Goal: Task Accomplishment & Management: Use online tool/utility

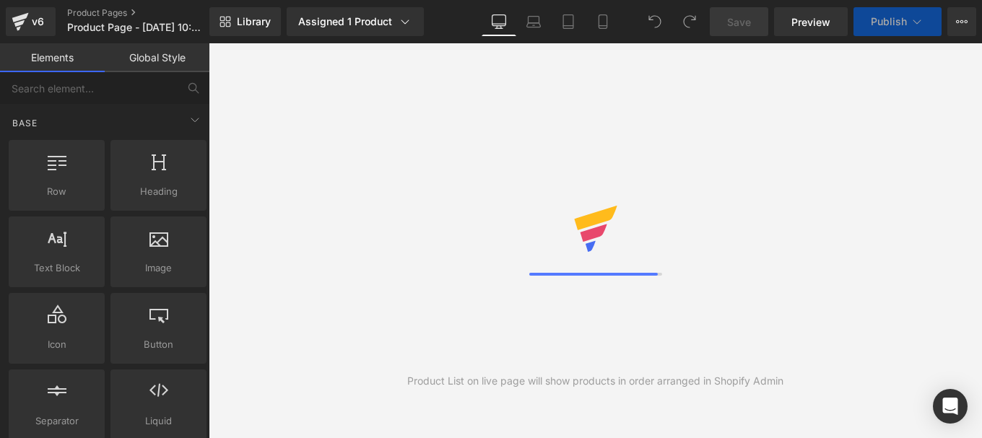
click at [25, 27] on icon at bounding box center [20, 22] width 17 height 36
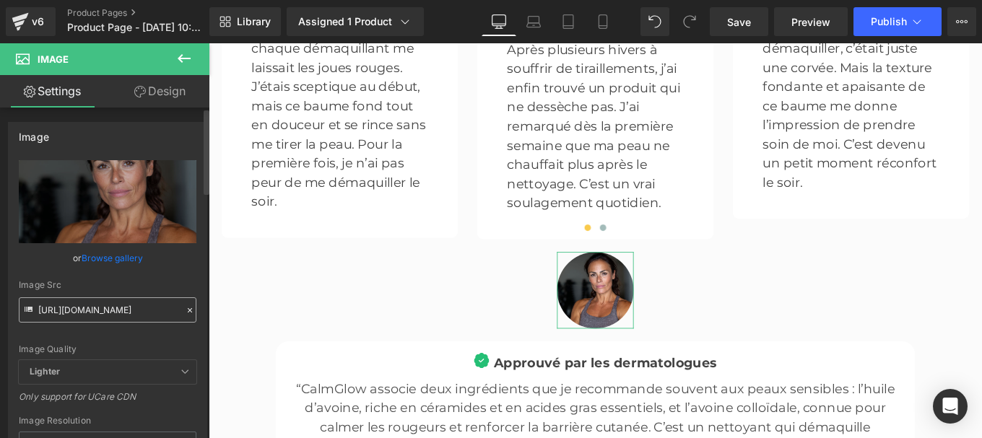
scroll to position [4287, 0]
click at [146, 312] on input "[URL][DOMAIN_NAME]" at bounding box center [108, 309] width 178 height 25
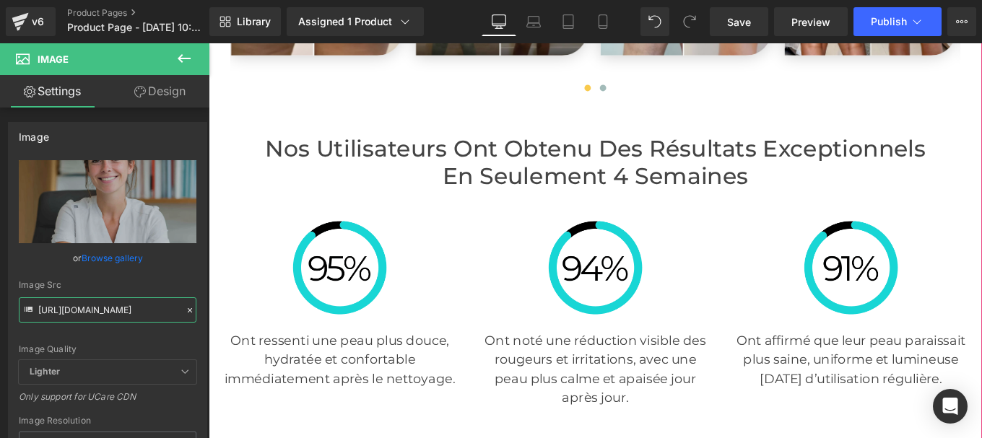
scroll to position [3212, 0]
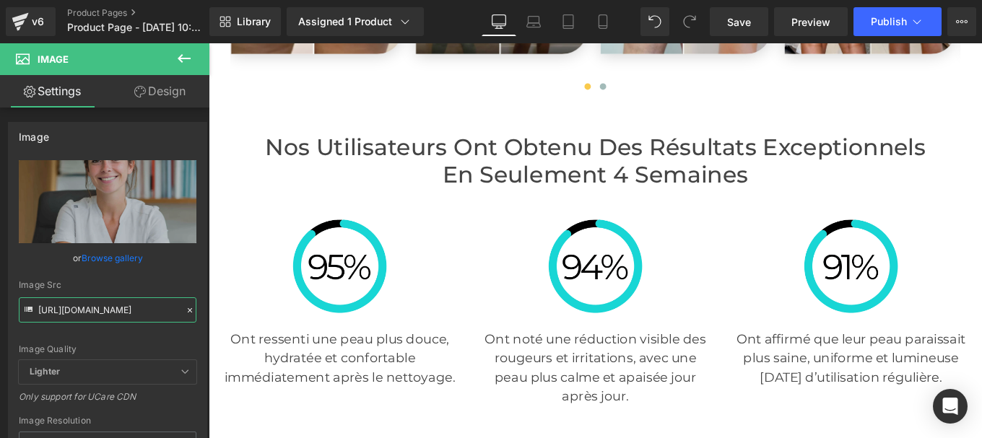
type input "[URL][DOMAIN_NAME]"
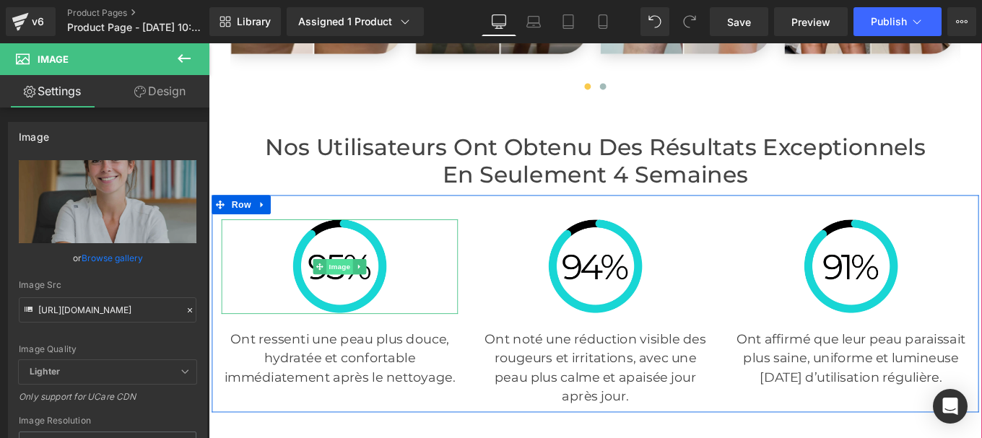
click at [341, 287] on span "Image" at bounding box center [356, 295] width 30 height 17
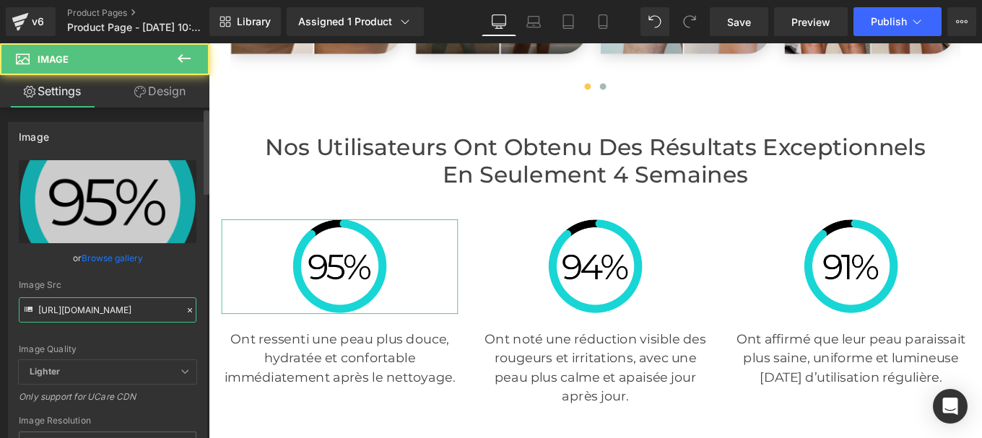
click at [104, 312] on input "[URL][DOMAIN_NAME]" at bounding box center [108, 309] width 178 height 25
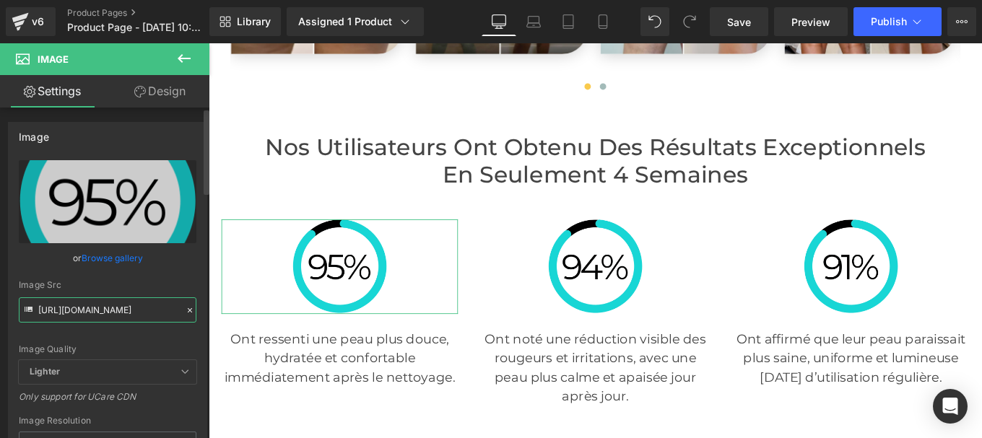
paste input "950/4535/3803/files/95.png?v=1756208861"
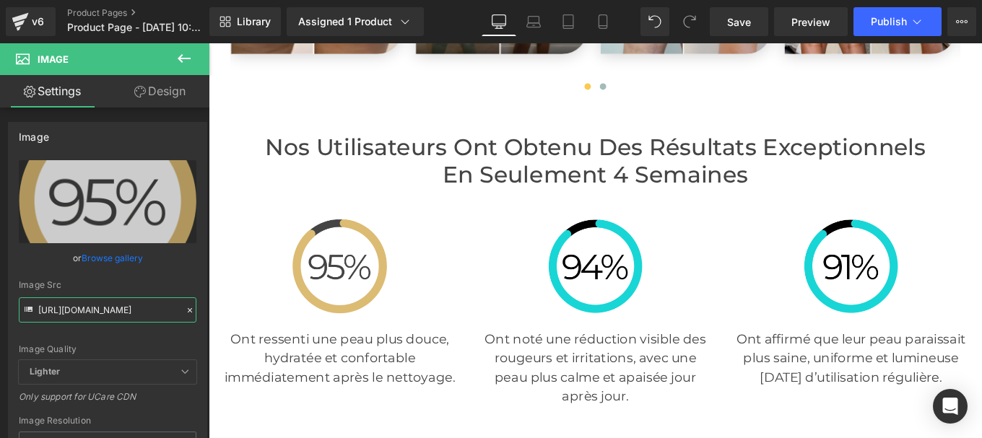
type input "[URL][DOMAIN_NAME]"
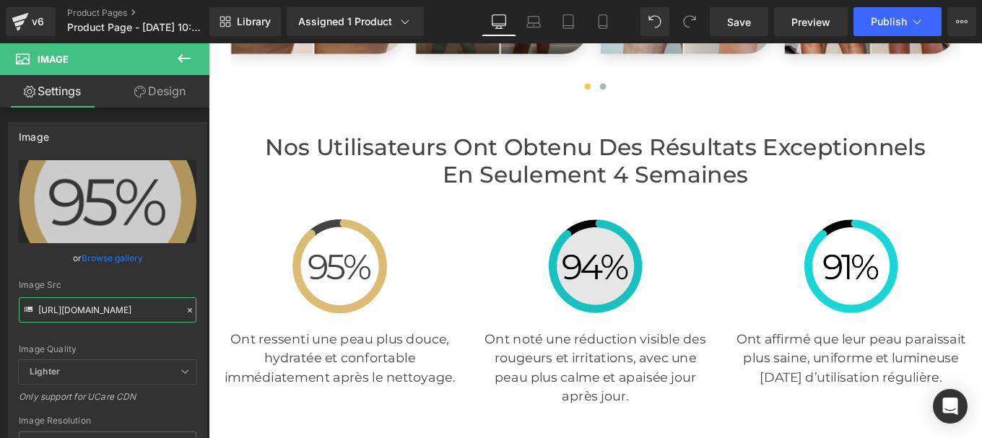
scroll to position [0, 0]
click at [630, 287] on span "Image" at bounding box center [645, 295] width 30 height 17
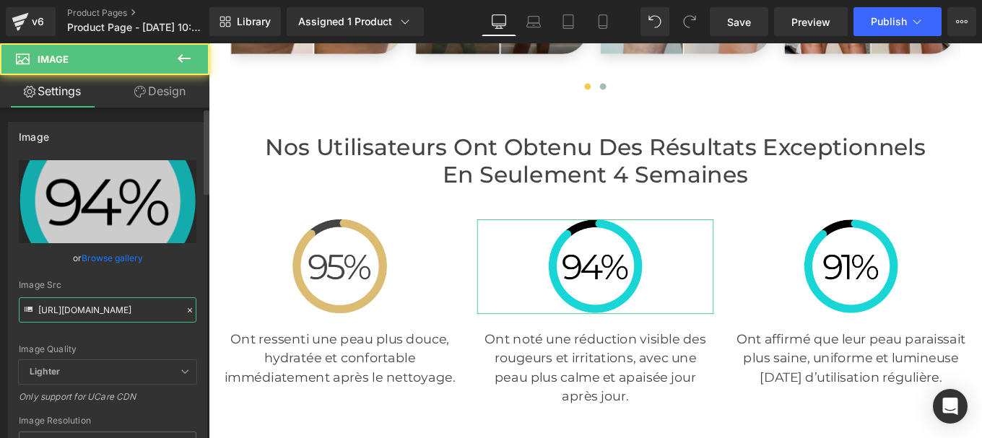
click at [131, 307] on input "[URL][DOMAIN_NAME]" at bounding box center [108, 309] width 178 height 25
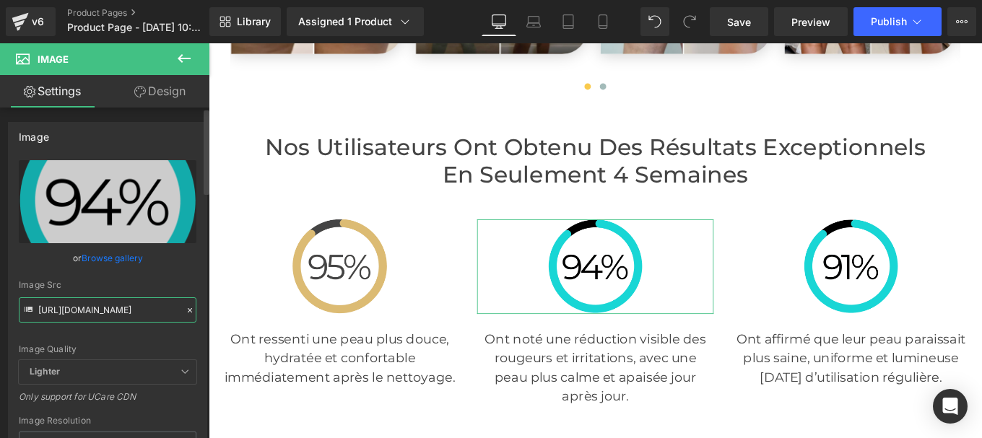
paste input "950/4535/3803/files/94.png?v=1756208860"
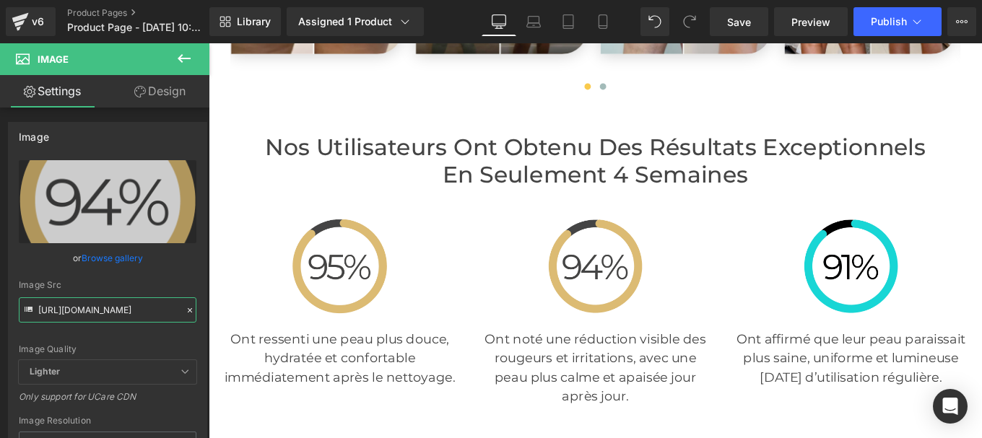
type input "[URL][DOMAIN_NAME]"
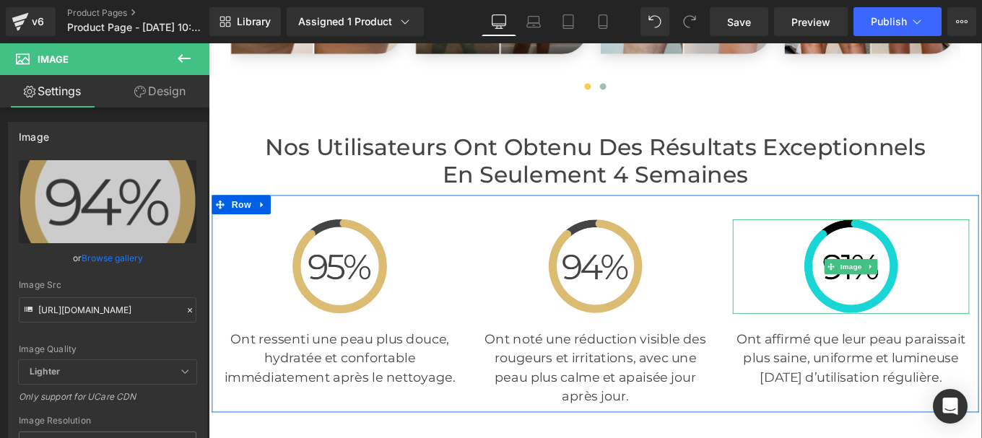
click at [929, 243] on img at bounding box center [934, 296] width 107 height 107
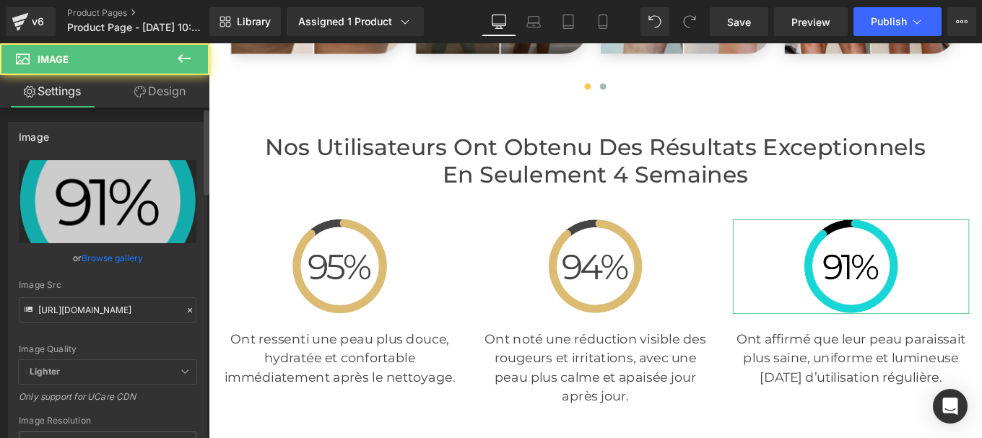
click at [144, 323] on div "Image Quality Lighter Lightest Lighter Lighter Lightest Only support for UCare …" at bounding box center [108, 260] width 178 height 200
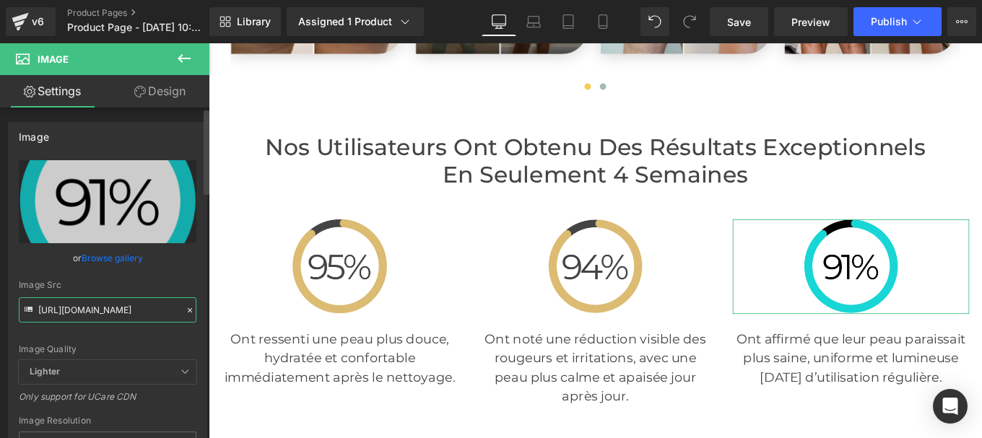
click at [134, 315] on input "[URL][DOMAIN_NAME]" at bounding box center [108, 309] width 178 height 25
paste input "950/4535/3803/files/92.png?v=1756208860"
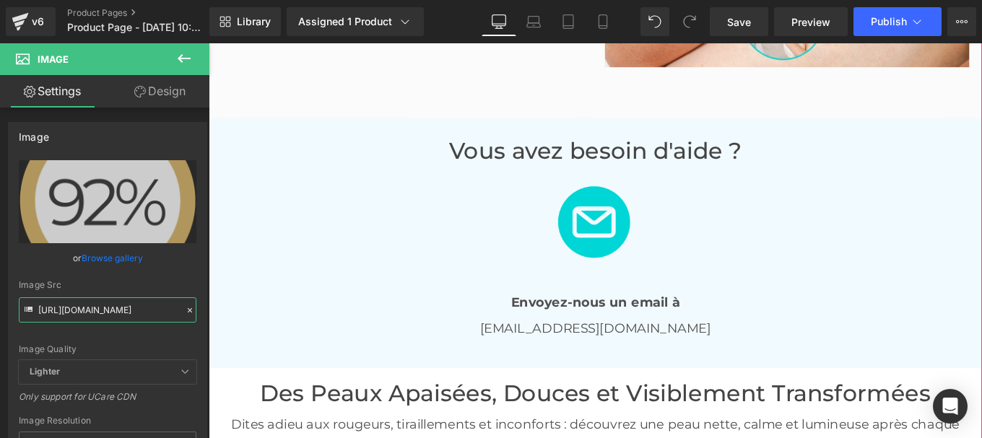
scroll to position [2516, 0]
type input "[URL][DOMAIN_NAME]"
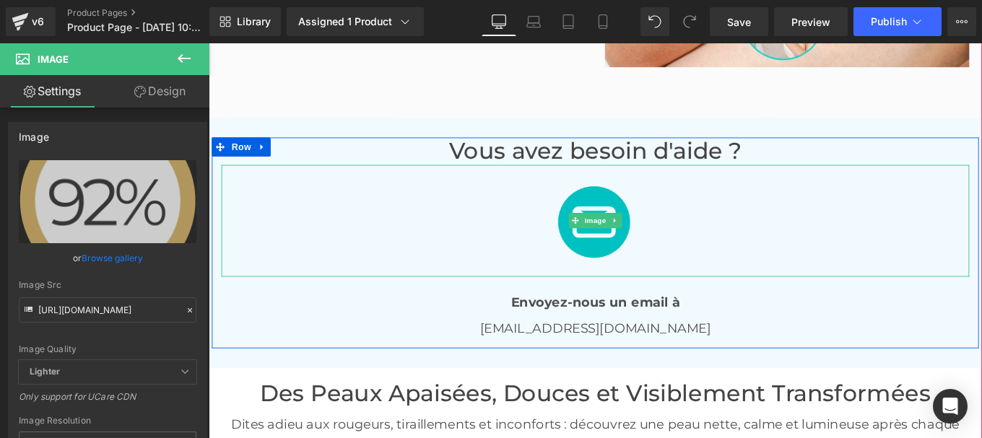
click at [634, 228] on img at bounding box center [645, 244] width 127 height 127
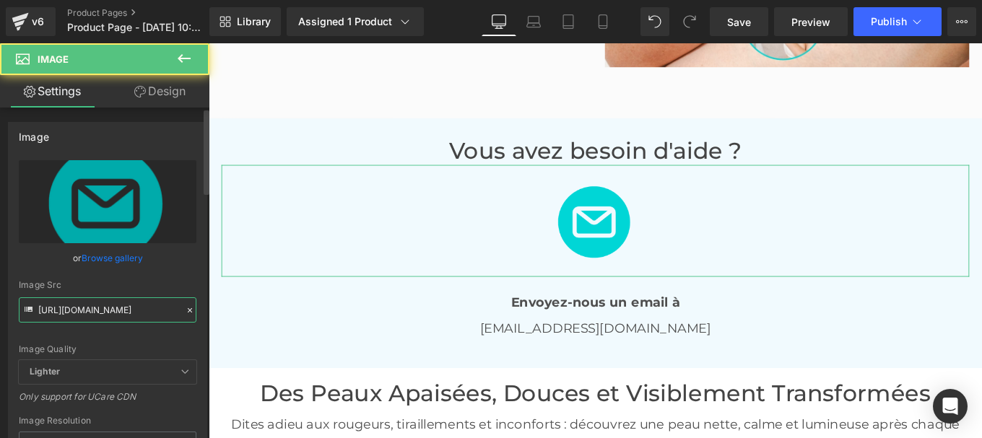
click at [97, 308] on input "[URL][DOMAIN_NAME]" at bounding box center [108, 309] width 178 height 25
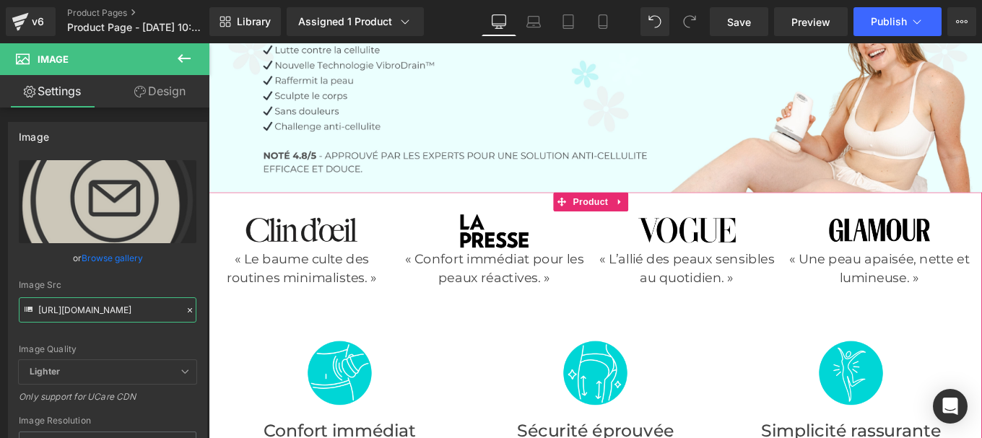
scroll to position [378, 0]
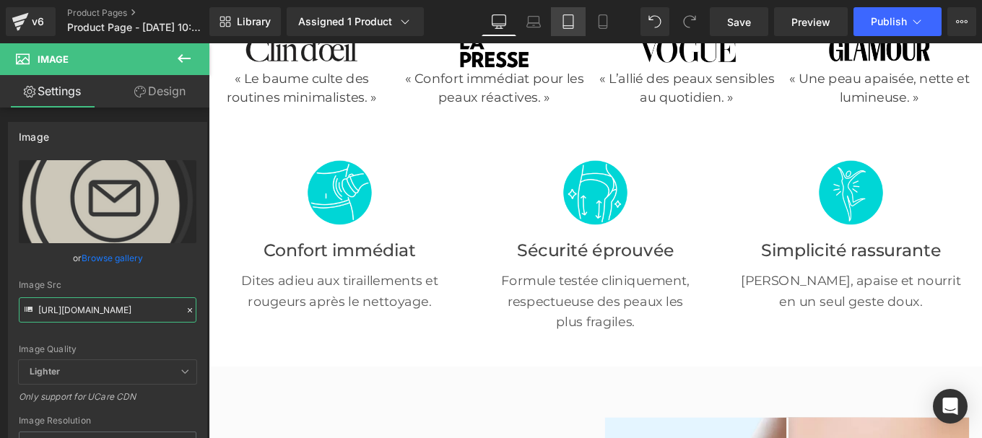
type input "[URL][DOMAIN_NAME]"
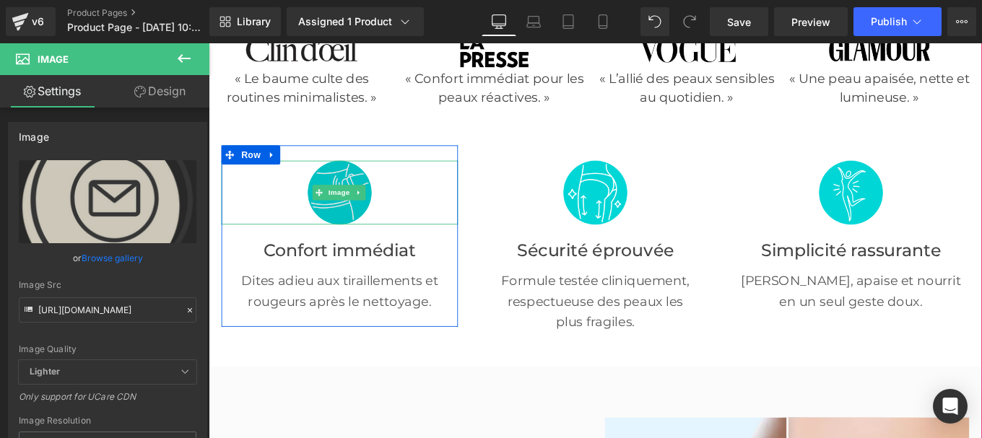
click at [330, 222] on img at bounding box center [356, 212] width 72 height 72
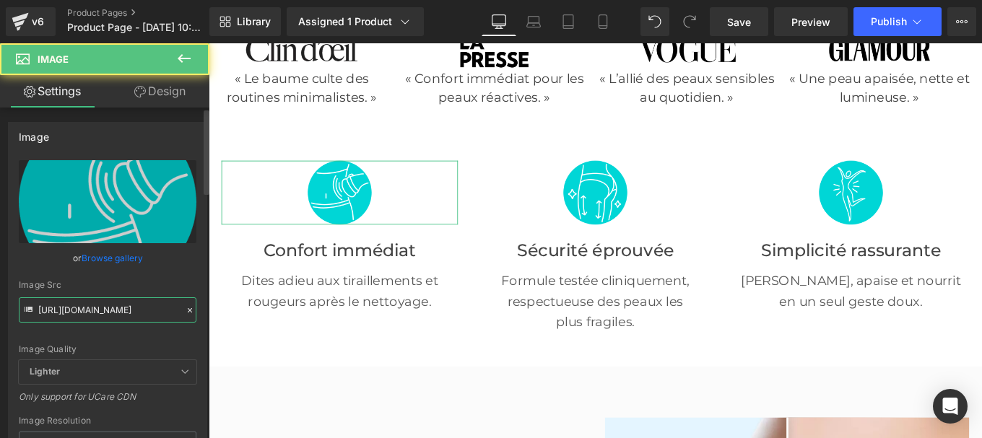
click at [107, 301] on input "[URL][DOMAIN_NAME]" at bounding box center [108, 309] width 178 height 25
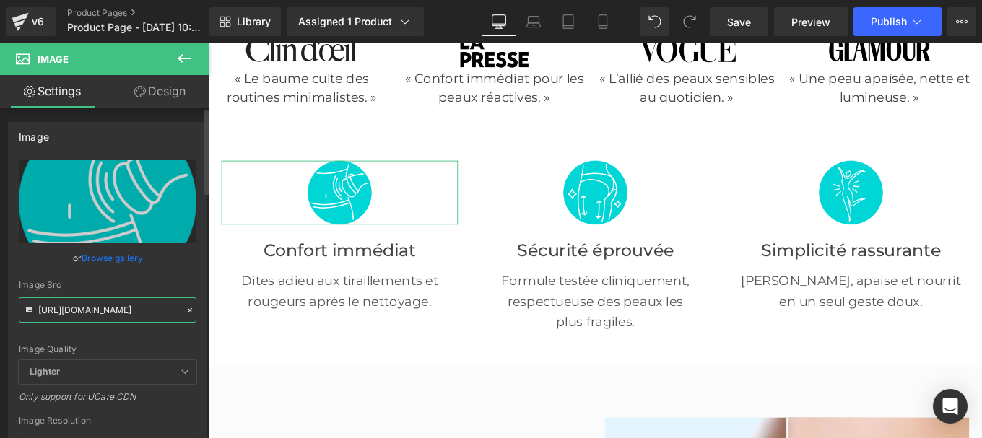
scroll to position [0, 207]
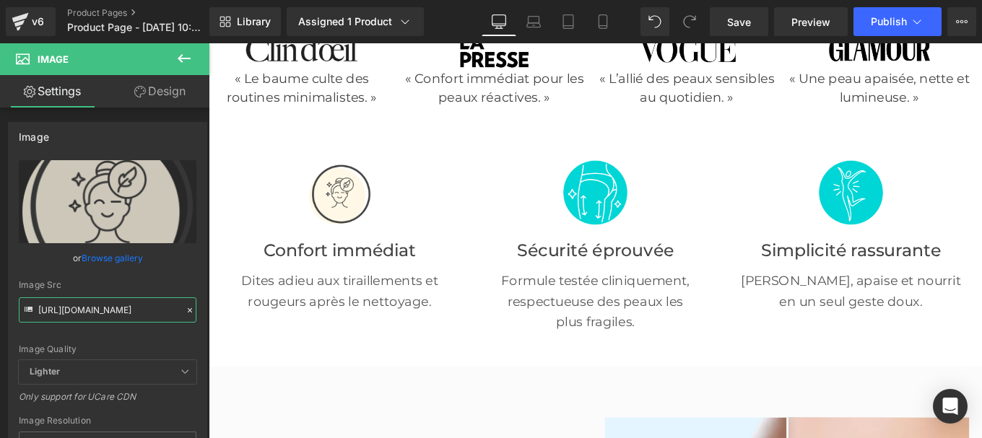
type input "[URL][DOMAIN_NAME]"
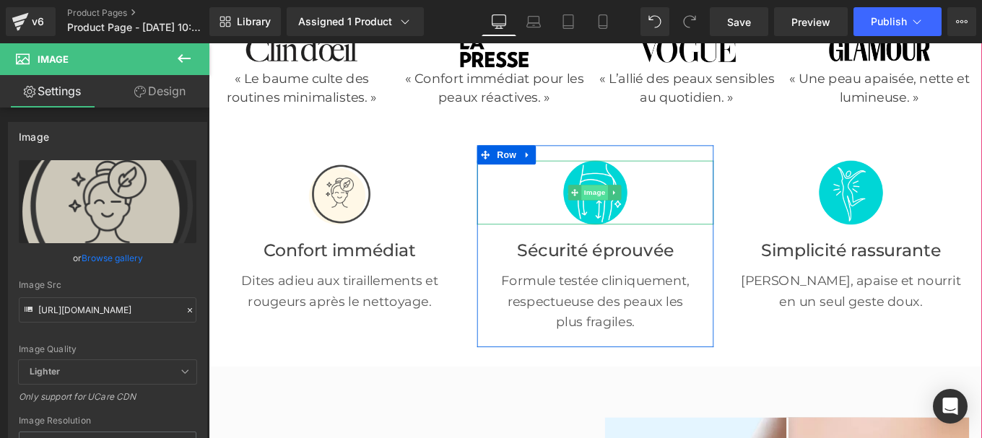
click at [634, 212] on span "Image" at bounding box center [644, 212] width 30 height 17
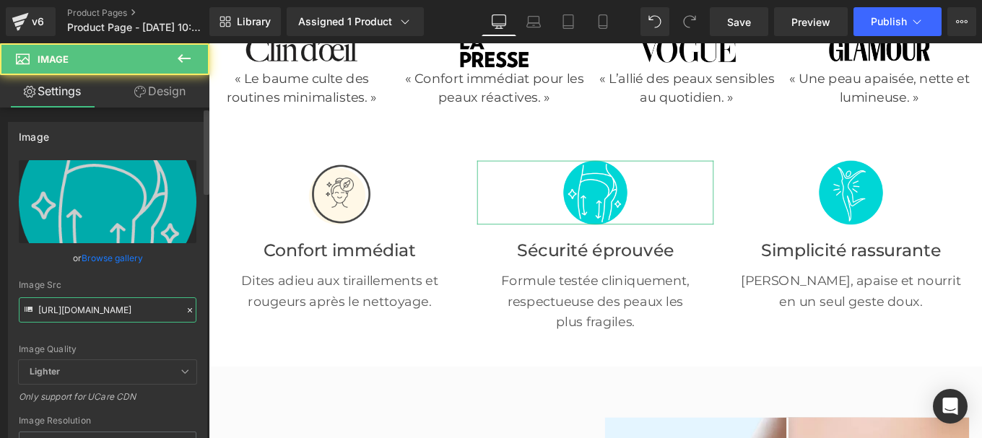
click at [122, 315] on input "[URL][DOMAIN_NAME]" at bounding box center [108, 309] width 178 height 25
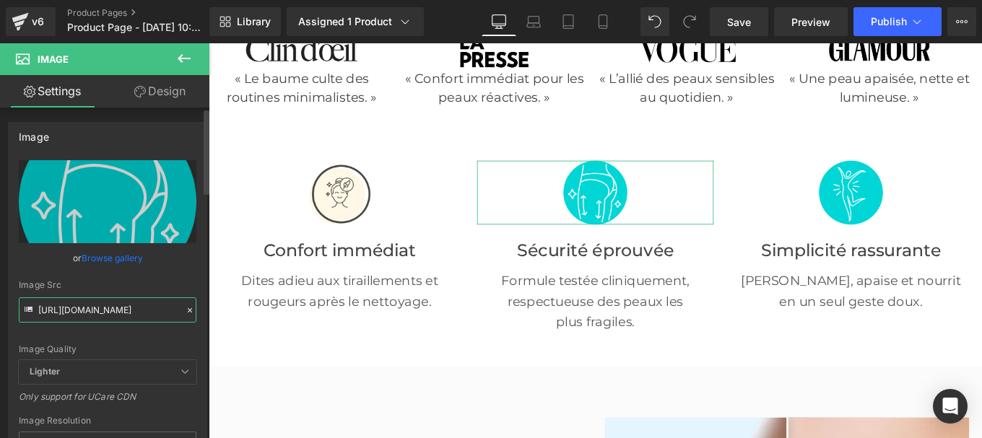
paste input "text"
type input "[URL][DOMAIN_NAME]"
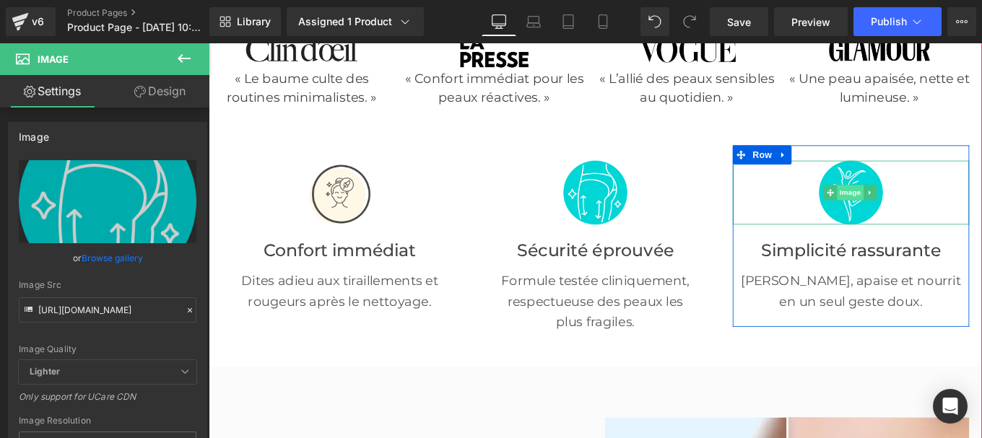
click at [925, 211] on span "Image" at bounding box center [933, 212] width 30 height 17
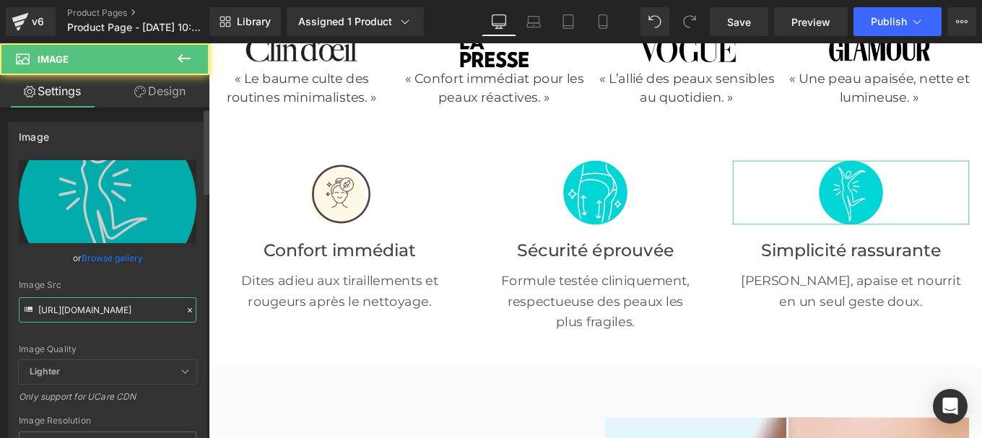
click at [142, 305] on input "[URL][DOMAIN_NAME]" at bounding box center [108, 309] width 178 height 25
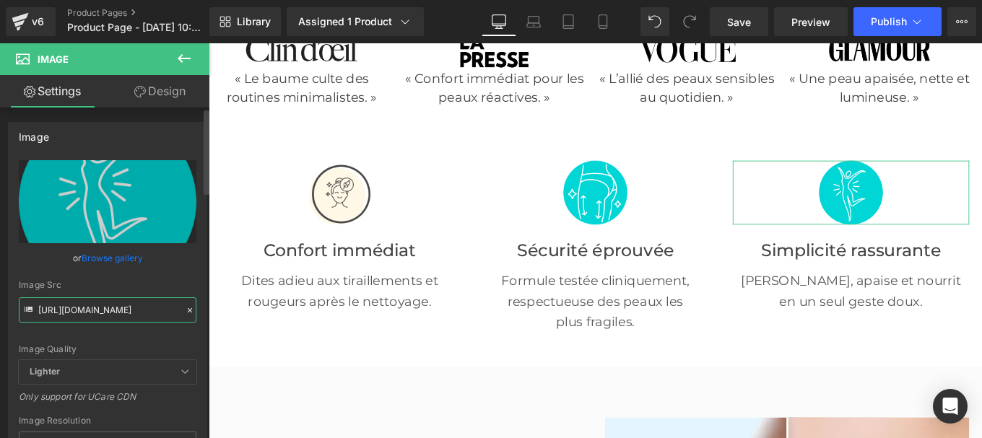
paste input "950/4535/3803/files/Mail_2.png?v=1756208861"
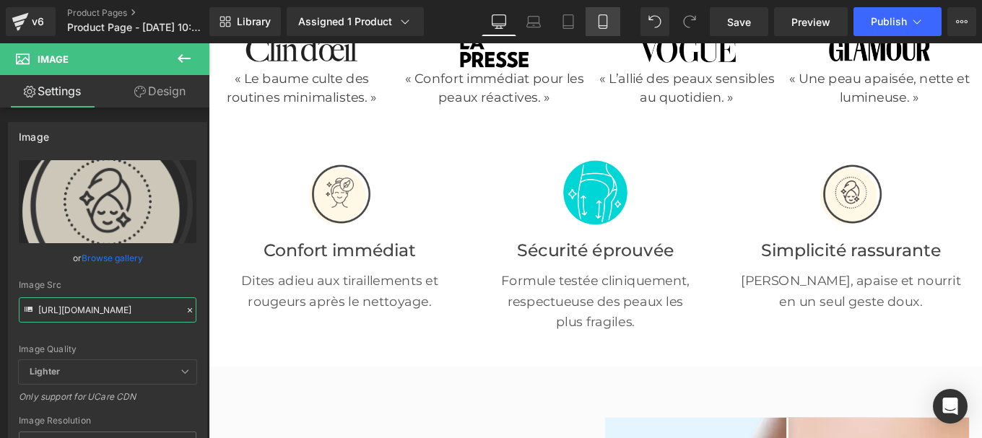
type input "[URL][DOMAIN_NAME]"
click at [629, 209] on span "Image" at bounding box center [644, 212] width 30 height 17
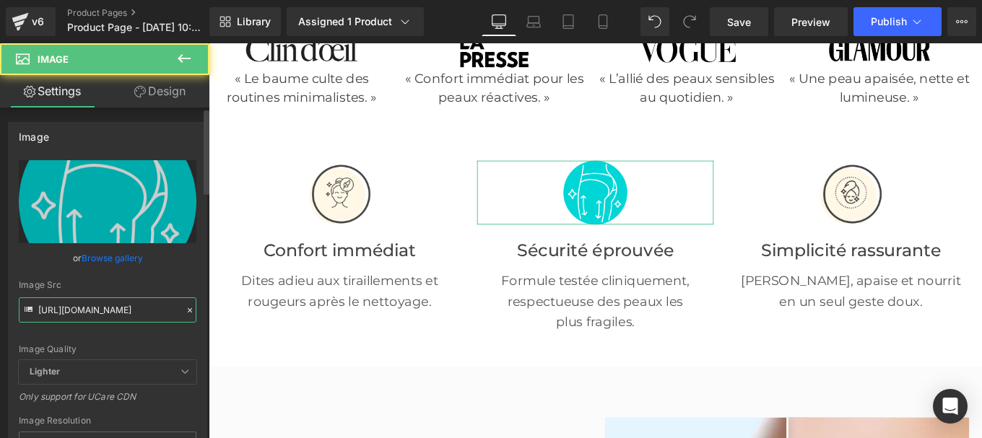
click at [114, 316] on input "[URL][DOMAIN_NAME]" at bounding box center [108, 309] width 178 height 25
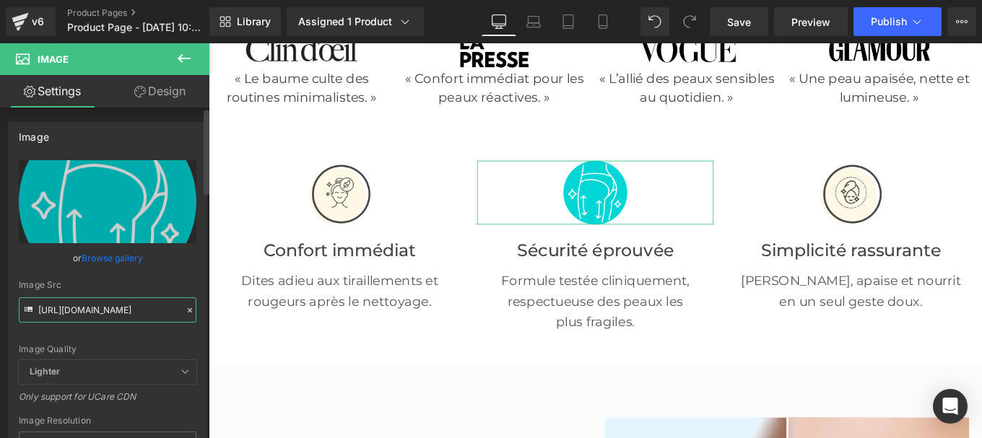
paste input "950/4535/3803/files/Mail_3.png?v=1756208861"
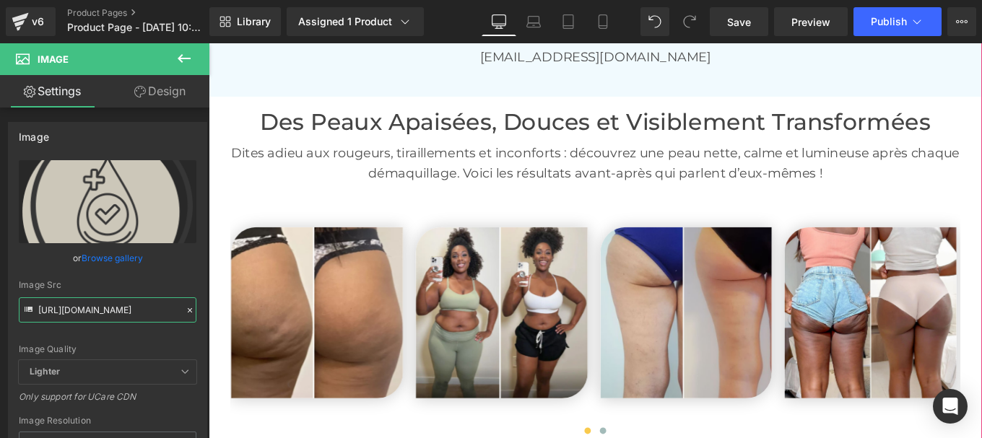
scroll to position [2821, 0]
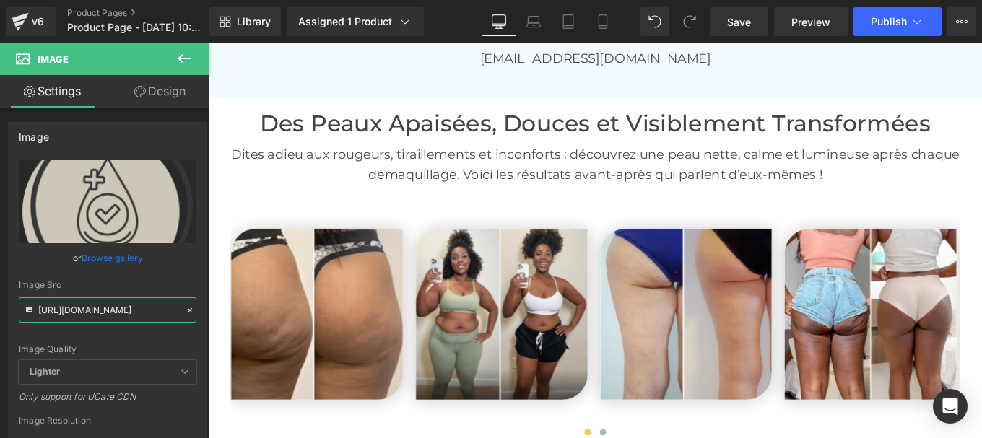
type input "[URL][DOMAIN_NAME]"
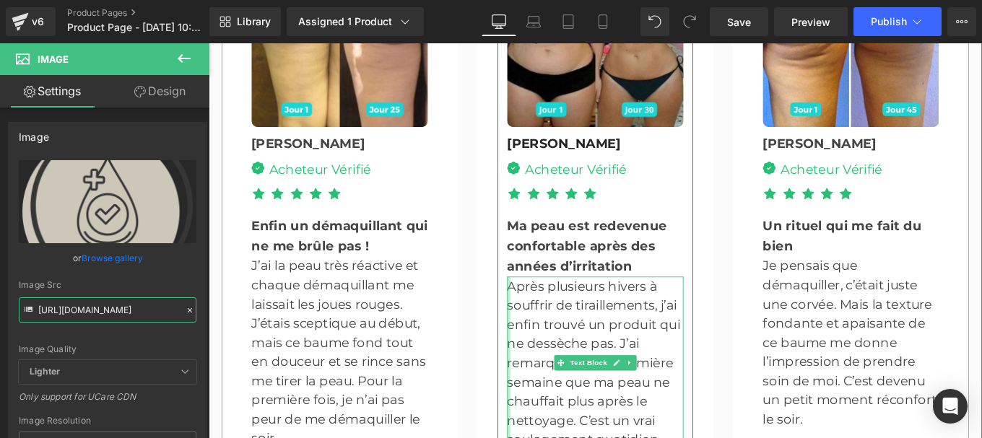
scroll to position [4025, 0]
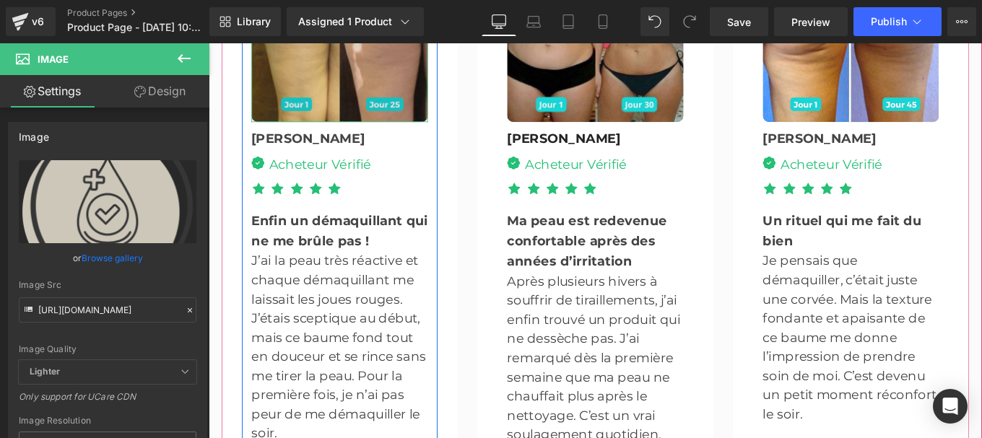
click at [352, 69] on img at bounding box center [356, 32] width 199 height 199
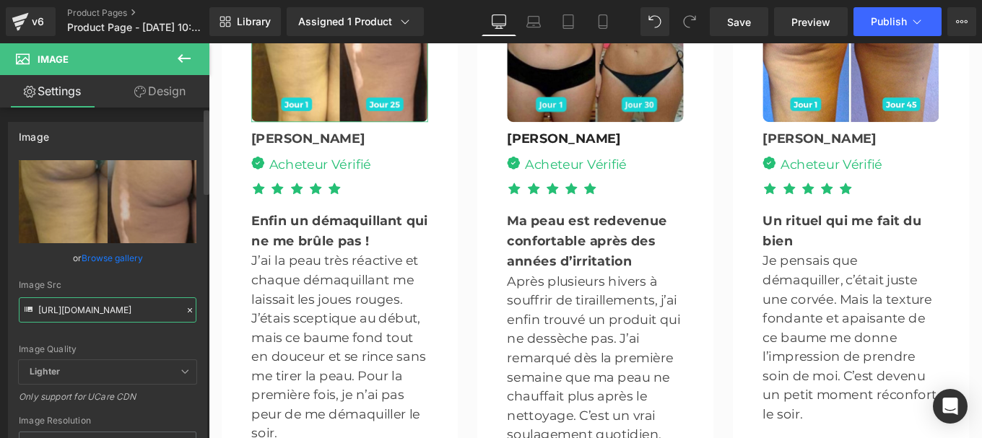
click at [108, 317] on input "[URL][DOMAIN_NAME]" at bounding box center [108, 309] width 178 height 25
type input "[URL][DOMAIN_NAME]"
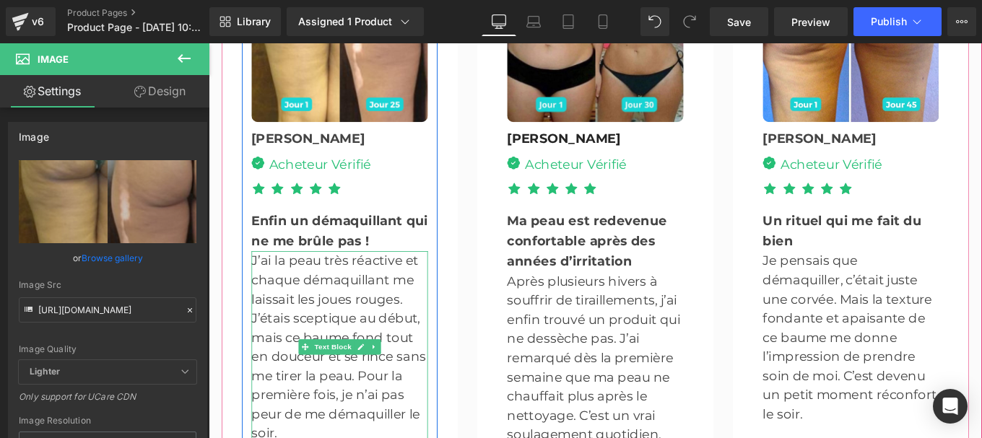
click at [405, 307] on p "J’ai la peau très réactive et chaque démaquillant me laissait les joues rouges.…" at bounding box center [356, 386] width 199 height 217
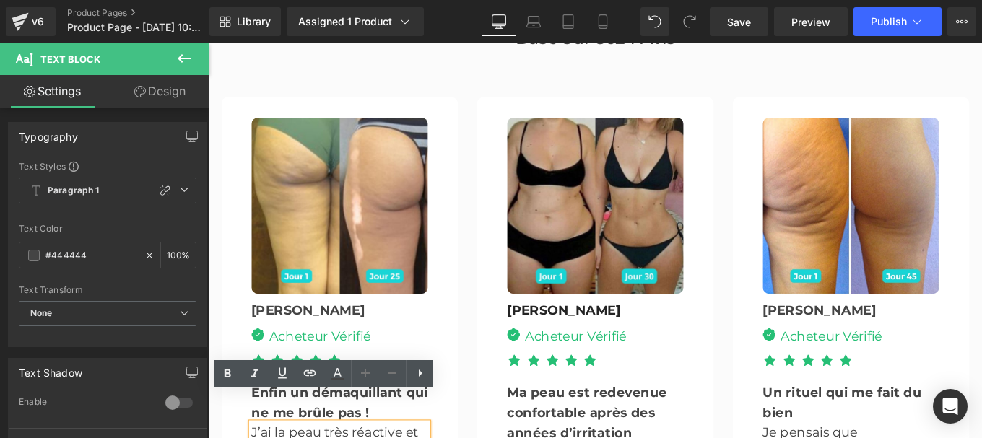
scroll to position [3825, 0]
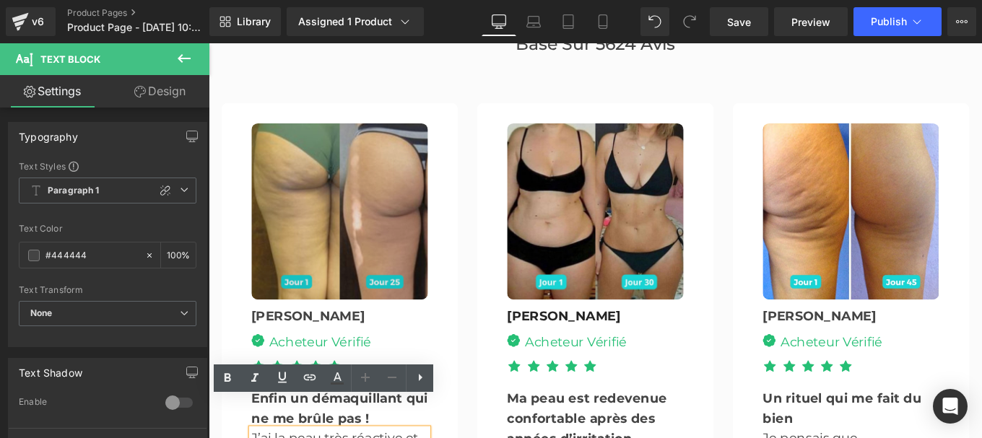
click at [344, 199] on div "Image" at bounding box center [356, 233] width 199 height 199
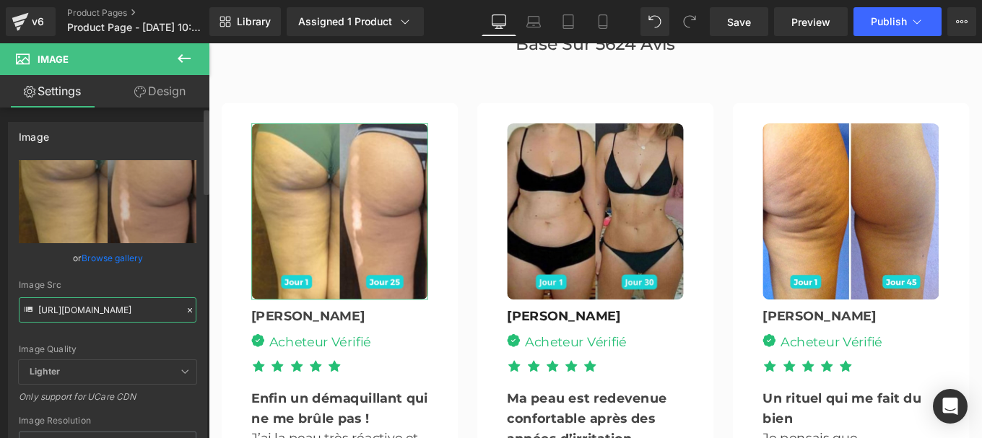
click at [116, 316] on input "[URL][DOMAIN_NAME]" at bounding box center [108, 309] width 178 height 25
click at [195, 291] on div "[URL][DOMAIN_NAME] Replace Image Upload image or Browse gallery Image Src [URL]…" at bounding box center [108, 347] width 198 height 374
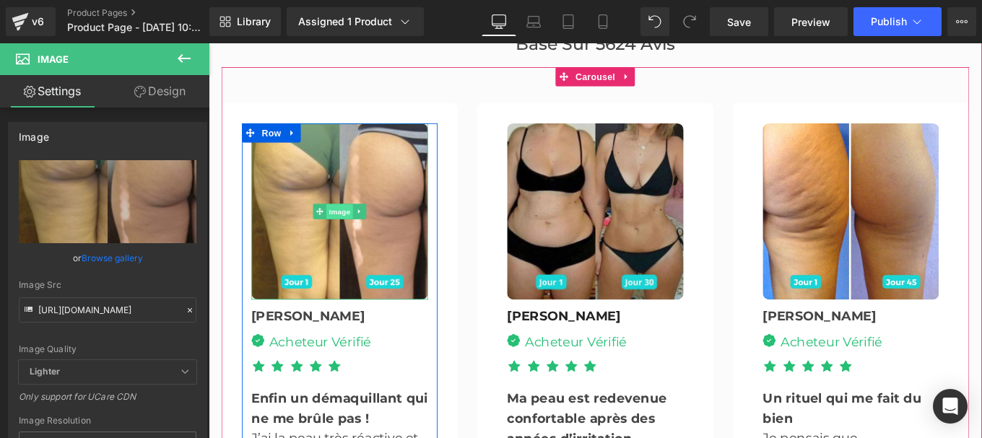
click at [357, 224] on span "Image" at bounding box center [356, 232] width 30 height 17
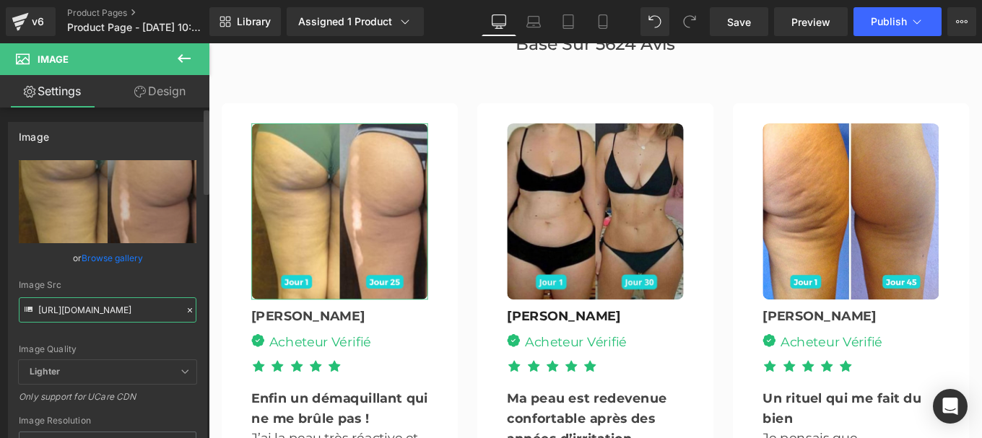
click at [147, 308] on input "[URL][DOMAIN_NAME]" at bounding box center [108, 309] width 178 height 25
paste input "950/4535/3803/files/2.jpg?v=1756208865"
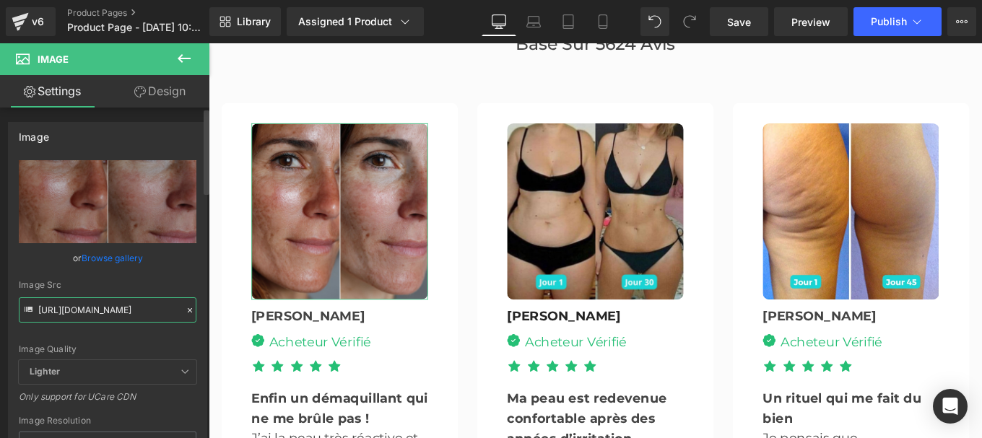
type input "[URL][DOMAIN_NAME]"
click at [185, 307] on icon at bounding box center [190, 310] width 10 height 10
type input "[URL][DOMAIN_NAME]"
click at [160, 308] on input "[URL][DOMAIN_NAME]" at bounding box center [108, 309] width 178 height 25
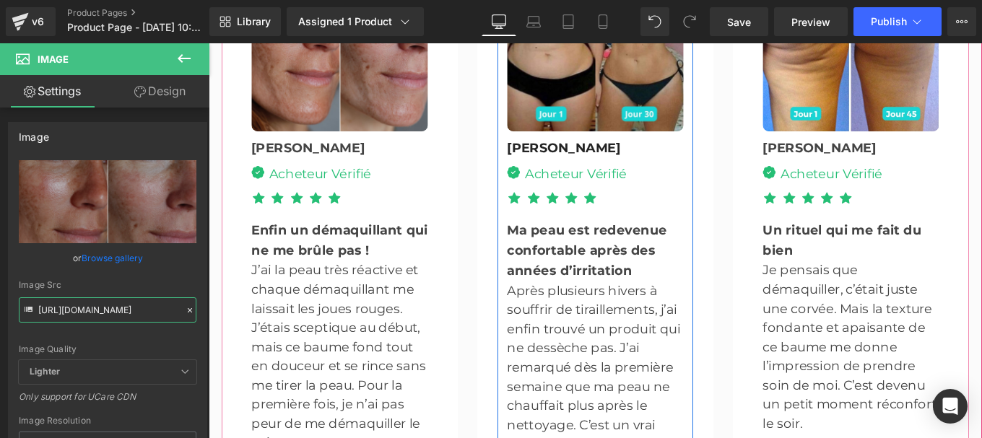
scroll to position [4015, 0]
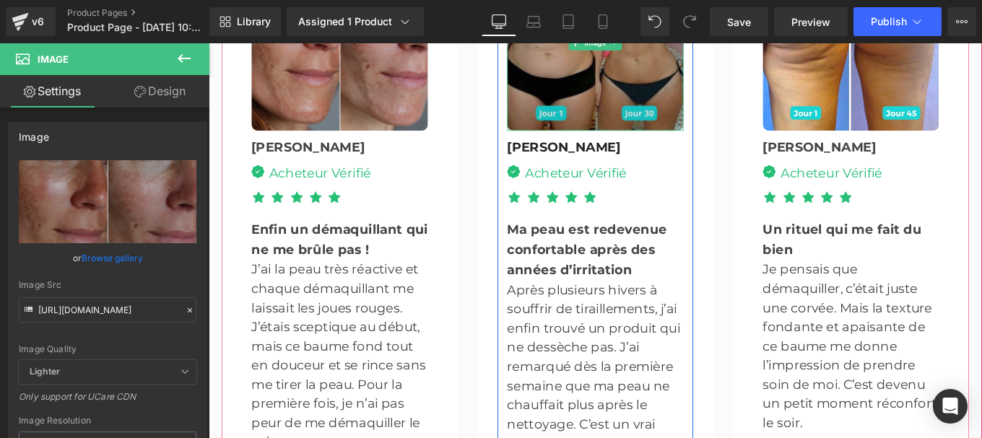
click at [638, 80] on img at bounding box center [645, 42] width 199 height 199
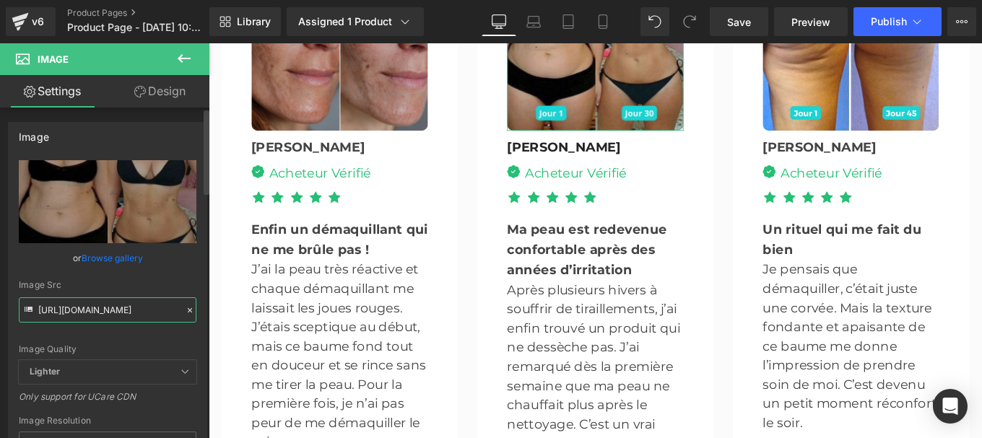
click at [118, 302] on input "[URL][DOMAIN_NAME]" at bounding box center [108, 309] width 178 height 25
paste input "950/4535/3803/files/8.jpg?v=1756208863"
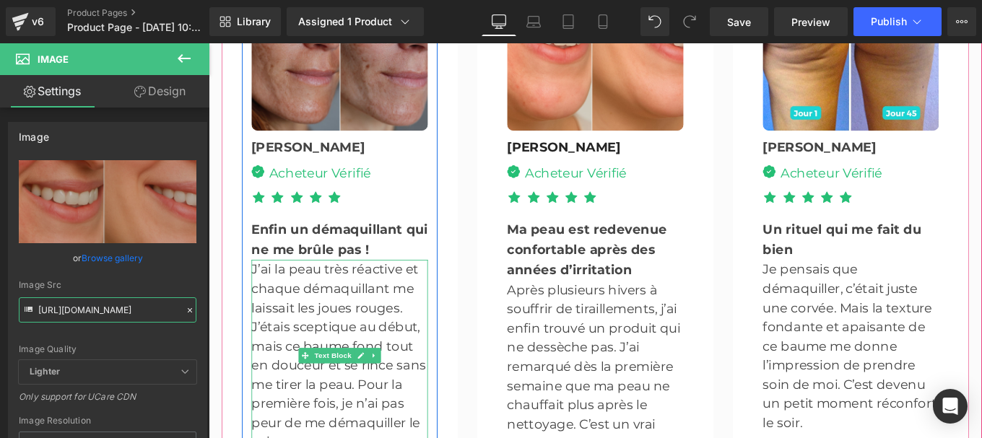
type input "[URL][DOMAIN_NAME]"
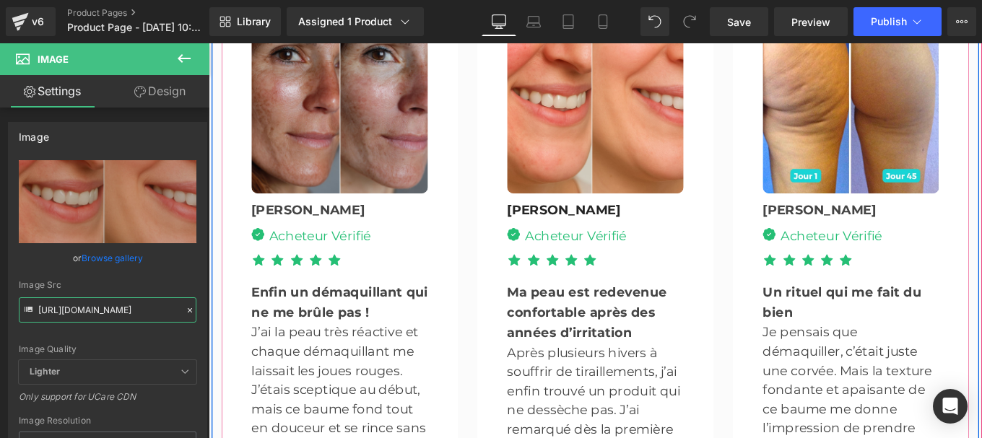
scroll to position [3961, 0]
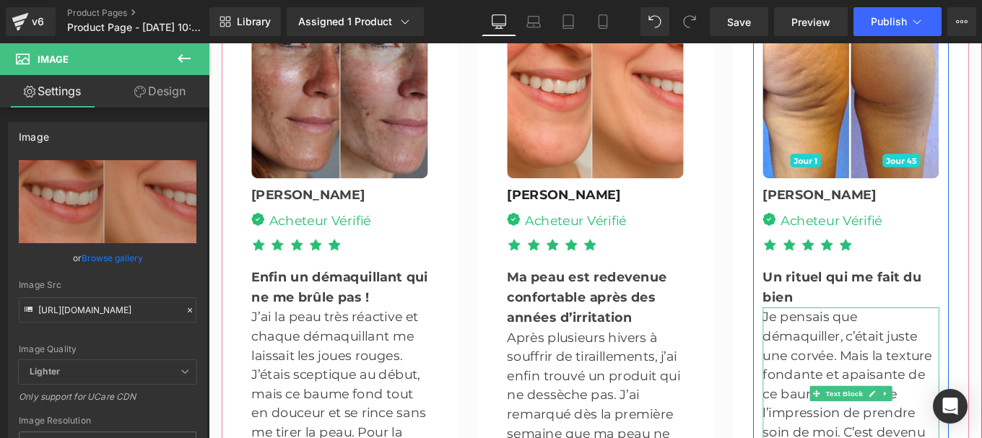
click at [834, 342] on p "Je pensais que démaquiller, c’était juste une corvée. Mais la texture fondante …" at bounding box center [933, 439] width 199 height 195
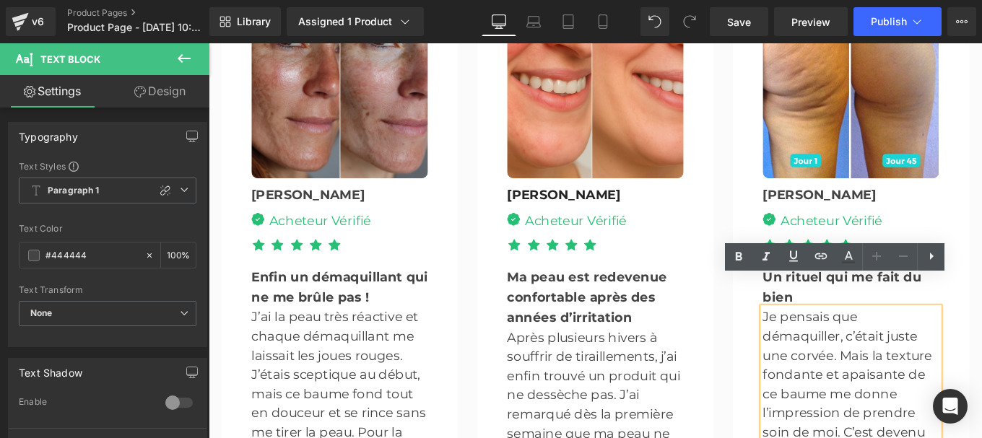
click at [834, 342] on p "Je pensais que démaquiller, c’était juste une corvée. Mais la texture fondante …" at bounding box center [933, 439] width 199 height 195
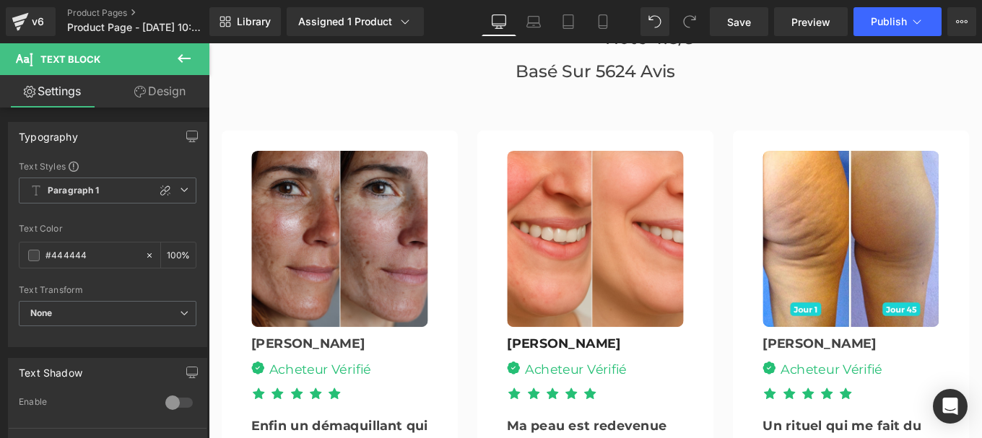
scroll to position [3793, 0]
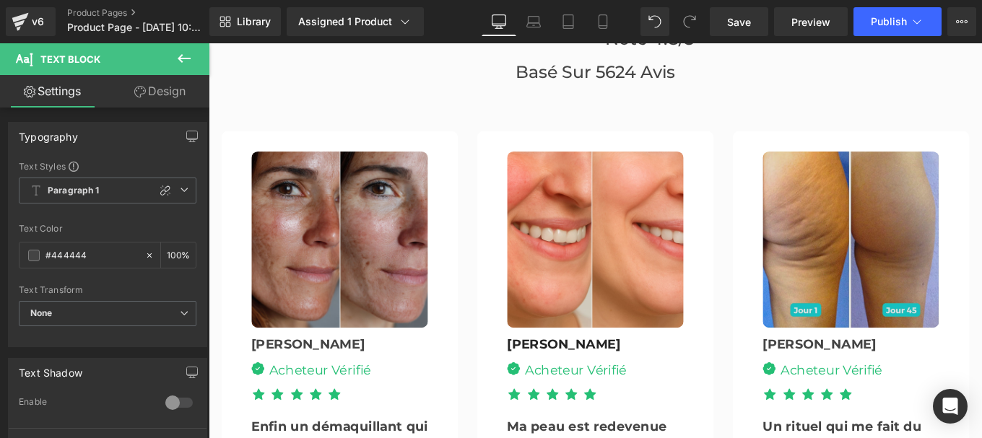
click at [911, 205] on img at bounding box center [933, 264] width 199 height 199
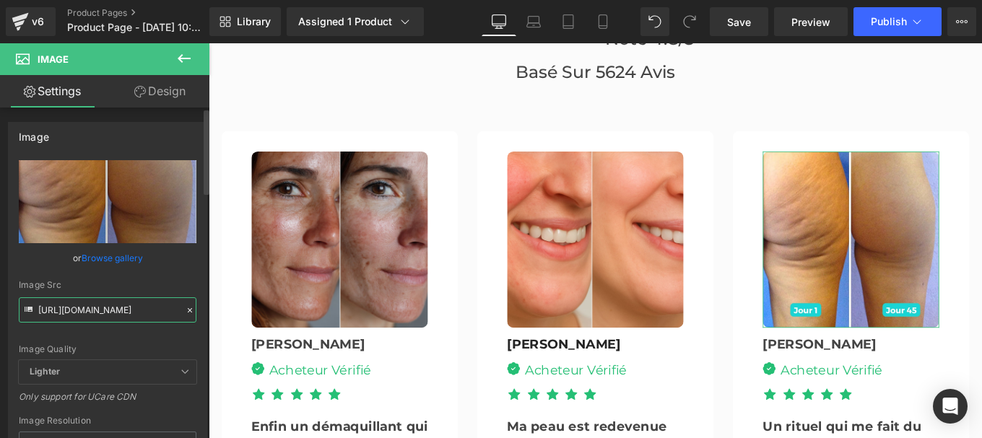
click at [85, 313] on input "[URL][DOMAIN_NAME]" at bounding box center [108, 309] width 178 height 25
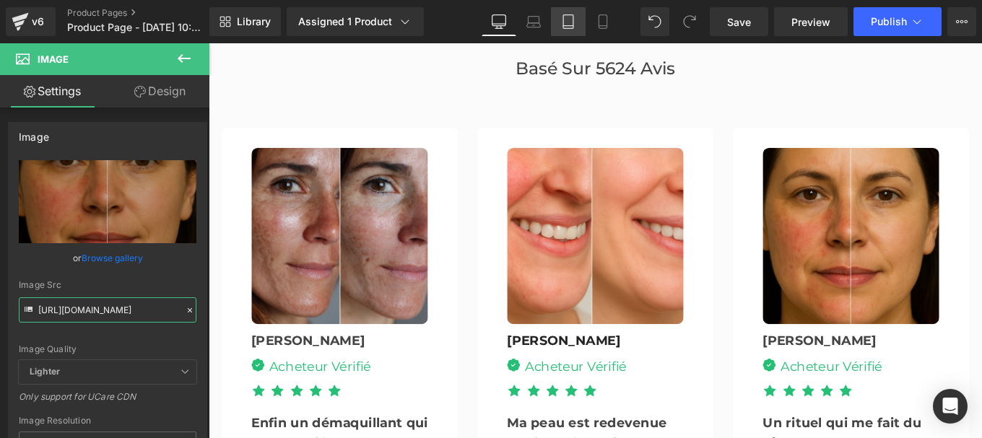
scroll to position [0, 0]
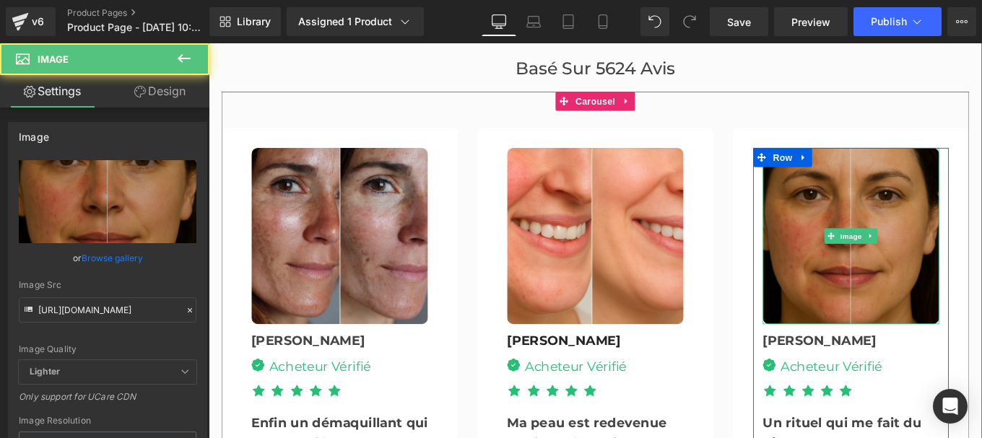
click at [907, 214] on img at bounding box center [933, 261] width 199 height 199
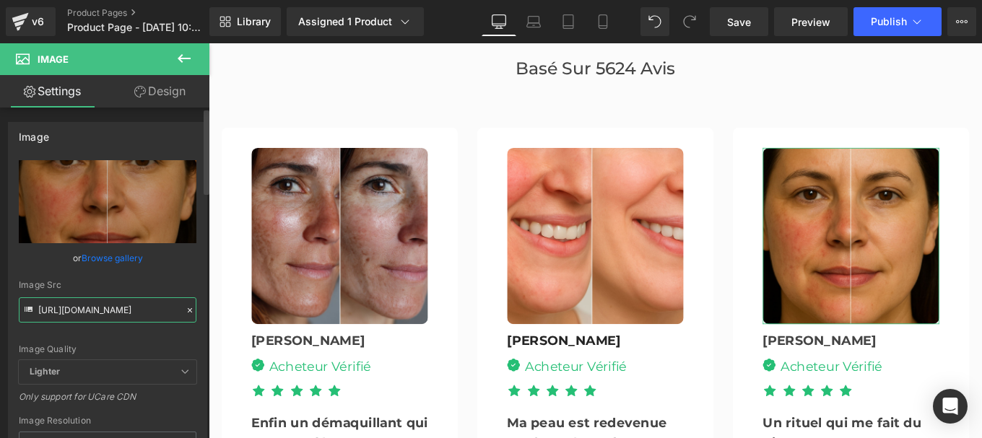
click at [147, 312] on input "[URL][DOMAIN_NAME]" at bounding box center [108, 309] width 178 height 25
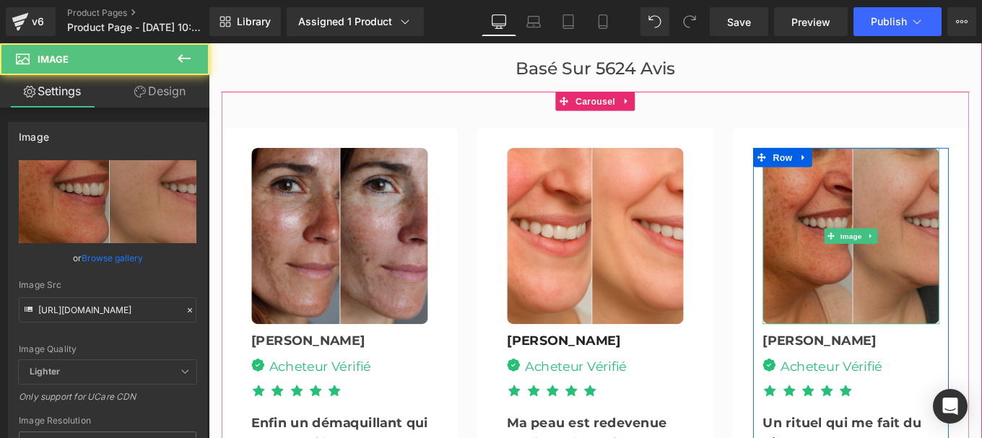
click at [908, 209] on img at bounding box center [933, 261] width 199 height 199
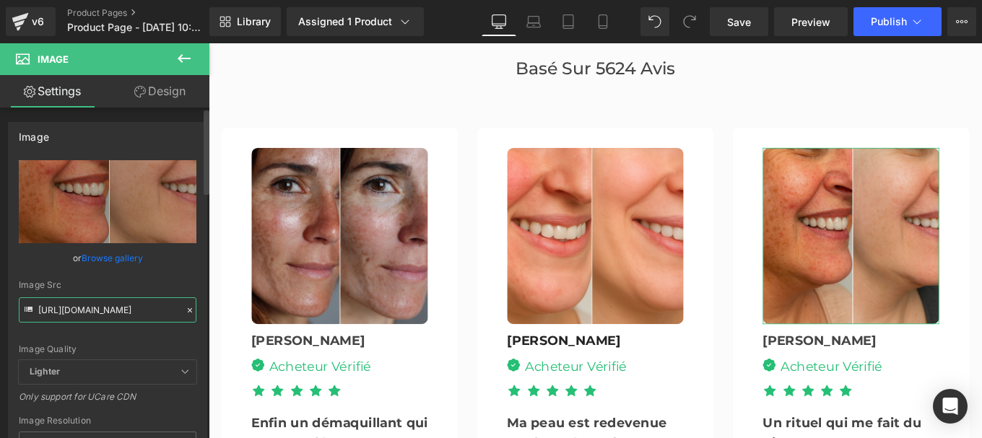
click at [95, 320] on input "[URL][DOMAIN_NAME]" at bounding box center [108, 309] width 178 height 25
click at [136, 314] on input "[URL][DOMAIN_NAME]" at bounding box center [108, 309] width 178 height 25
click at [194, 289] on div "[URL][DOMAIN_NAME] Replace Image Upload image or Browse gallery Image Src [URL]…" at bounding box center [108, 347] width 198 height 374
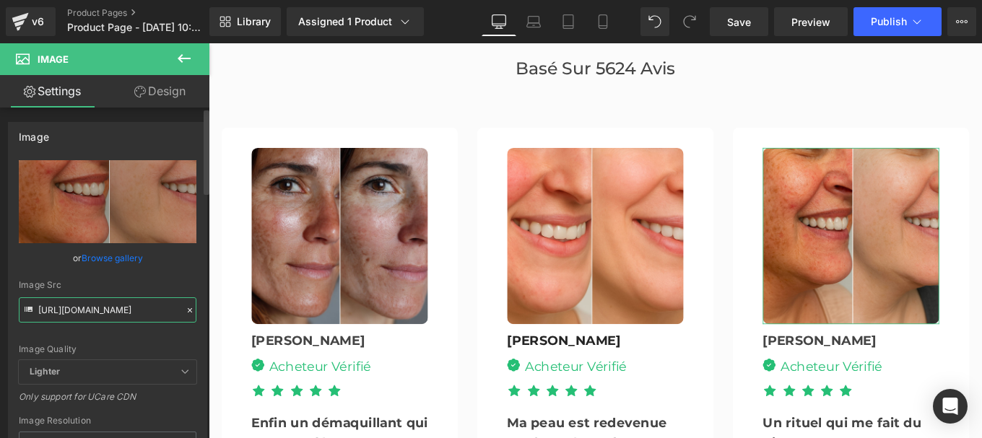
click at [140, 309] on input "[URL][DOMAIN_NAME]" at bounding box center [108, 309] width 178 height 25
paste input "12.jpg?v=1756208868"
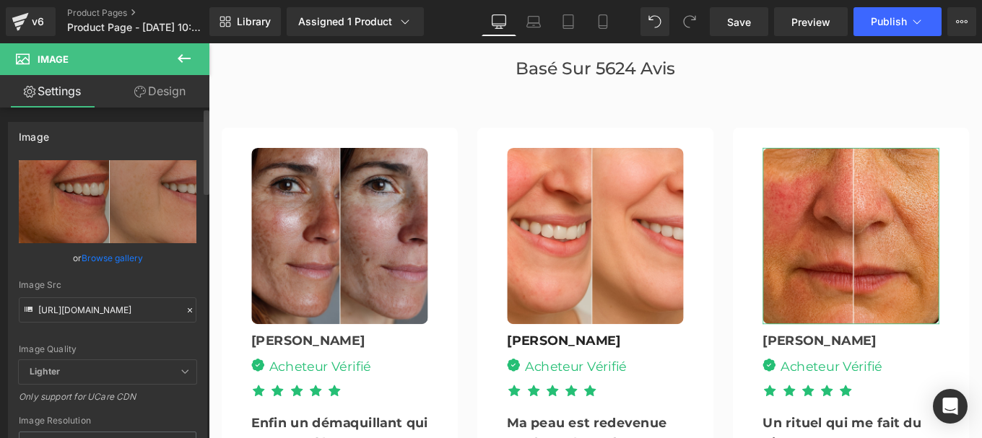
click at [185, 343] on div "Image Quality Lighter Lightest Lighter Lighter Lightest Only support for UCare …" at bounding box center [108, 260] width 178 height 200
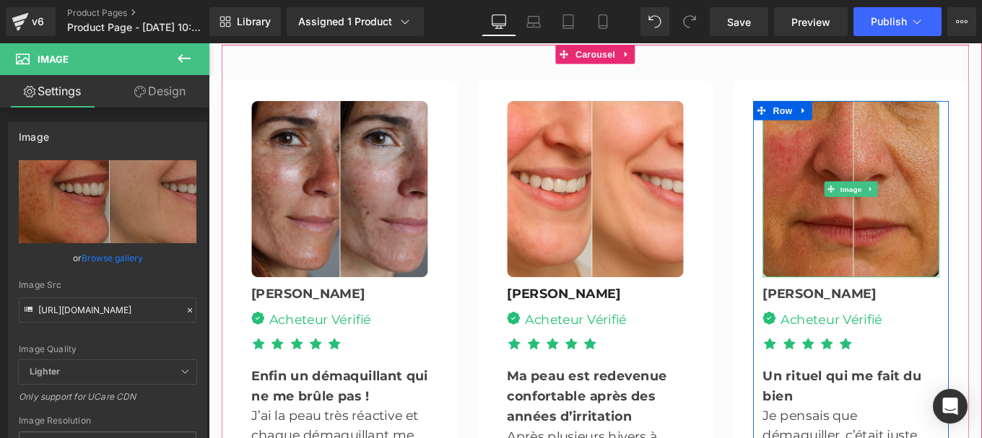
scroll to position [3851, 0]
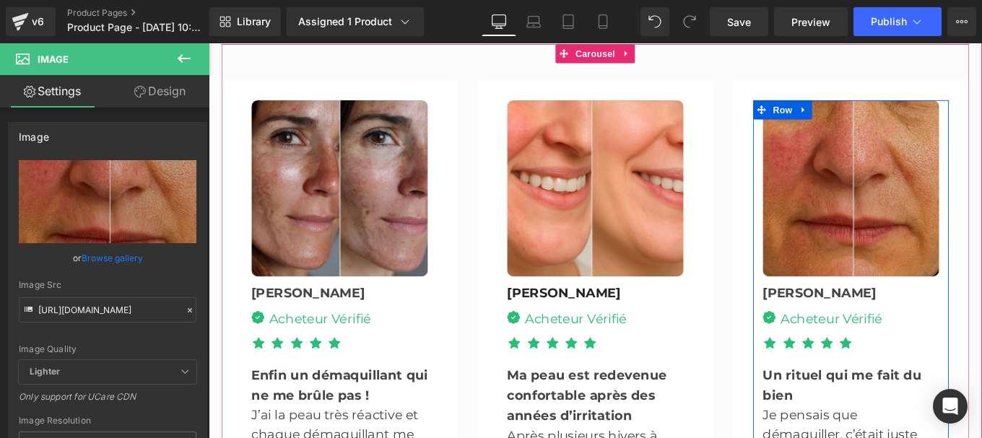
type input "[URL][DOMAIN_NAME]"
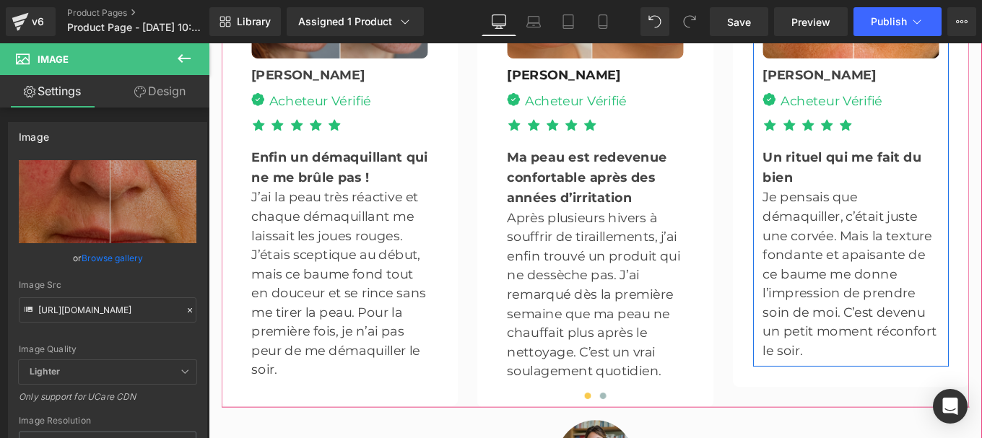
scroll to position [4098, 0]
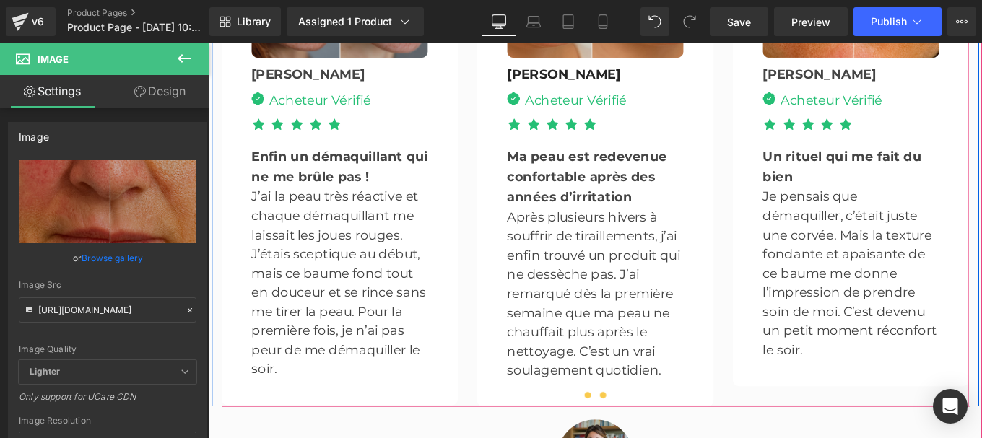
click at [650, 437] on span at bounding box center [653, 440] width 7 height 7
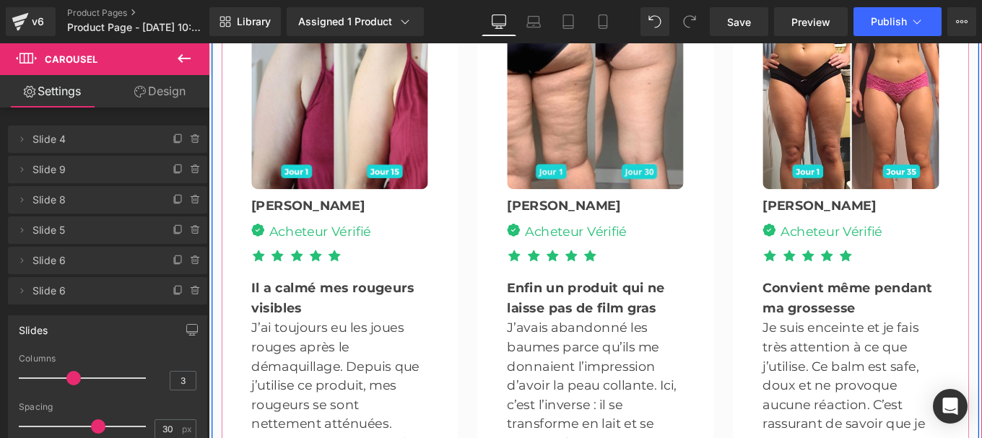
scroll to position [3948, 0]
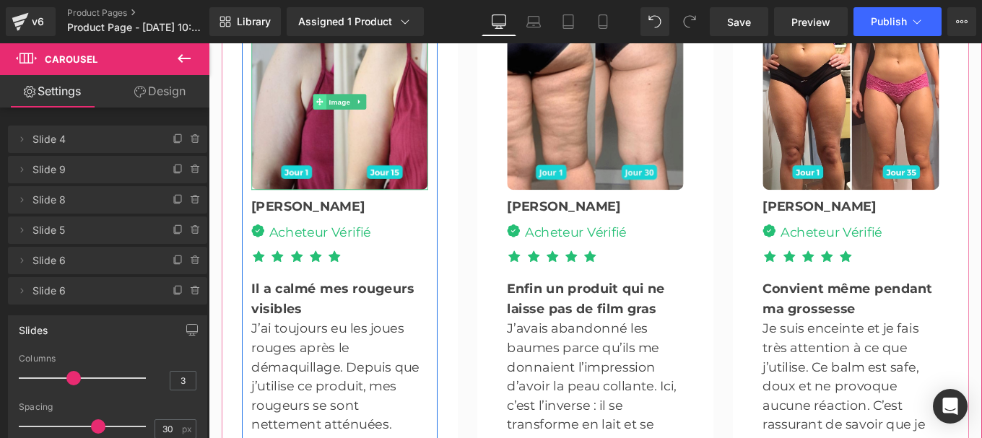
click at [331, 105] on icon at bounding box center [334, 109] width 8 height 9
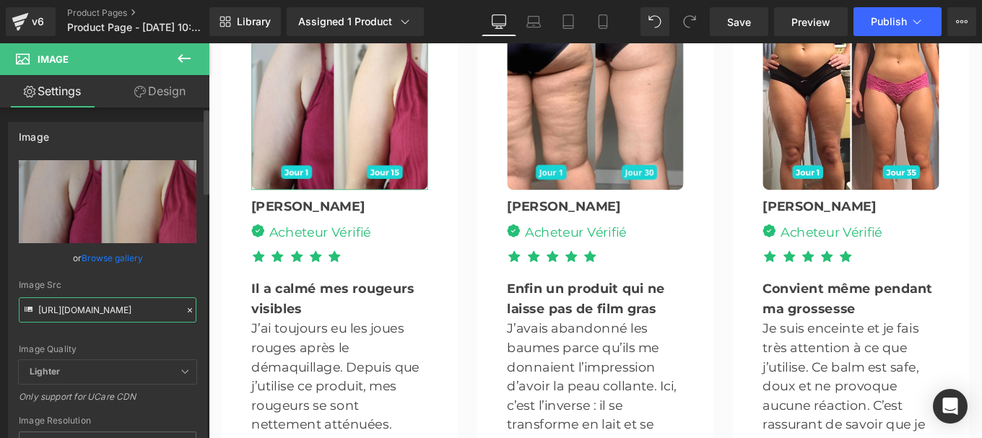
click at [92, 307] on input "[URL][DOMAIN_NAME]" at bounding box center [108, 309] width 178 height 25
type input "[URL][DOMAIN_NAME]"
click at [193, 289] on div "[URL][DOMAIN_NAME] Replace Image Upload image or Browse gallery Image Src [URL]…" at bounding box center [108, 347] width 198 height 374
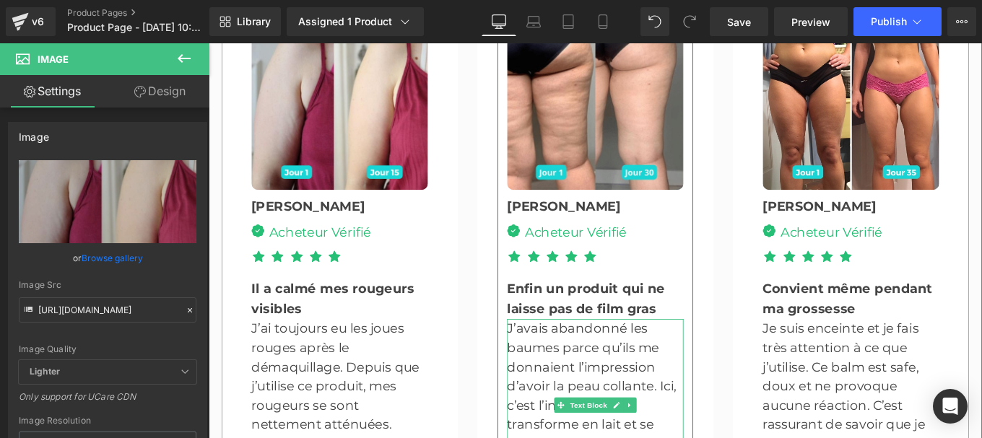
scroll to position [4008, 0]
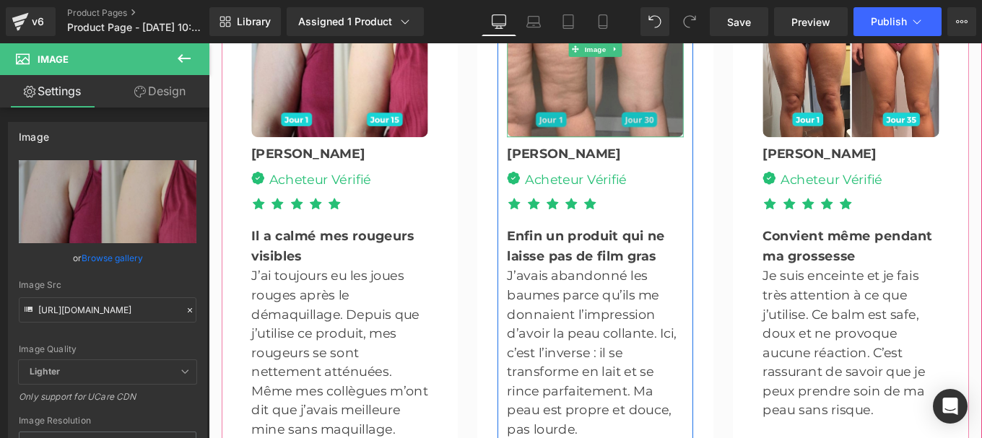
click at [641, 66] on img at bounding box center [645, 49] width 199 height 199
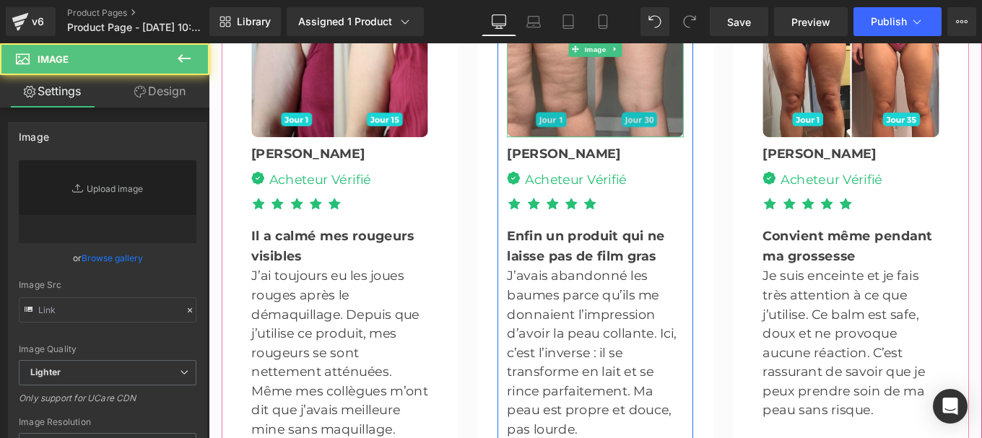
type input "[URL][DOMAIN_NAME]"
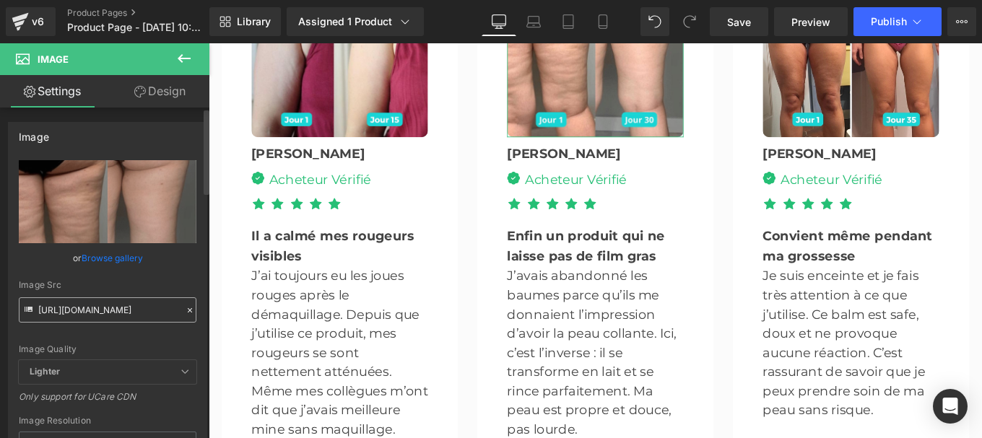
click at [112, 309] on input "[URL][DOMAIN_NAME]" at bounding box center [108, 309] width 178 height 25
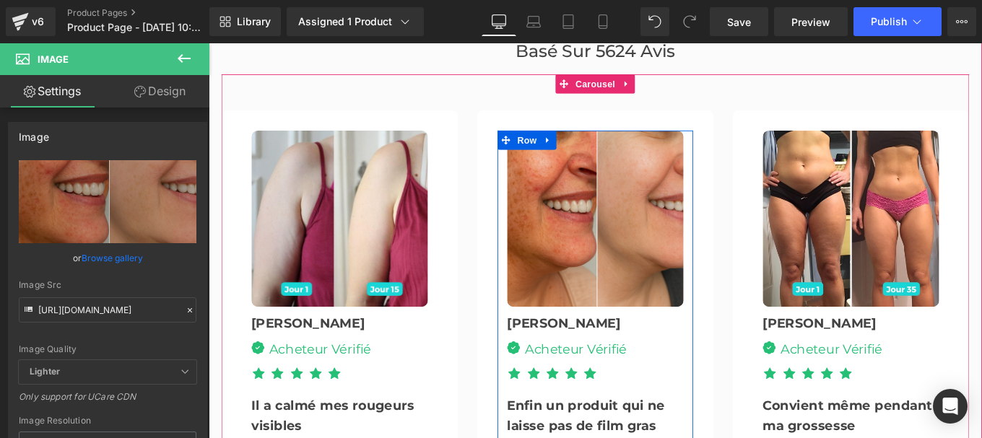
scroll to position [3830, 0]
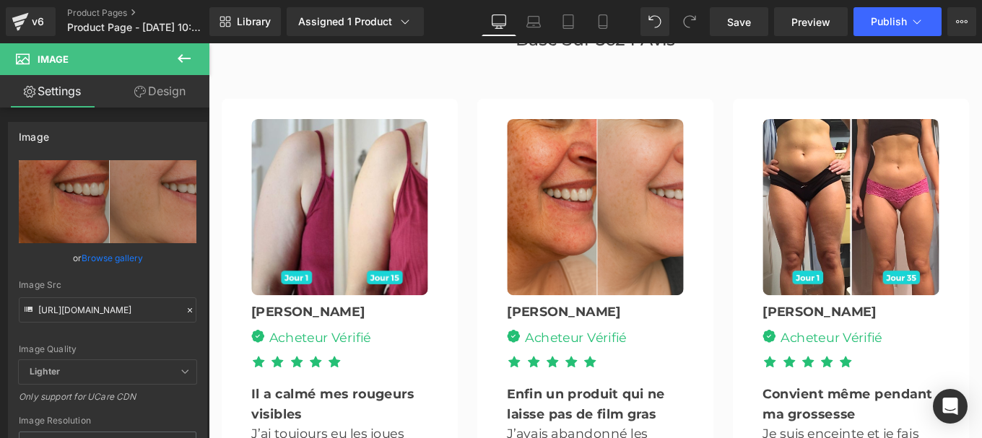
type input "[URL][DOMAIN_NAME]"
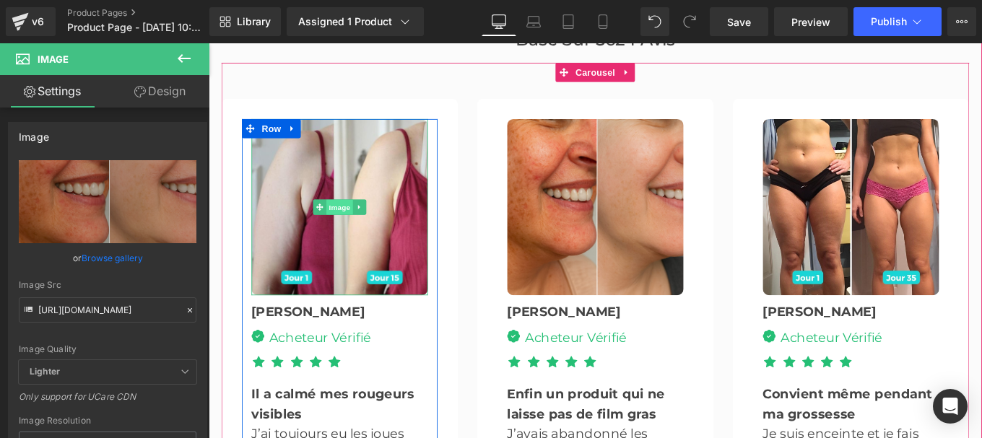
click at [341, 219] on span "Image" at bounding box center [356, 227] width 30 height 17
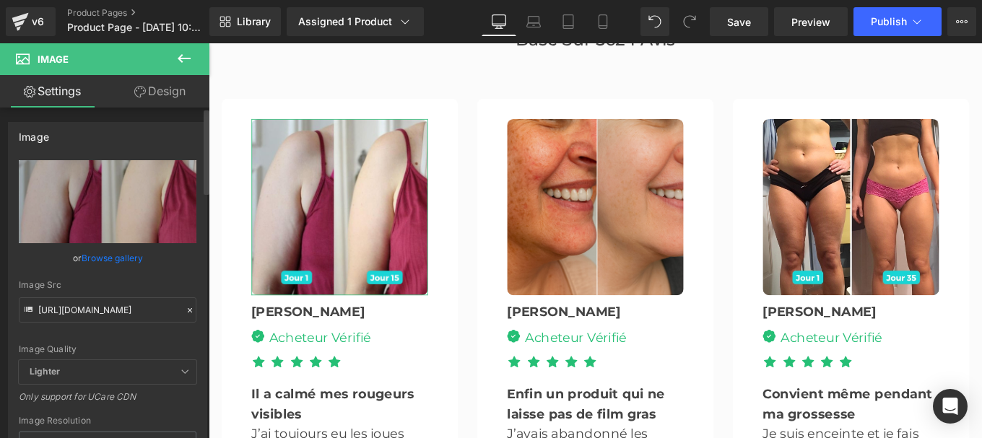
click at [183, 304] on div at bounding box center [189, 310] width 13 height 17
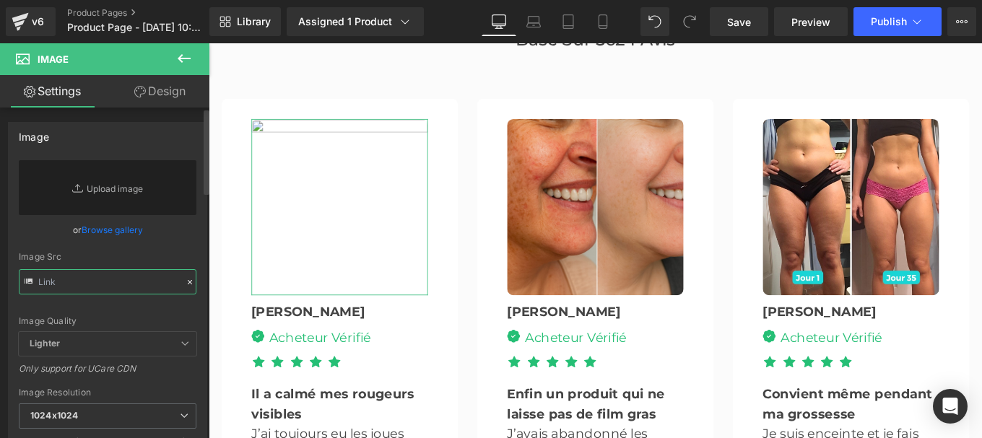
click at [99, 281] on input "text" at bounding box center [108, 281] width 178 height 25
paste input "[URL][DOMAIN_NAME]"
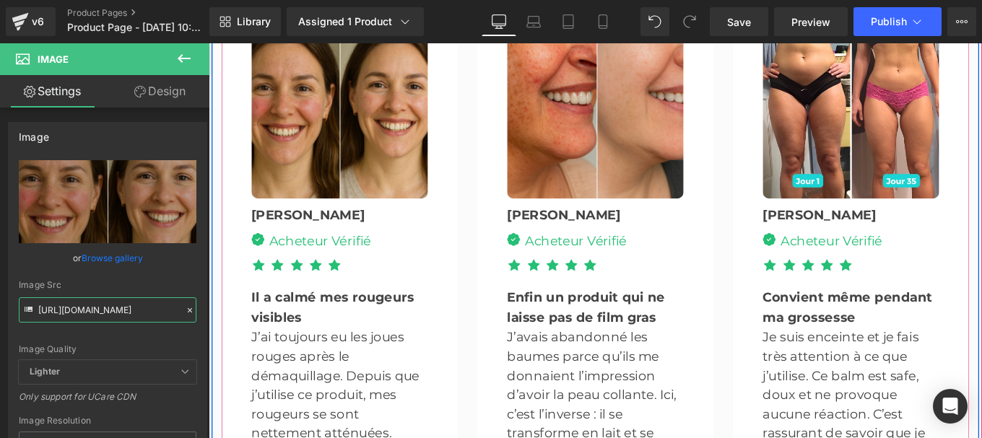
scroll to position [3942, 0]
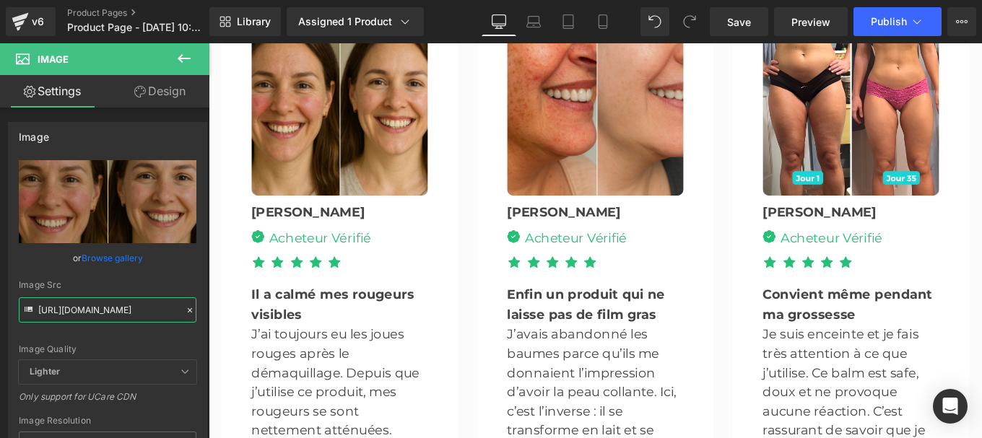
type input "[URL][DOMAIN_NAME]"
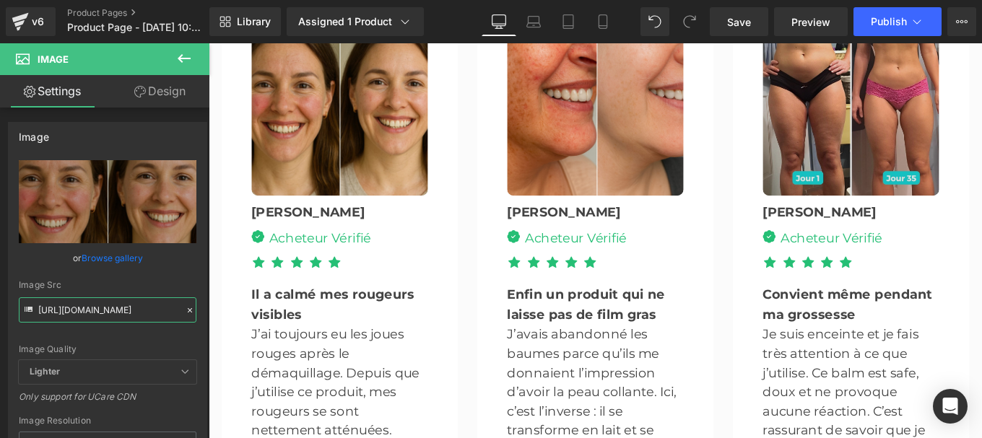
scroll to position [0, 0]
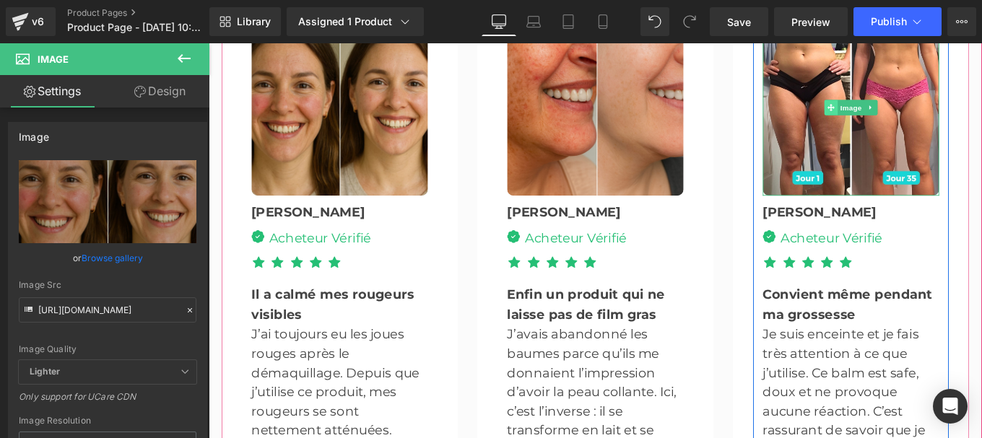
click at [913, 108] on span at bounding box center [911, 116] width 15 height 17
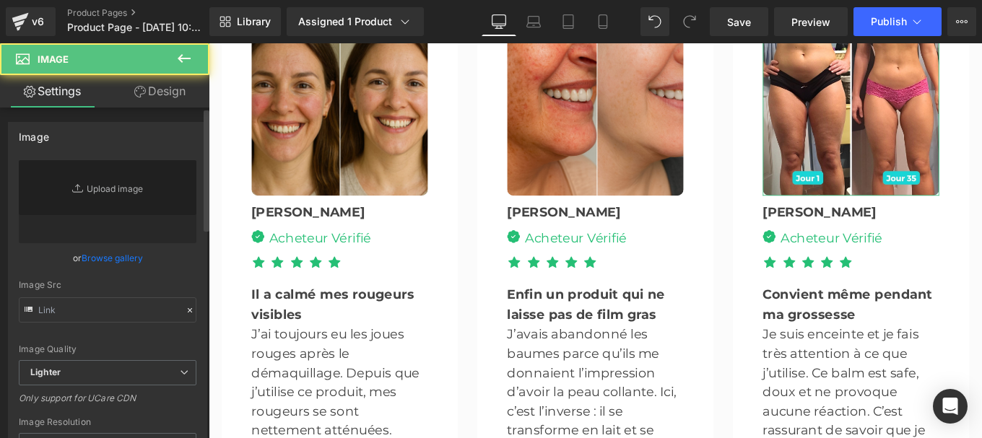
type input "[URL][DOMAIN_NAME]"
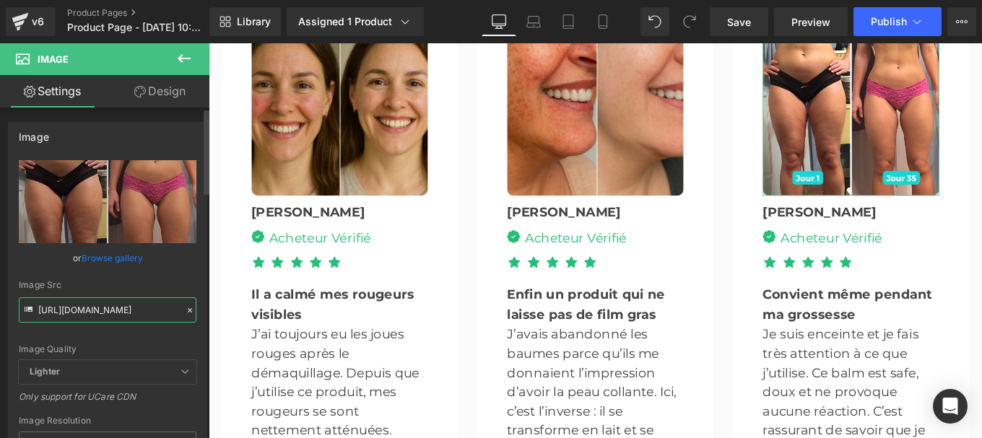
click at [142, 309] on input "[URL][DOMAIN_NAME]" at bounding box center [108, 309] width 178 height 25
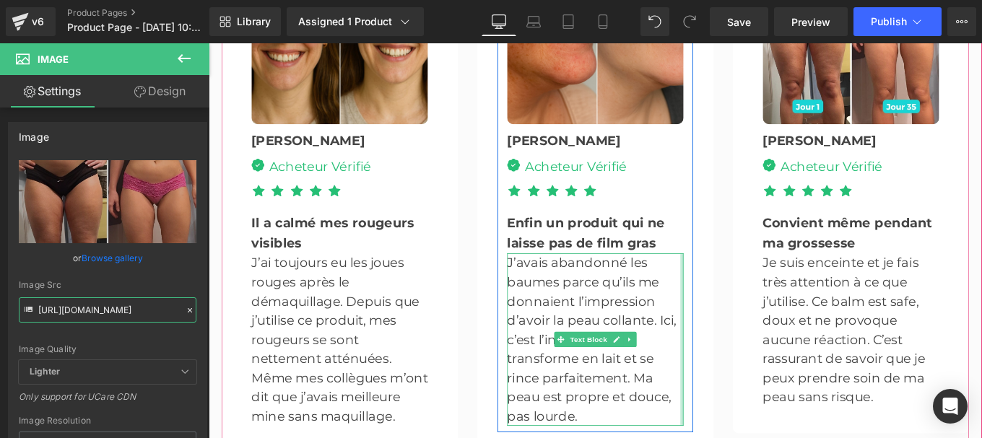
scroll to position [4023, 0]
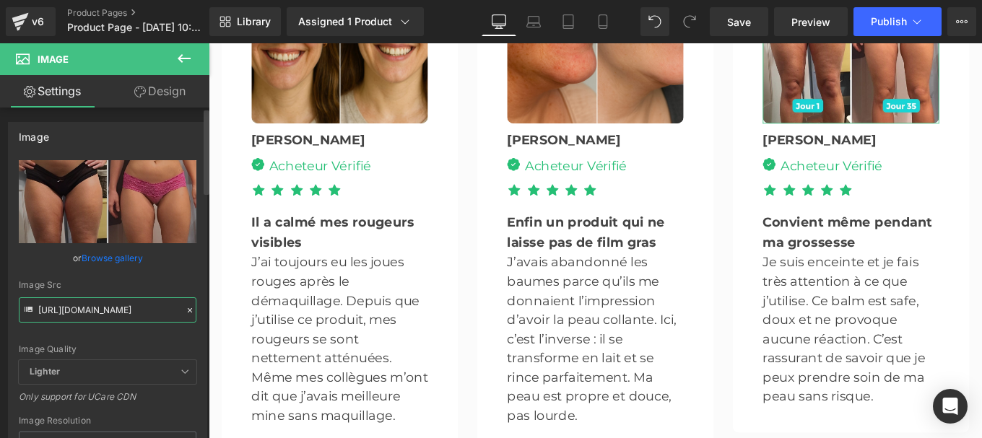
click at [144, 312] on input "[URL][DOMAIN_NAME]" at bounding box center [108, 309] width 178 height 25
type input "[URL][DOMAIN_NAME]"
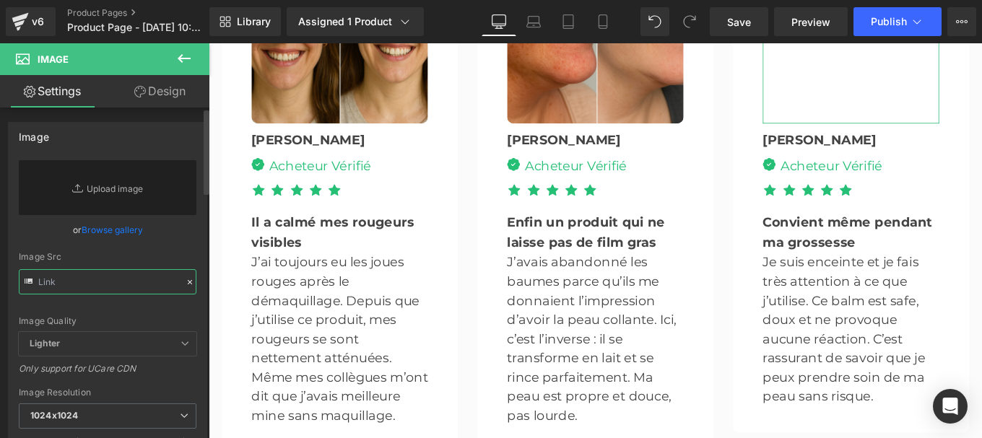
paste input "[URL][DOMAIN_NAME]"
type input "[URL][DOMAIN_NAME]"
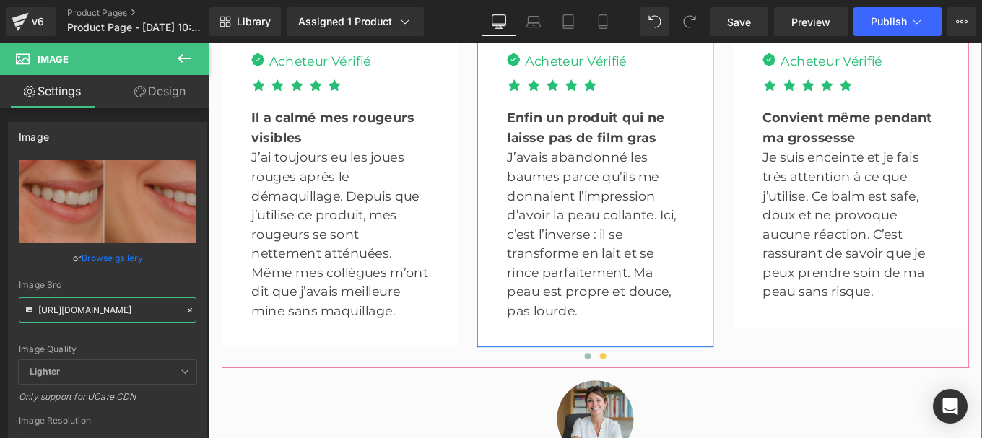
scroll to position [4142, 0]
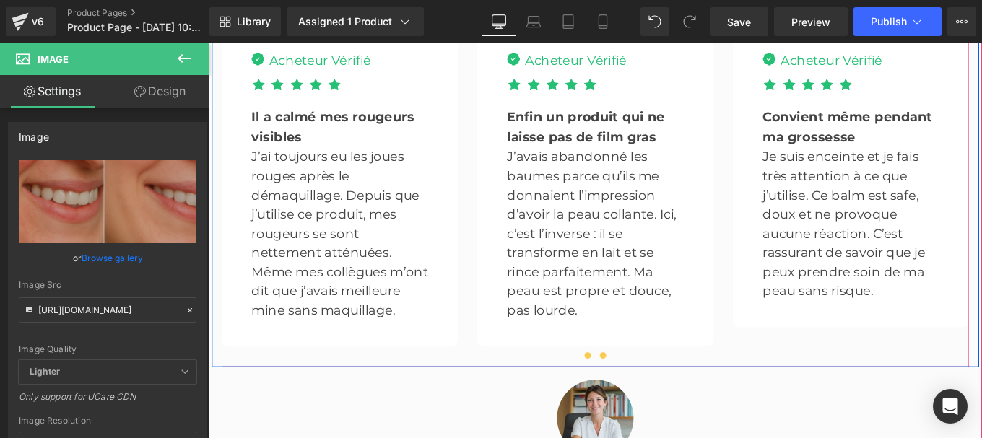
click at [633, 393] on span at bounding box center [636, 396] width 7 height 7
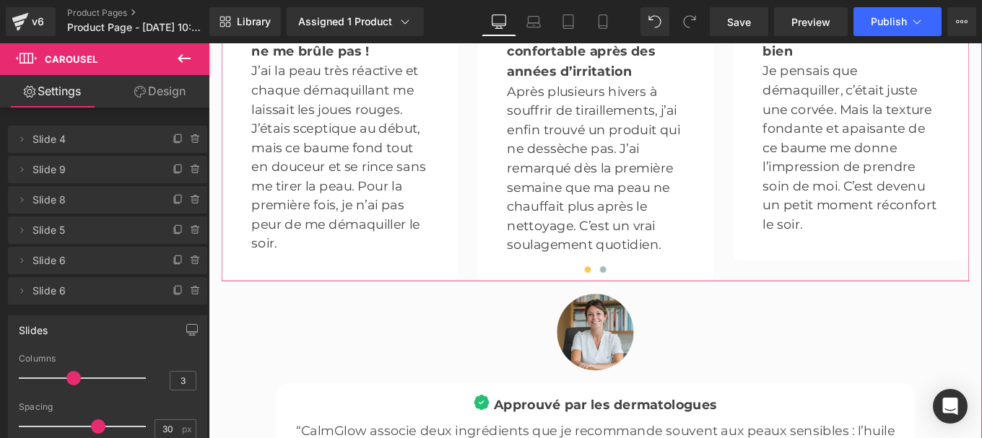
scroll to position [4252, 0]
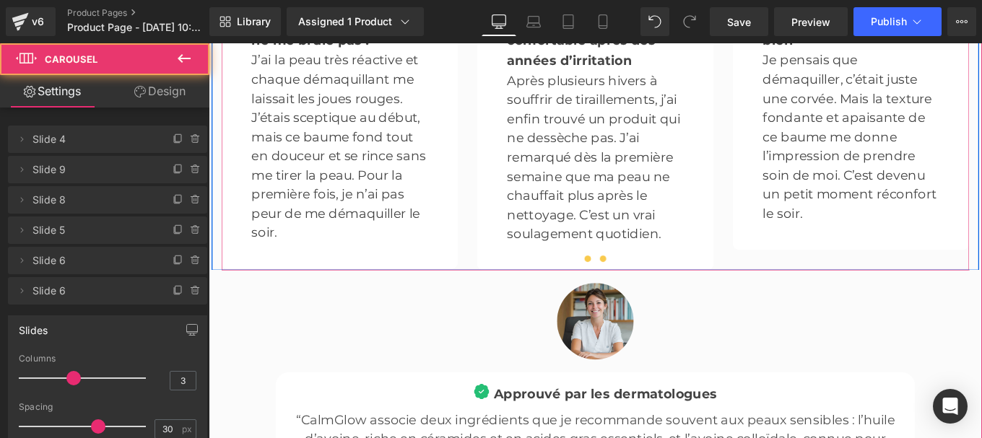
click at [650, 279] on button at bounding box center [653, 286] width 17 height 14
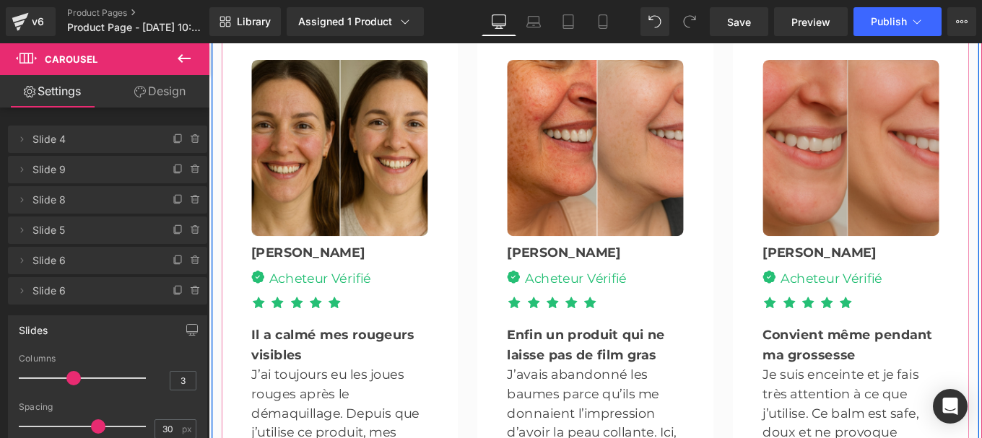
scroll to position [3889, 0]
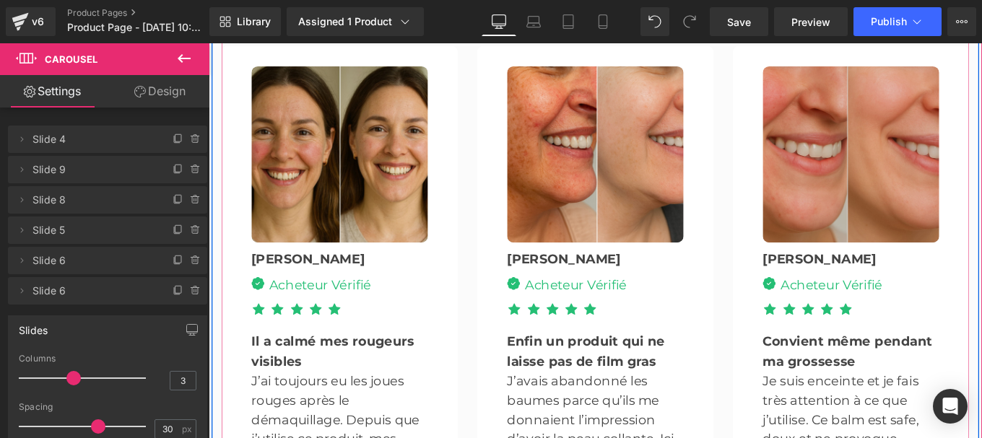
click at [912, 141] on div "Image" at bounding box center [933, 168] width 199 height 199
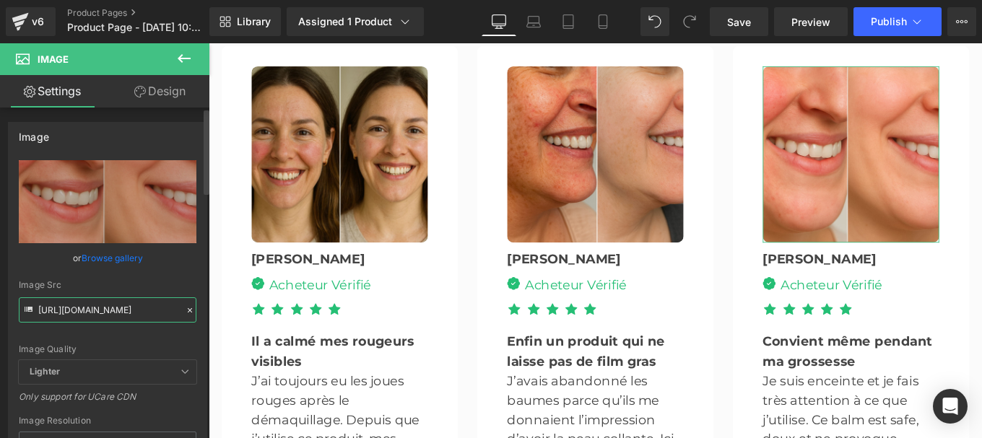
click at [108, 300] on input "[URL][DOMAIN_NAME]" at bounding box center [108, 309] width 178 height 25
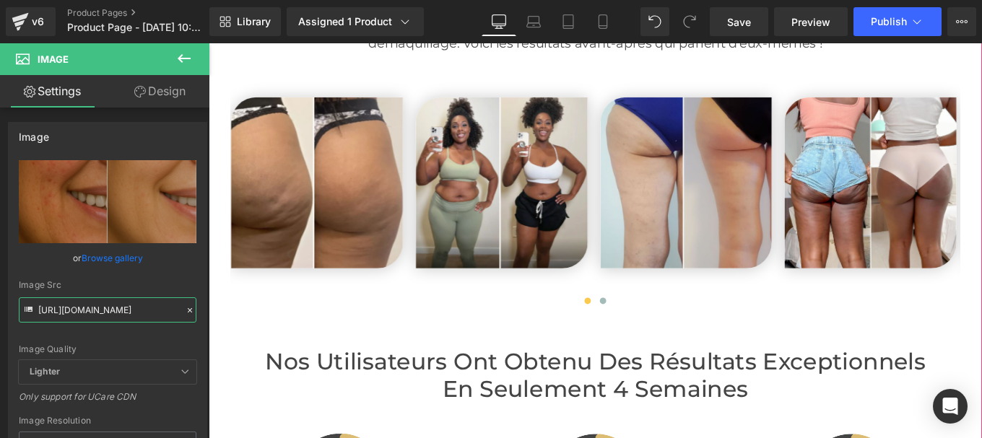
scroll to position [2864, 0]
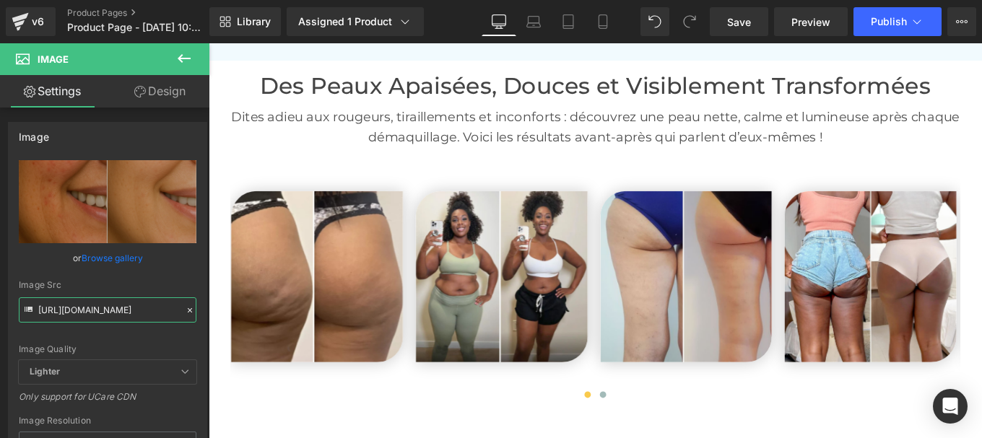
type input "[URL][DOMAIN_NAME]"
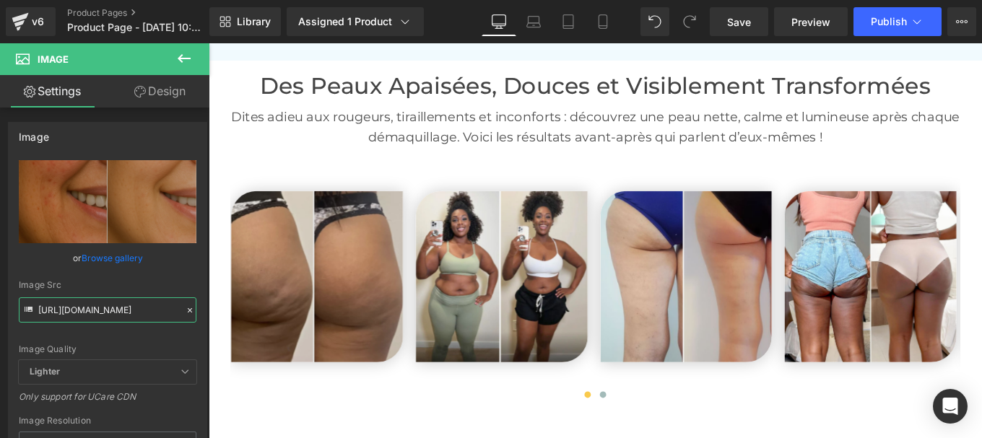
scroll to position [0, 0]
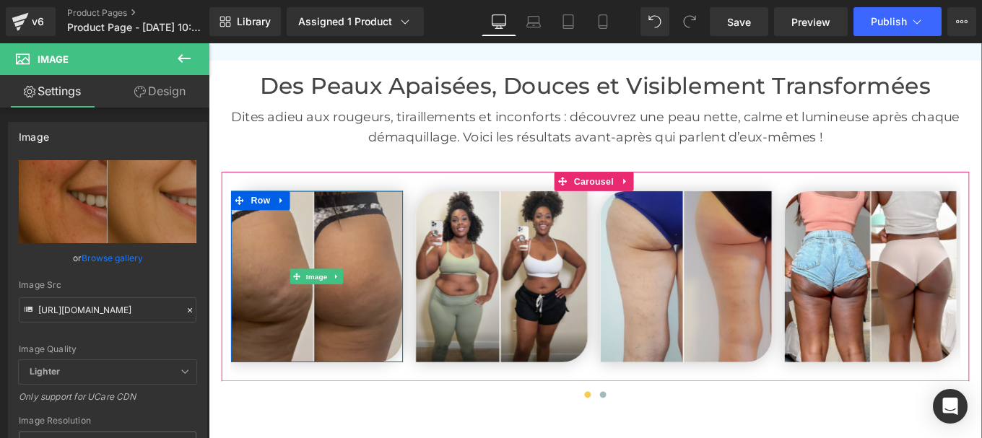
click at [336, 238] on img at bounding box center [331, 307] width 194 height 194
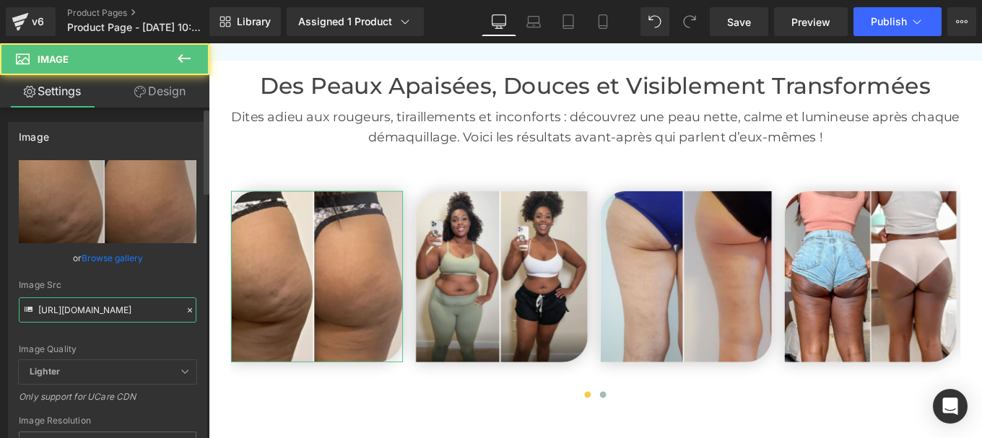
click at [108, 317] on input "[URL][DOMAIN_NAME]" at bounding box center [108, 309] width 178 height 25
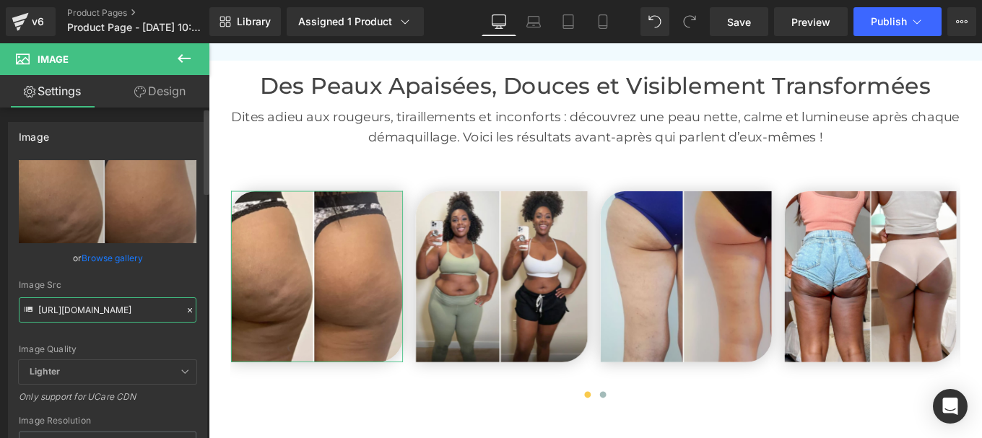
type input "[URL][DOMAIN_NAME]"
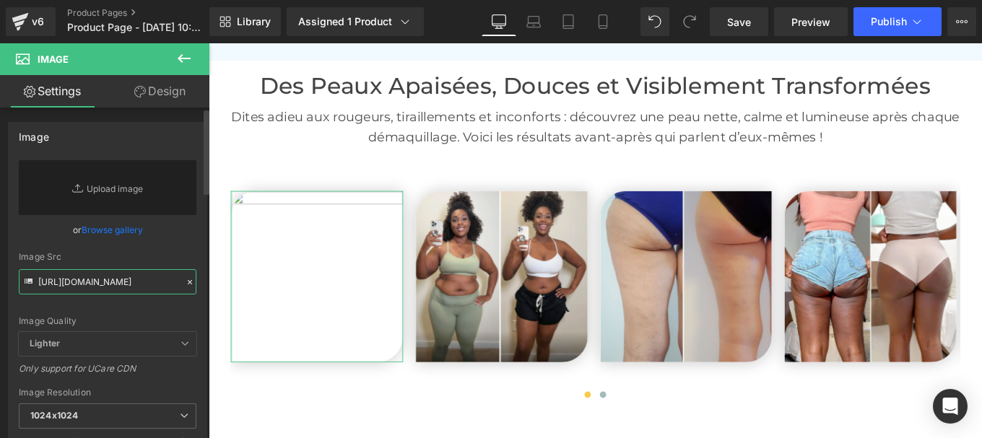
scroll to position [0, 186]
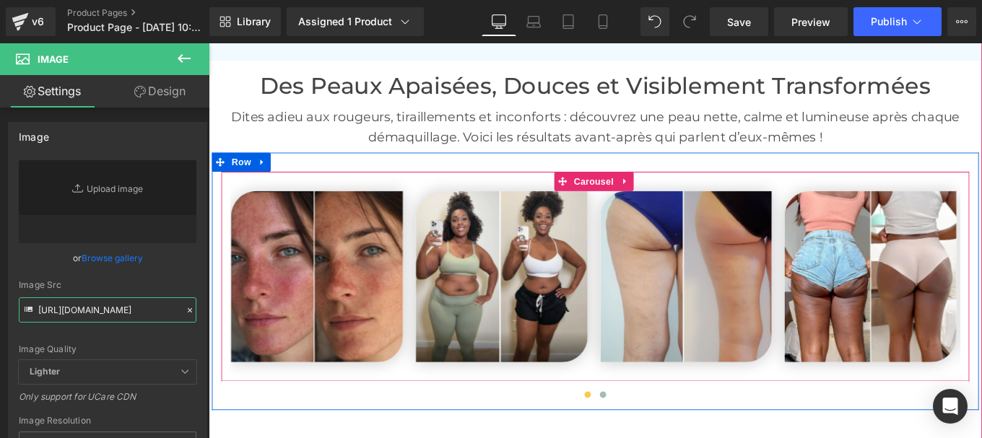
type input "[URL][DOMAIN_NAME]"
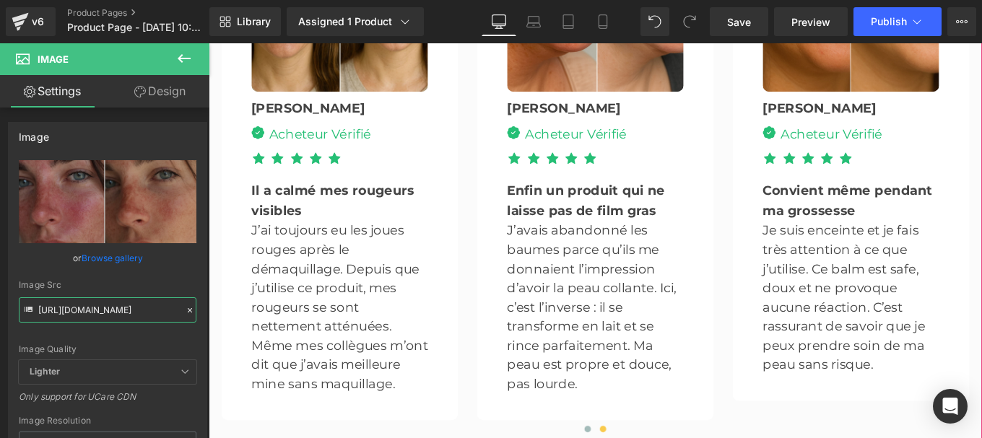
scroll to position [4060, 0]
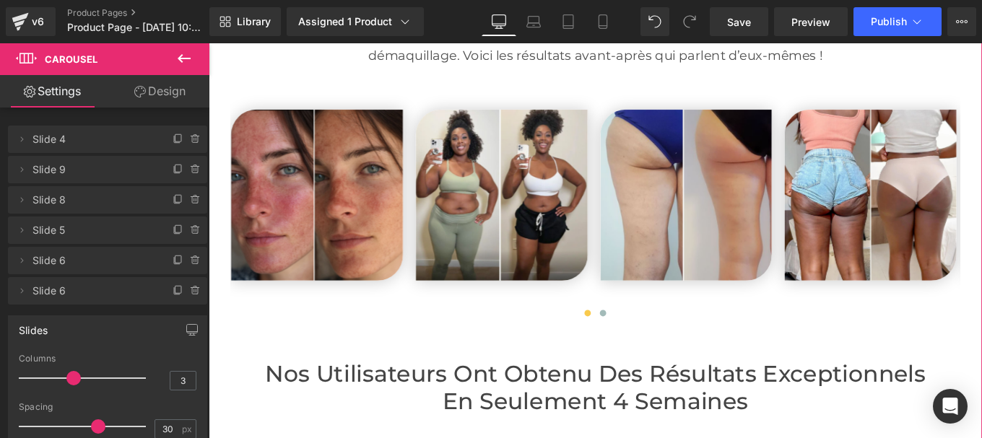
scroll to position [2955, 0]
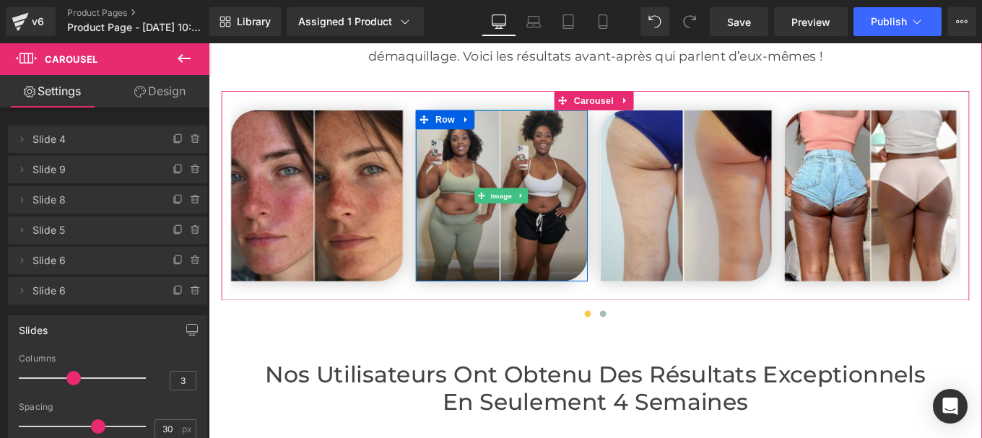
click at [525, 170] on img at bounding box center [539, 216] width 194 height 194
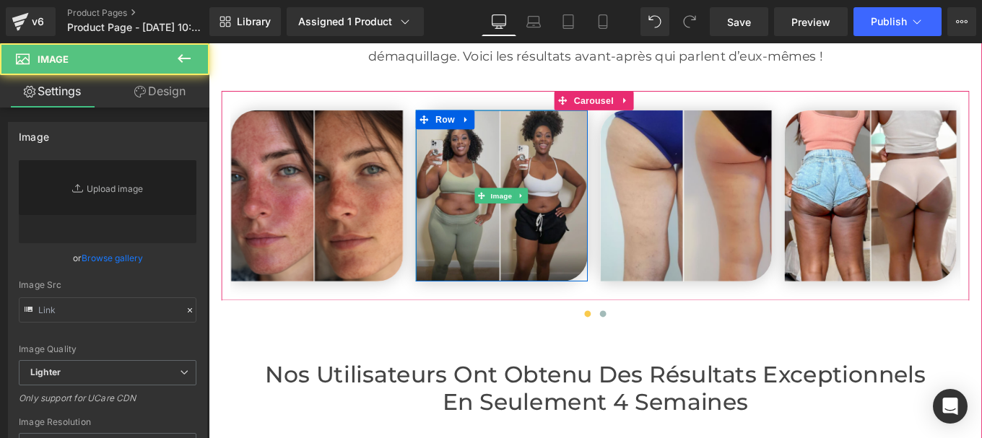
type input "[URL][DOMAIN_NAME]"
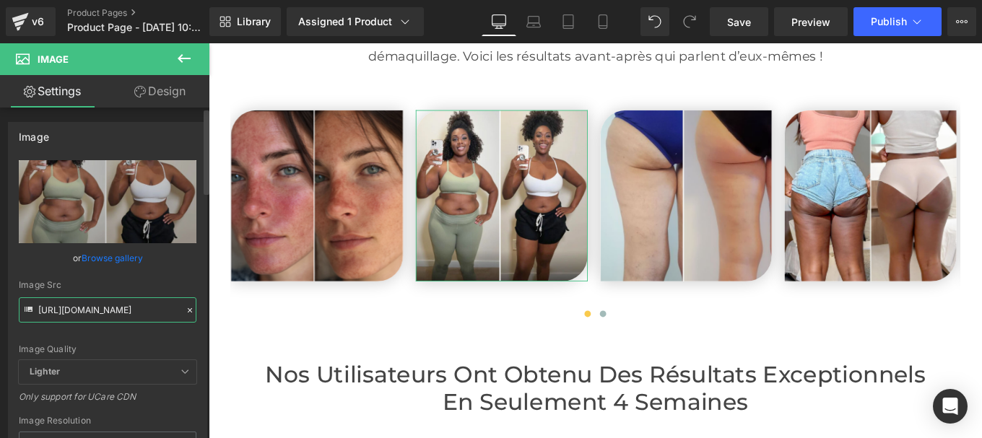
click at [100, 310] on input "[URL][DOMAIN_NAME]" at bounding box center [108, 309] width 178 height 25
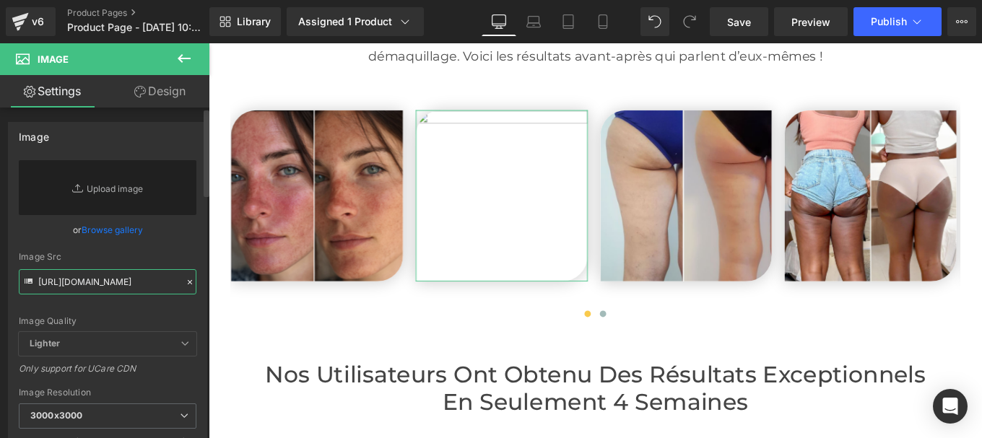
scroll to position [0, 186]
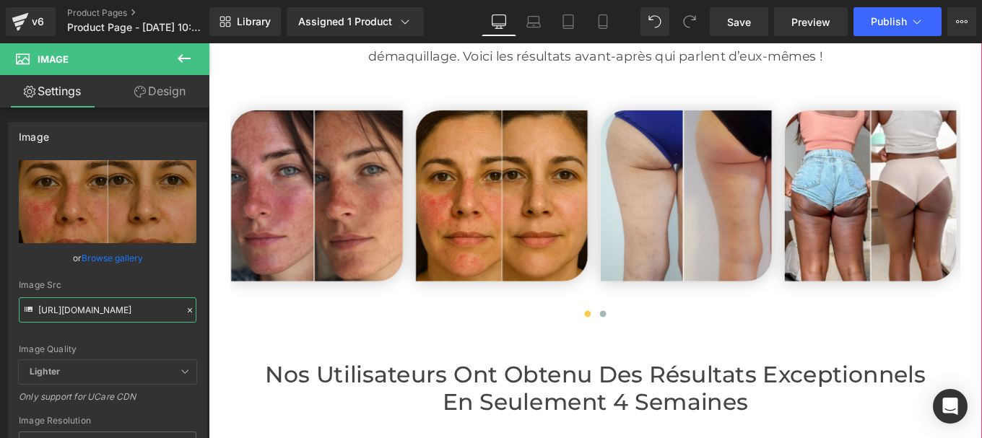
type input "[URL][DOMAIN_NAME]"
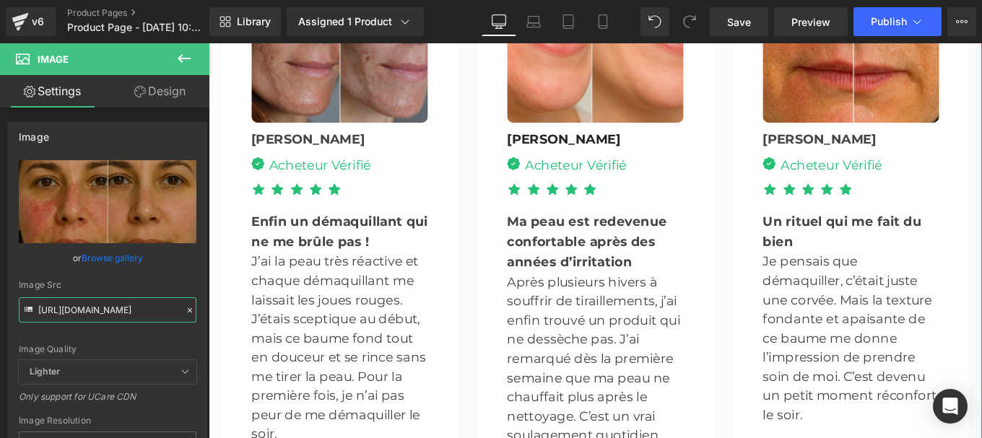
scroll to position [4062, 0]
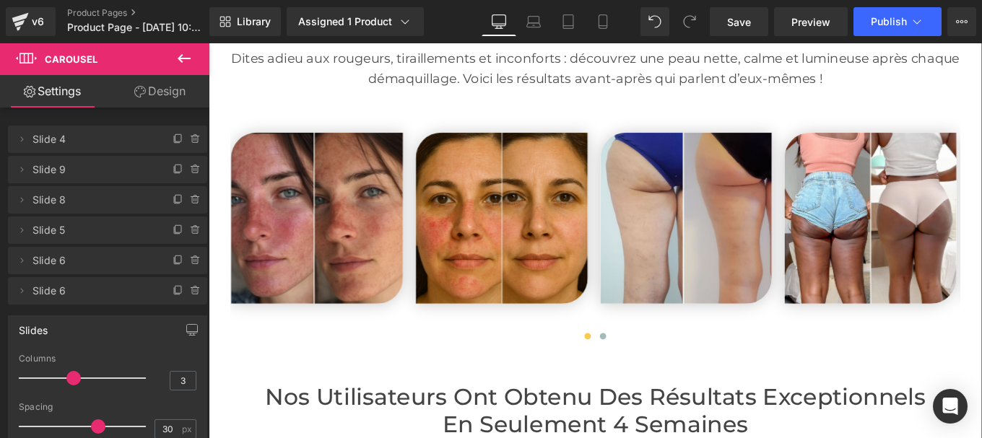
scroll to position [2928, 0]
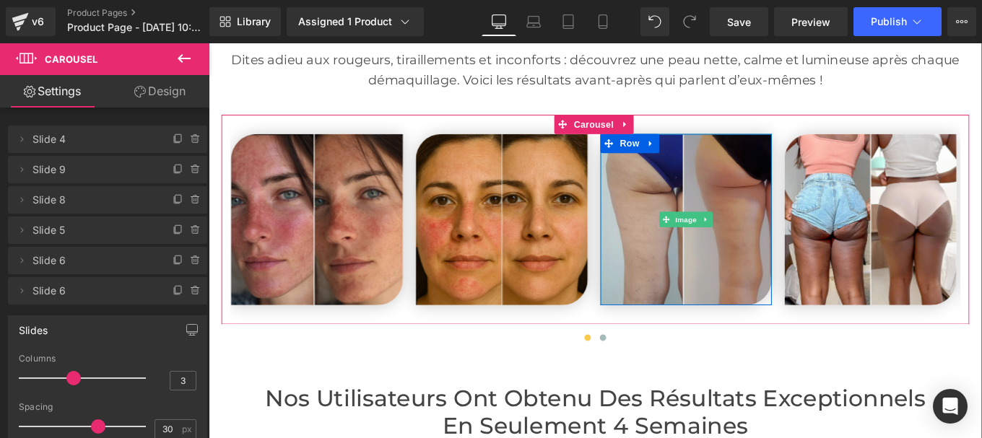
click at [718, 176] on img at bounding box center [748, 243] width 194 height 194
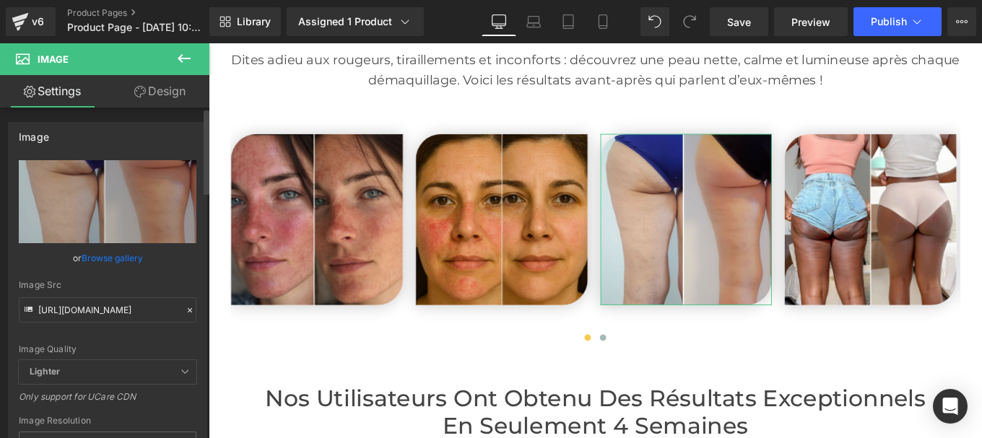
click at [185, 311] on icon at bounding box center [190, 310] width 10 height 10
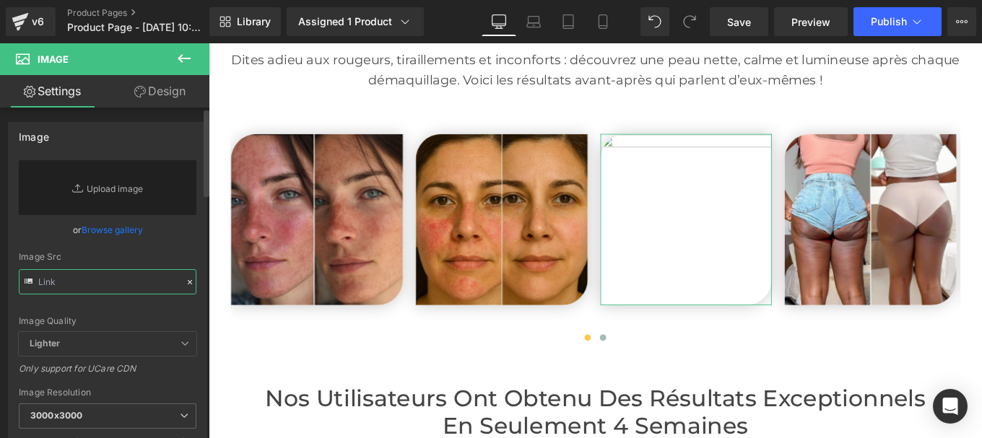
click at [100, 282] on input "text" at bounding box center [108, 281] width 178 height 25
paste input "[URL][DOMAIN_NAME]"
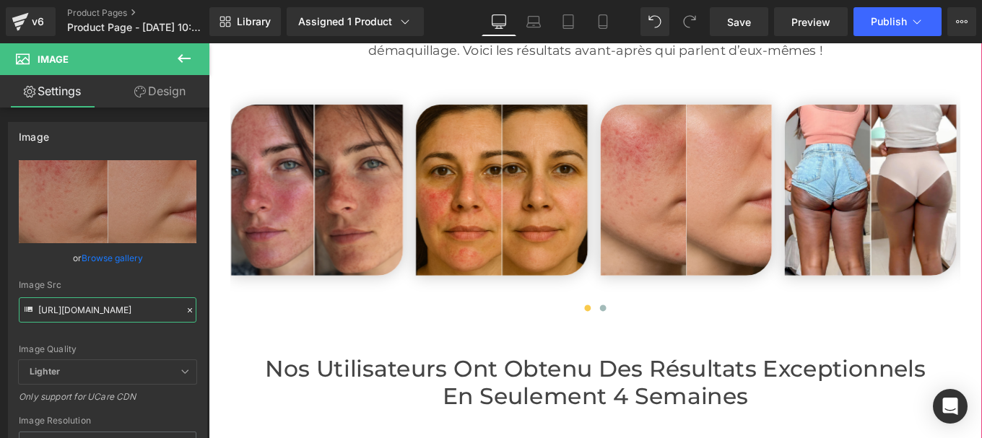
type input "[URL][DOMAIN_NAME]"
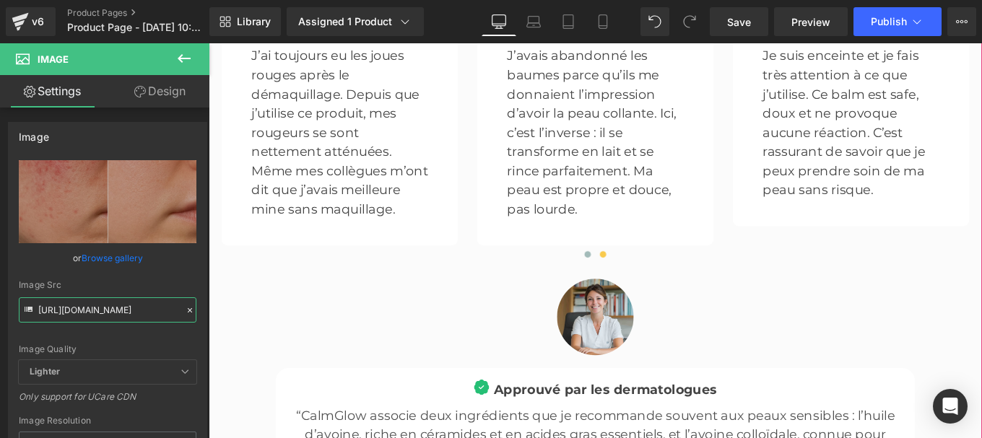
scroll to position [4258, 0]
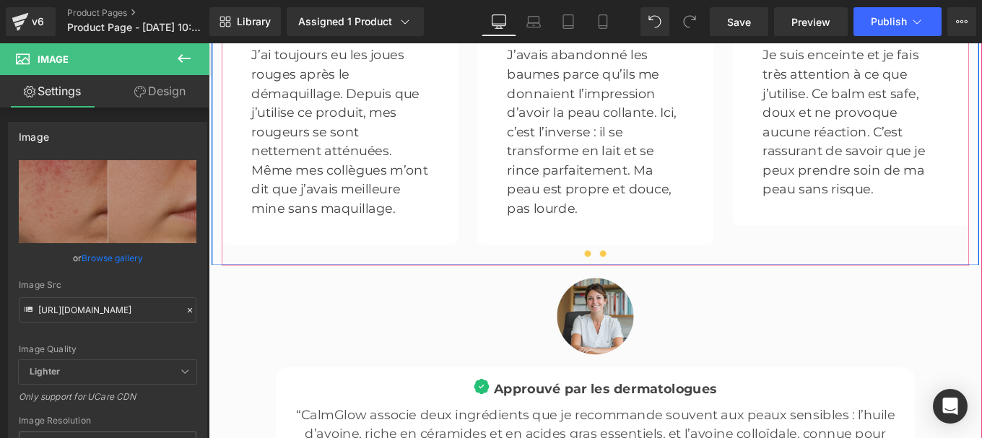
click at [633, 277] on span at bounding box center [636, 280] width 7 height 7
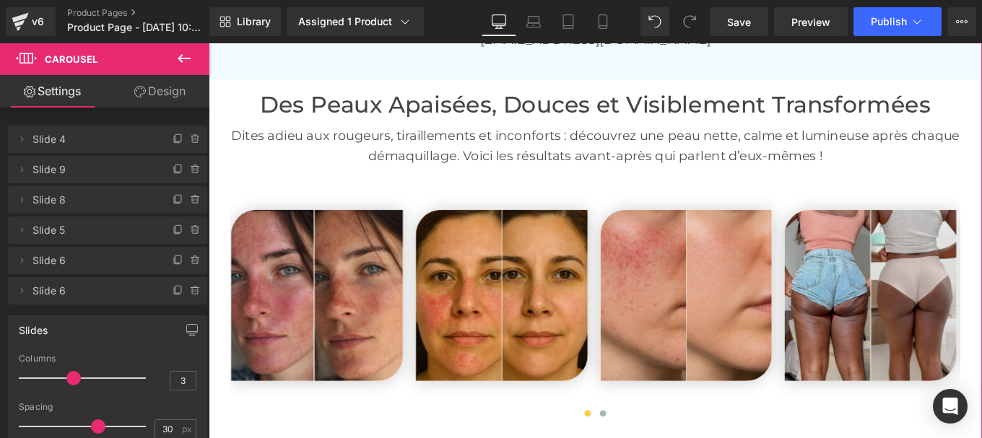
scroll to position [2842, 0]
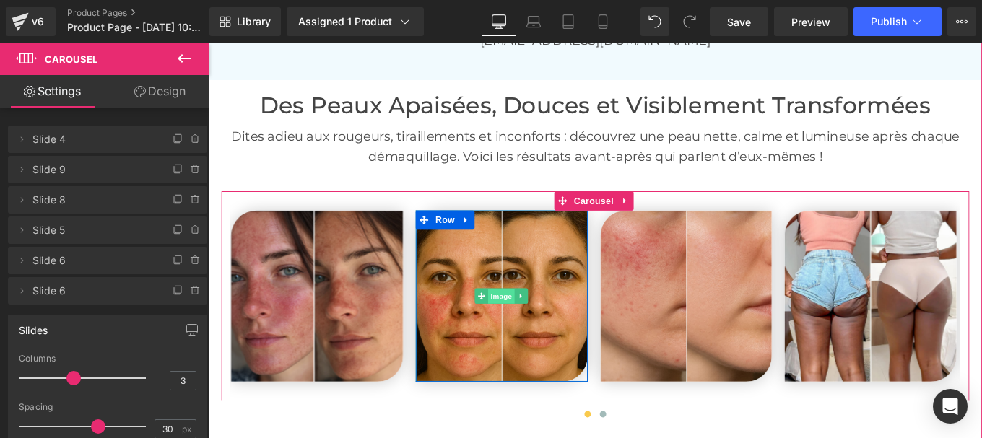
click at [533, 321] on span "Image" at bounding box center [539, 329] width 30 height 17
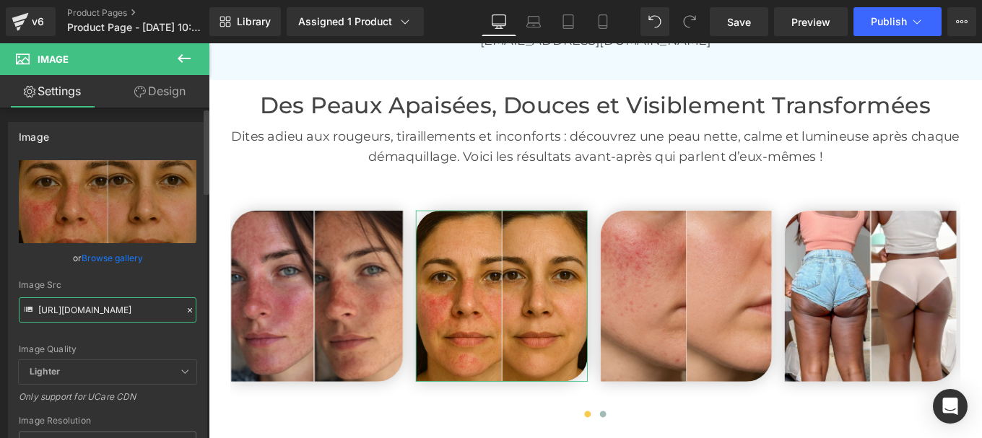
click at [121, 317] on input "[URL][DOMAIN_NAME]" at bounding box center [108, 309] width 178 height 25
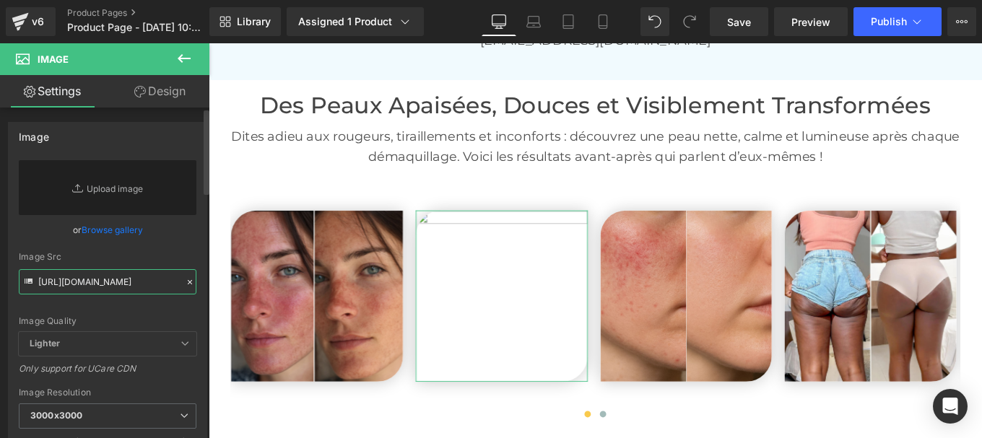
scroll to position [0, 183]
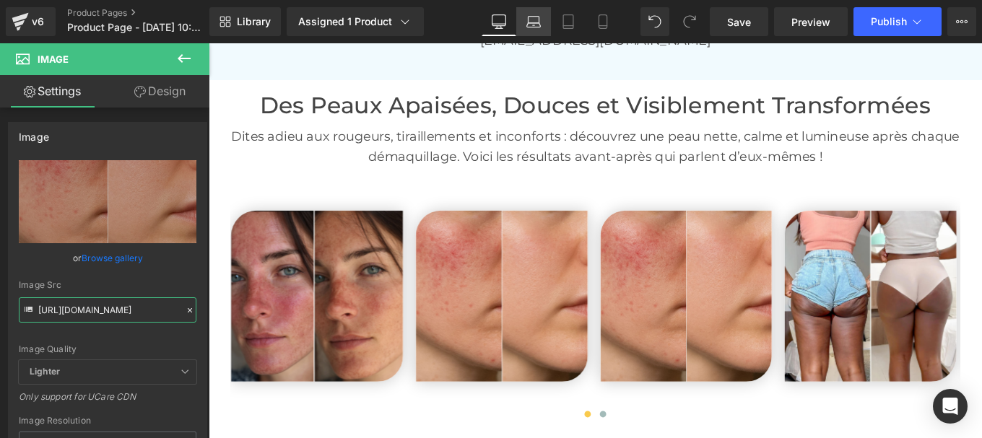
type input "[URL][DOMAIN_NAME]"
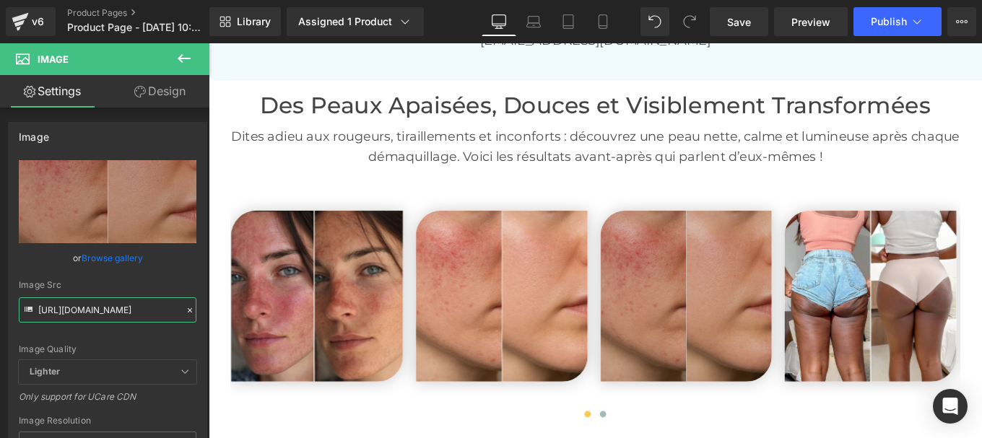
scroll to position [0, 0]
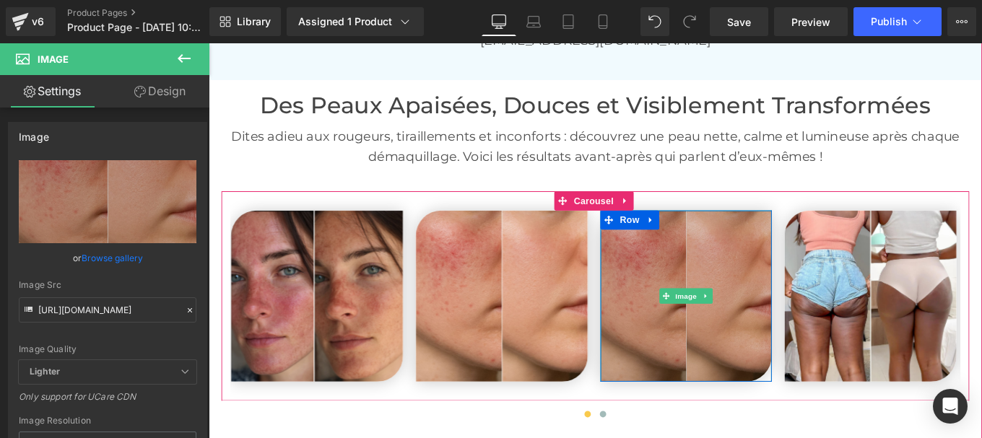
click at [728, 282] on img at bounding box center [748, 329] width 194 height 194
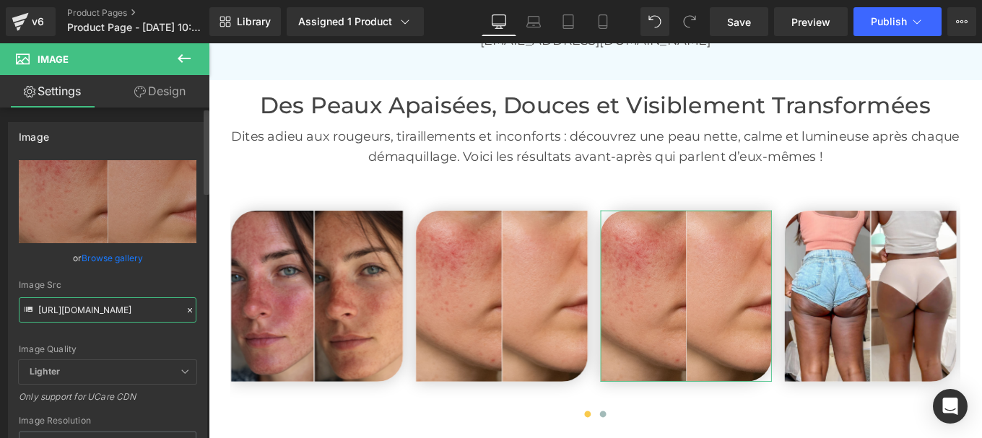
click at [77, 315] on input "[URL][DOMAIN_NAME]" at bounding box center [108, 309] width 178 height 25
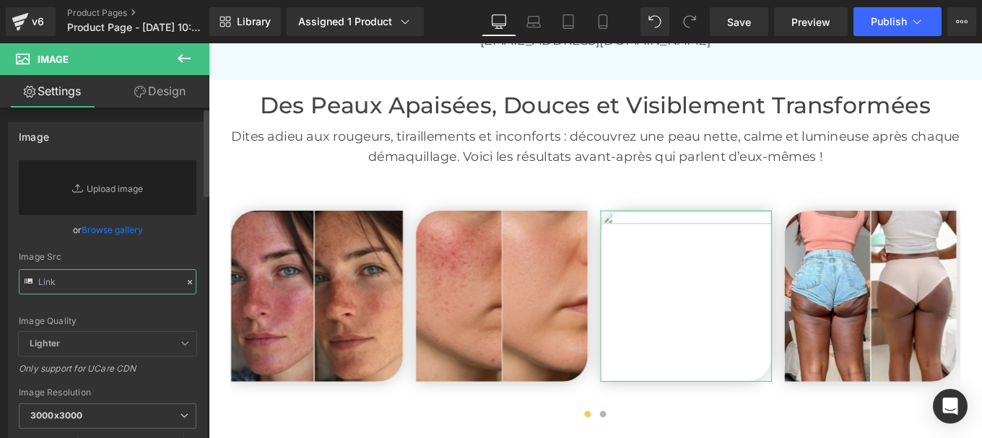
type input "v"
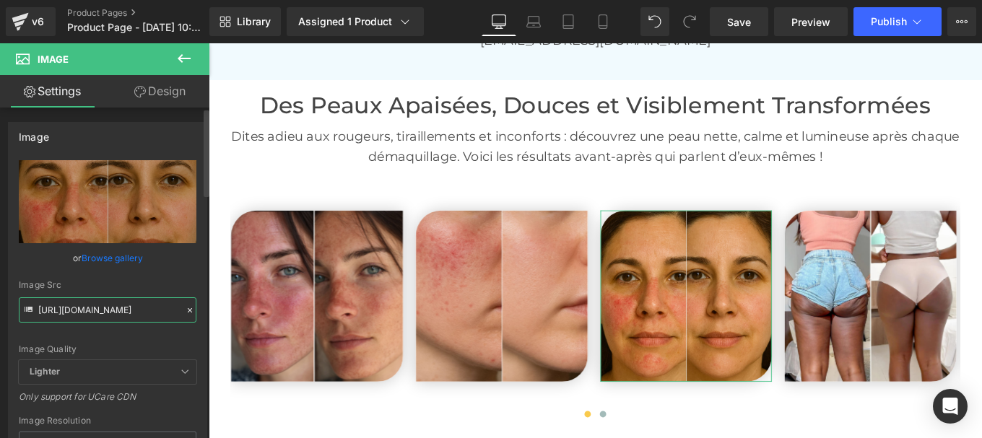
type input "[URL][DOMAIN_NAME]"
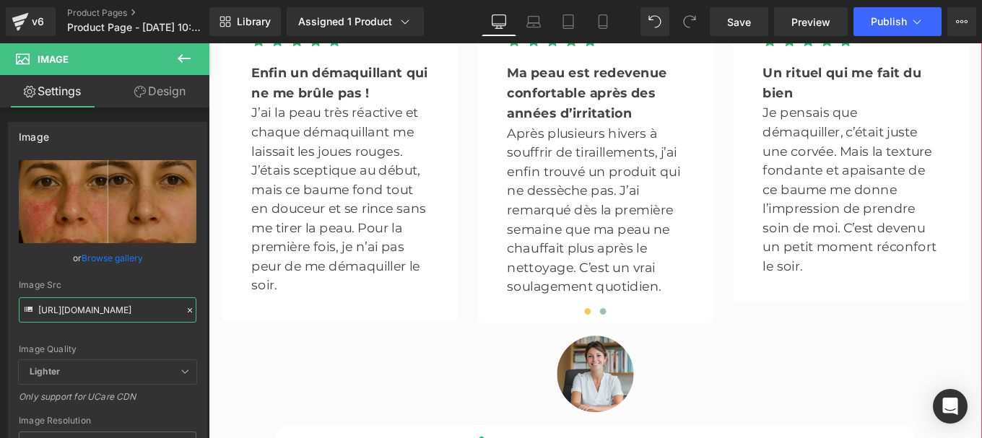
scroll to position [4193, 0]
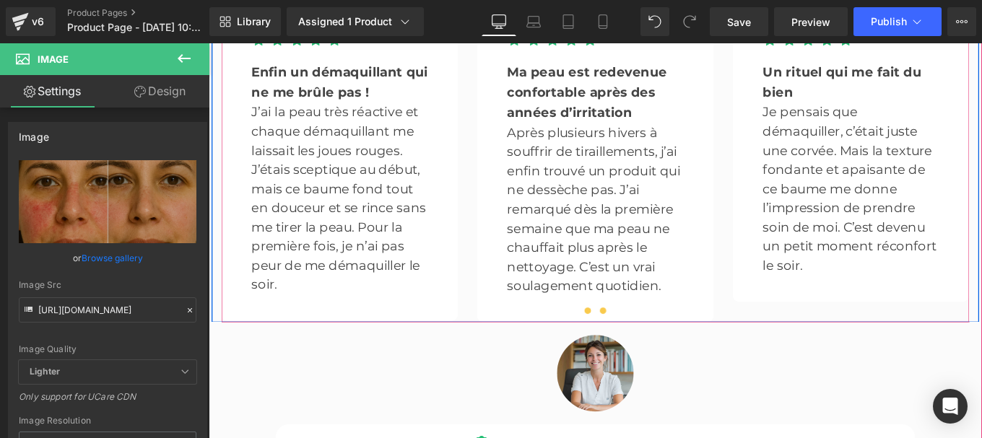
click at [647, 339] on button at bounding box center [653, 346] width 17 height 14
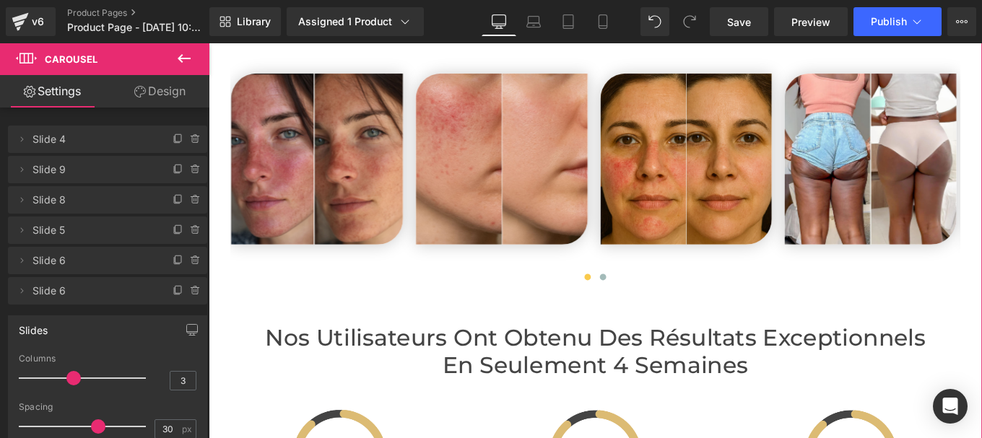
scroll to position [2912, 0]
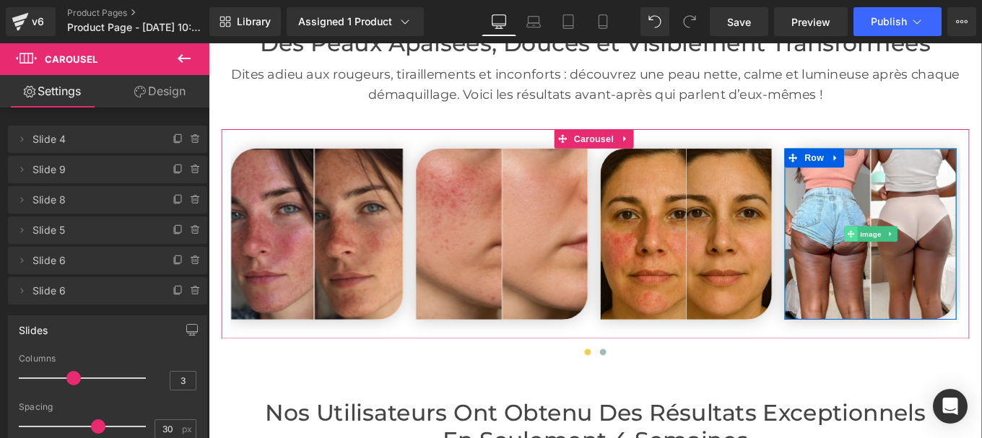
click at [928, 250] on span at bounding box center [933, 258] width 15 height 17
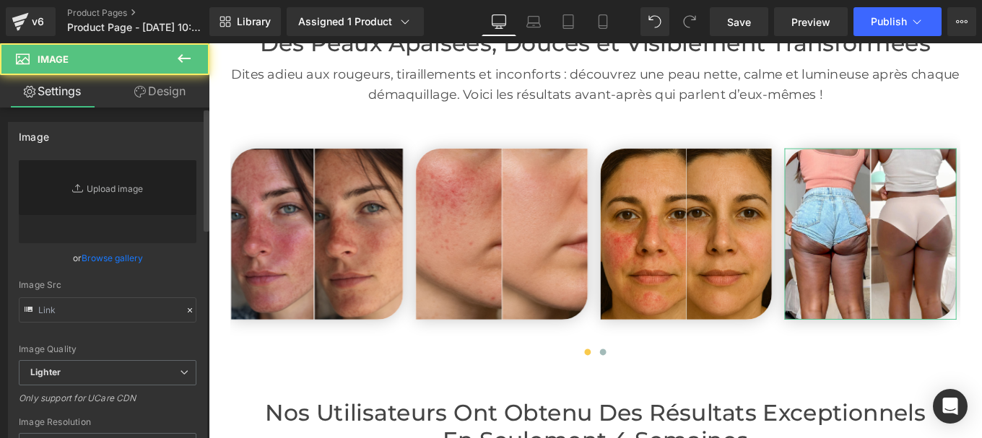
type input "[URL][DOMAIN_NAME]"
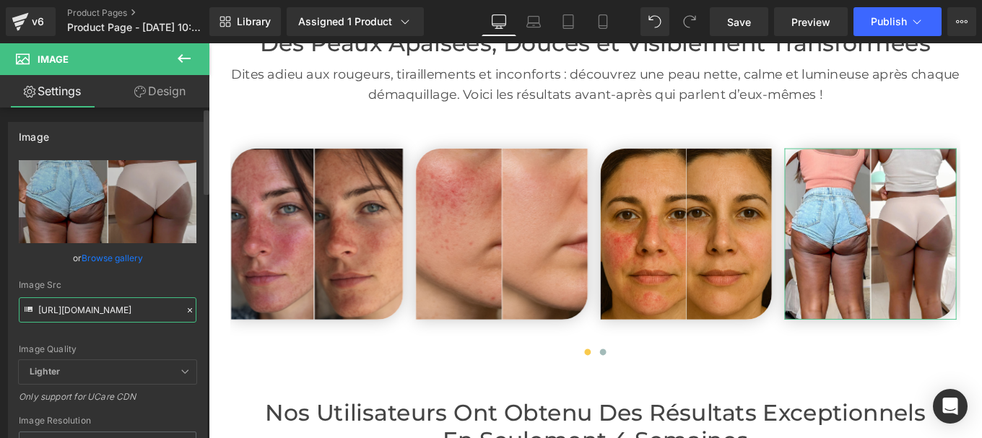
click at [110, 318] on input "[URL][DOMAIN_NAME]" at bounding box center [108, 309] width 178 height 25
type input "[URL][DOMAIN_NAME]"
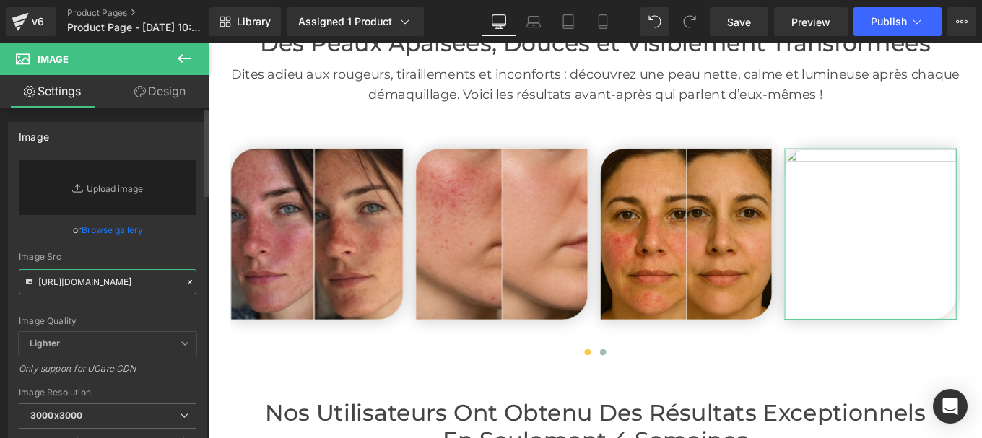
scroll to position [0, 183]
type input "[URL][DOMAIN_NAME]"
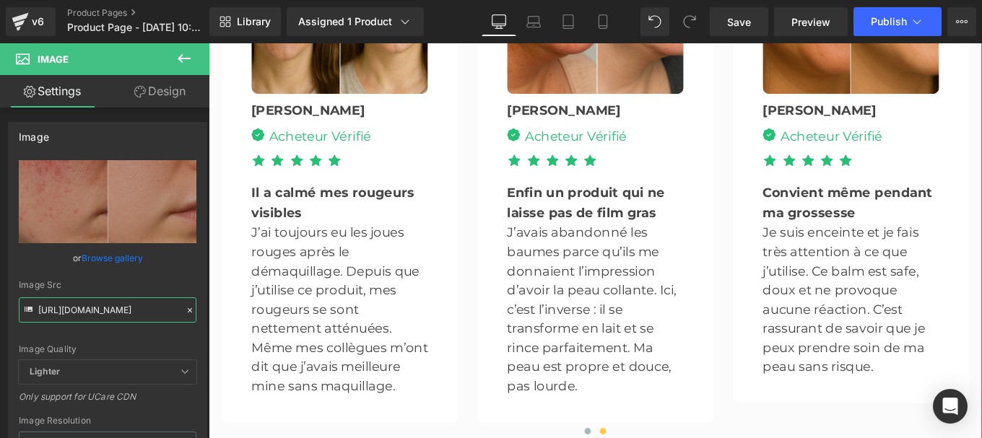
scroll to position [4058, 0]
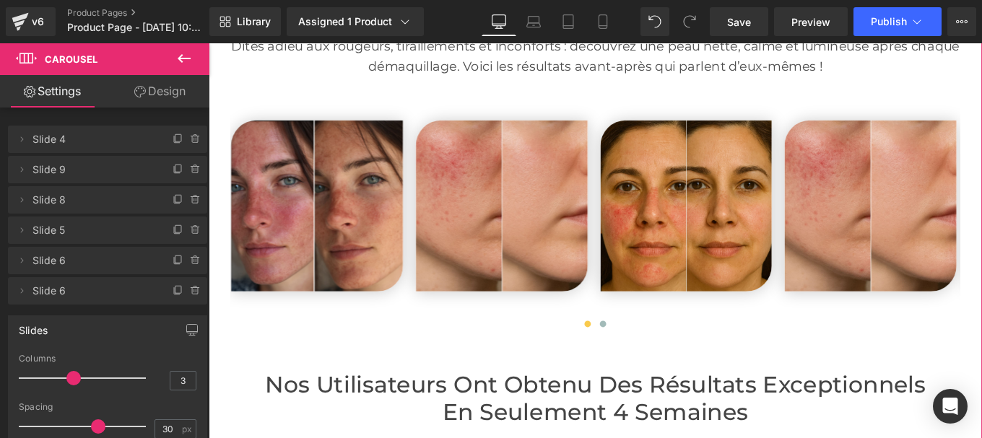
scroll to position [2943, 0]
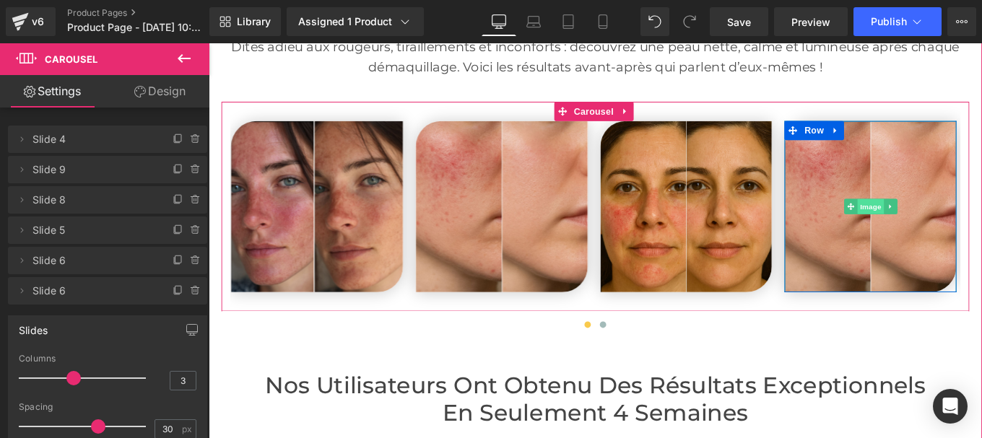
click at [955, 219] on span "Image" at bounding box center [956, 227] width 30 height 17
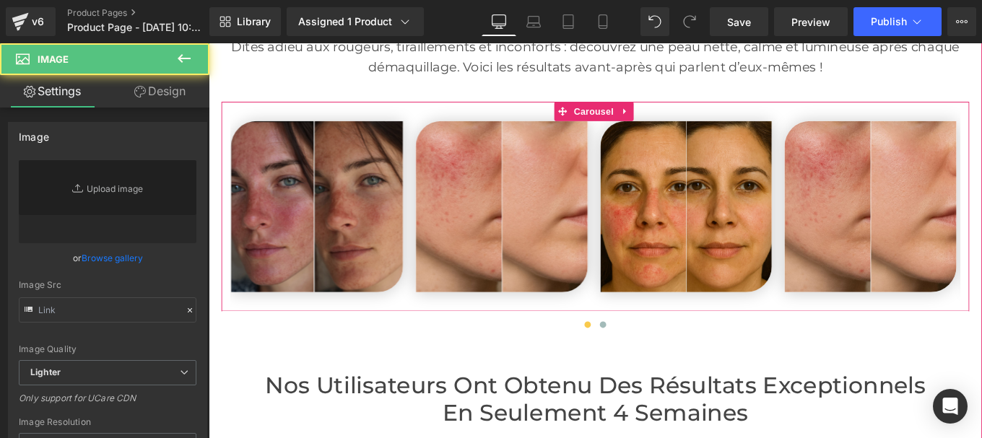
type input "[URL][DOMAIN_NAME]"
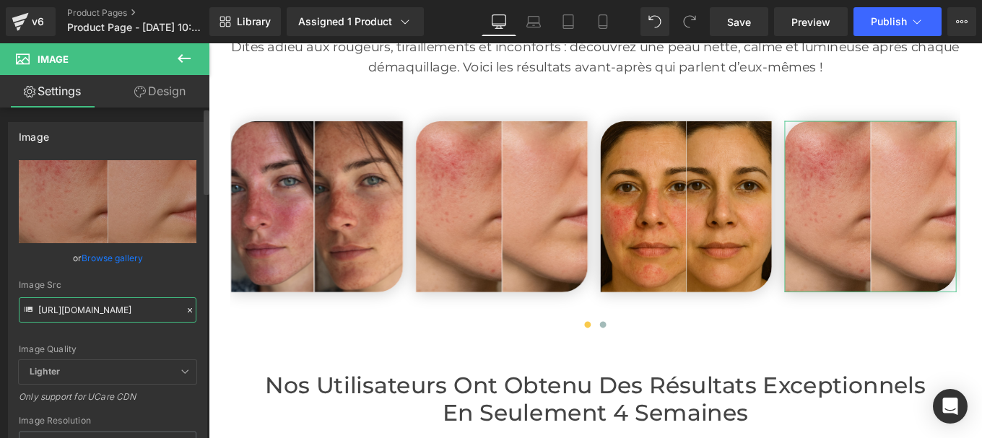
click at [113, 310] on input "[URL][DOMAIN_NAME]" at bounding box center [108, 309] width 178 height 25
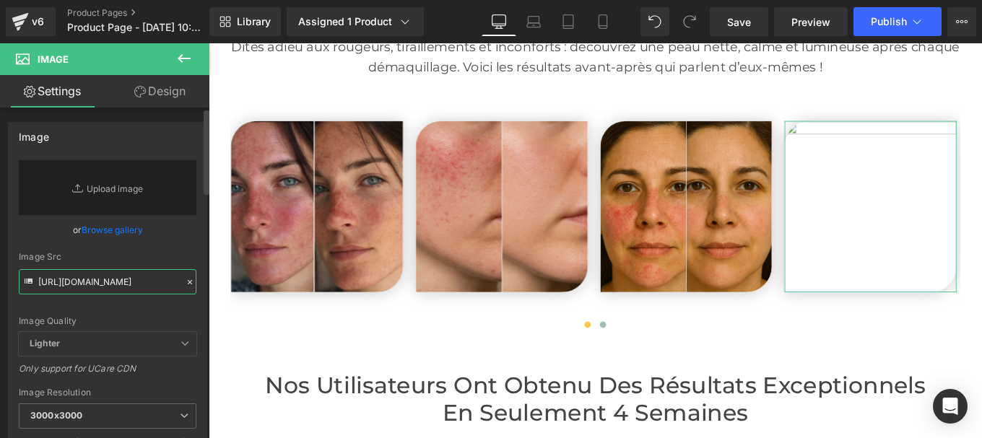
scroll to position [0, 183]
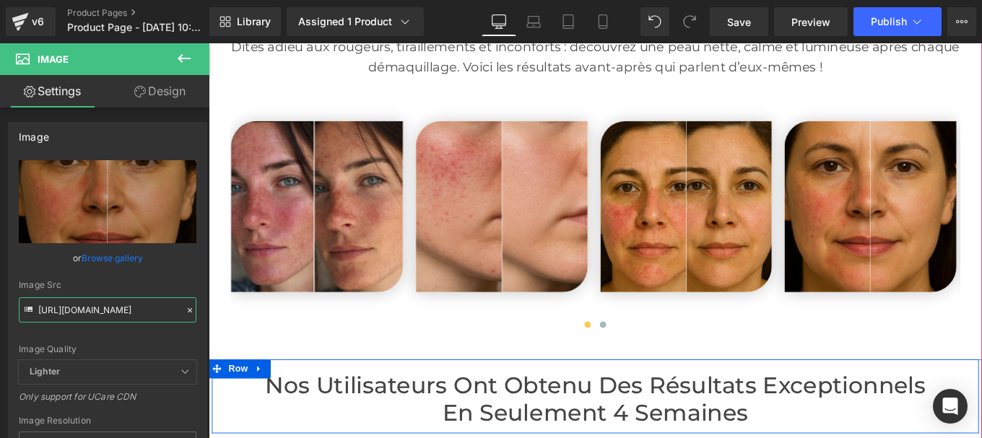
type input "[URL][DOMAIN_NAME]"
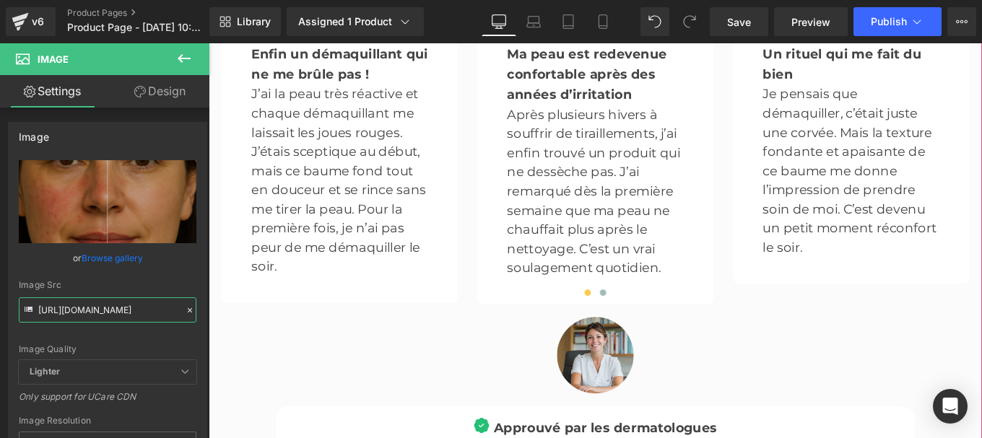
scroll to position [4214, 0]
click at [652, 317] on button at bounding box center [653, 324] width 17 height 14
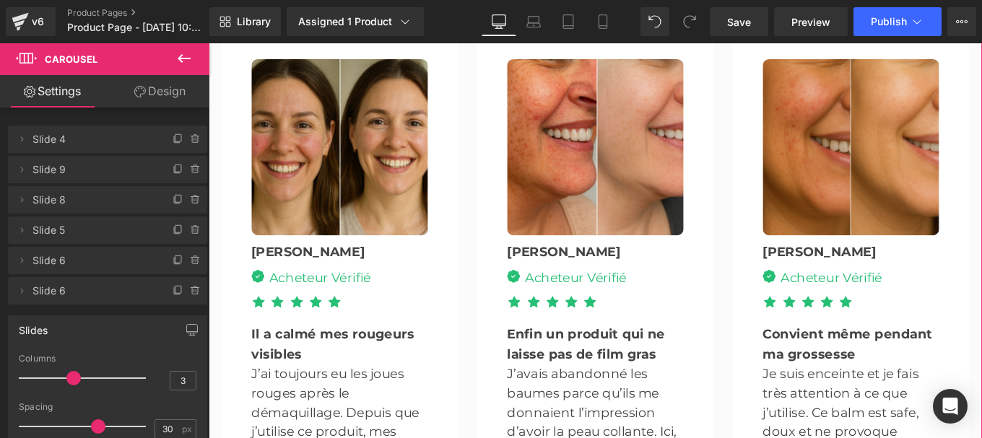
scroll to position [3898, 0]
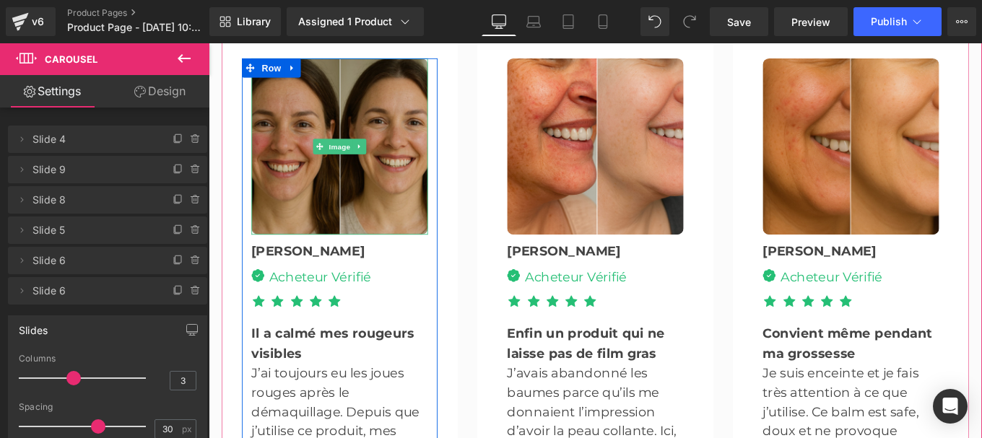
click at [362, 110] on img at bounding box center [356, 160] width 199 height 199
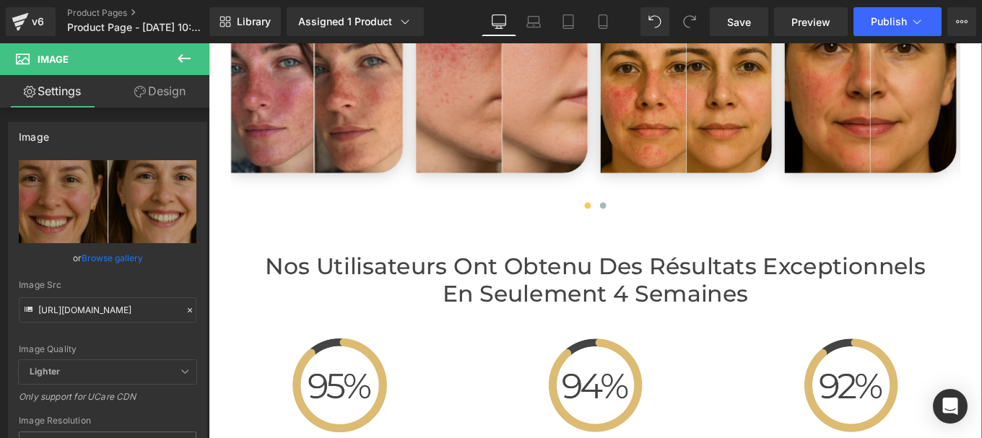
scroll to position [3077, 0]
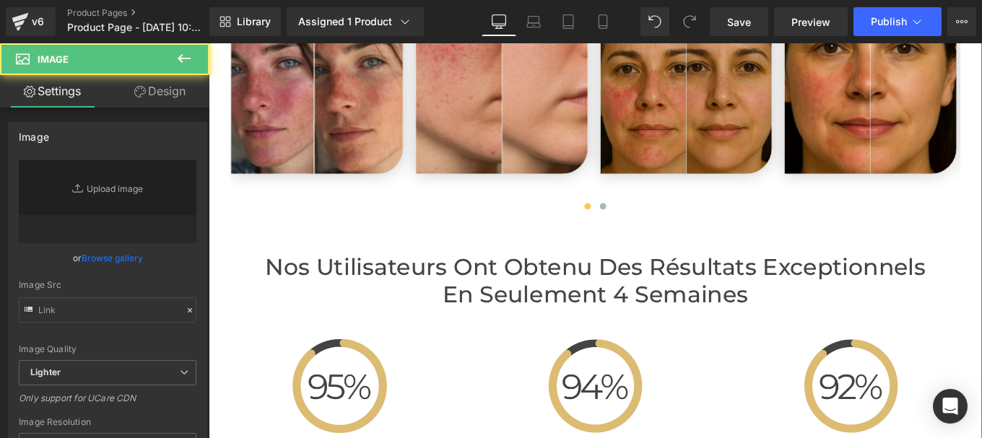
click at [738, 71] on img at bounding box center [748, 94] width 194 height 194
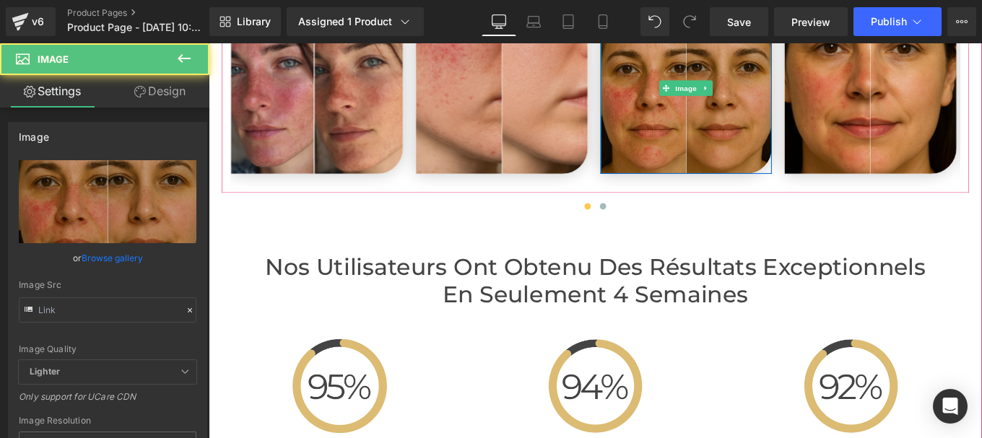
type input "[URL][DOMAIN_NAME]"
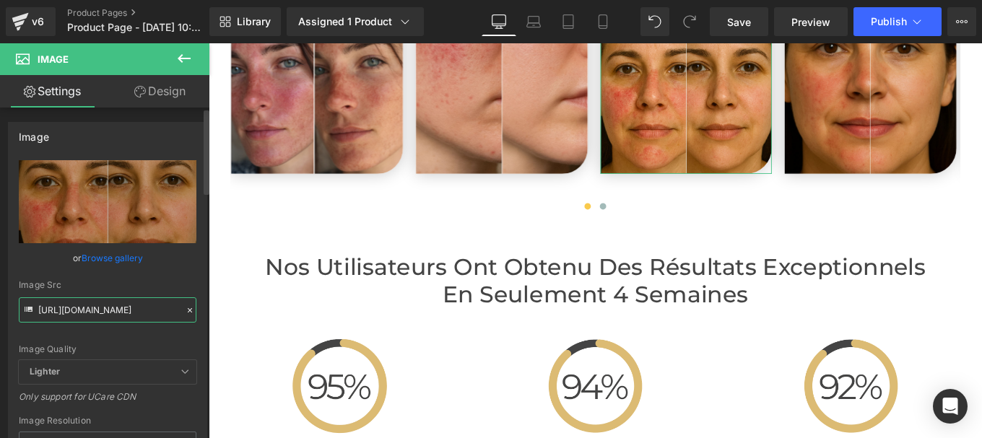
click at [138, 306] on input "[URL][DOMAIN_NAME]" at bounding box center [108, 309] width 178 height 25
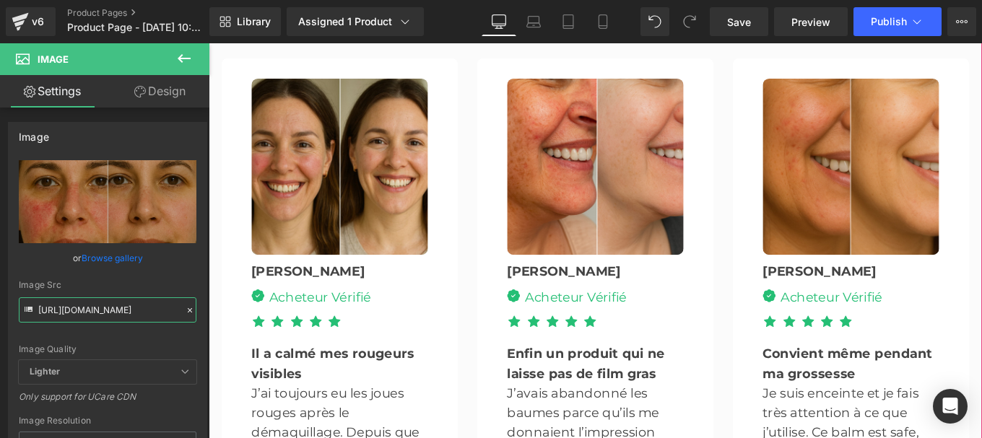
scroll to position [3876, 0]
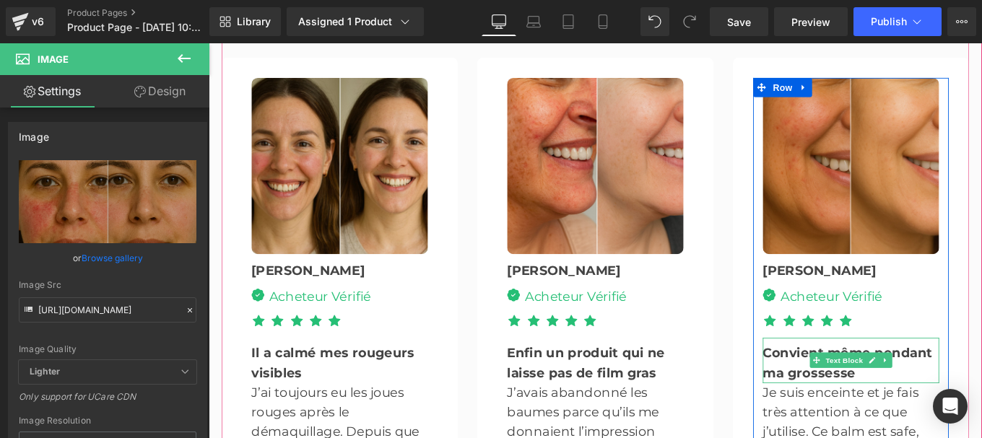
click at [861, 384] on b "Convient même pendant ma grossesse" at bounding box center [929, 404] width 191 height 40
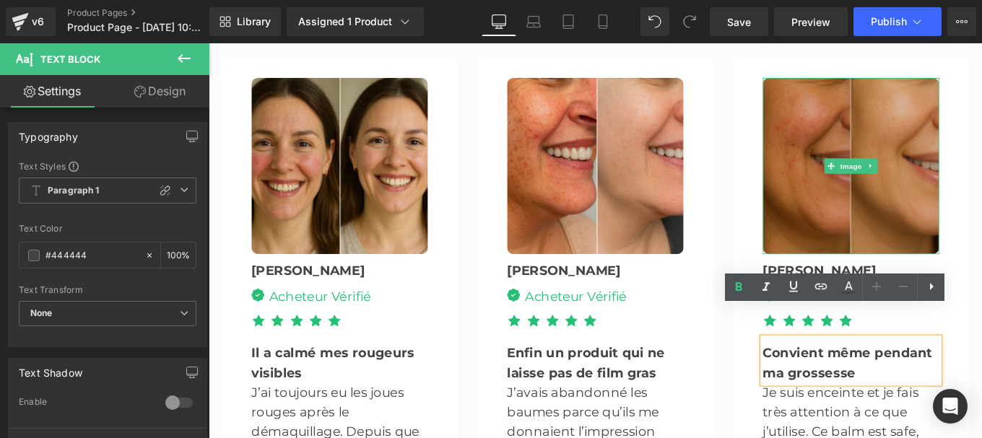
click at [914, 188] on img at bounding box center [933, 181] width 199 height 199
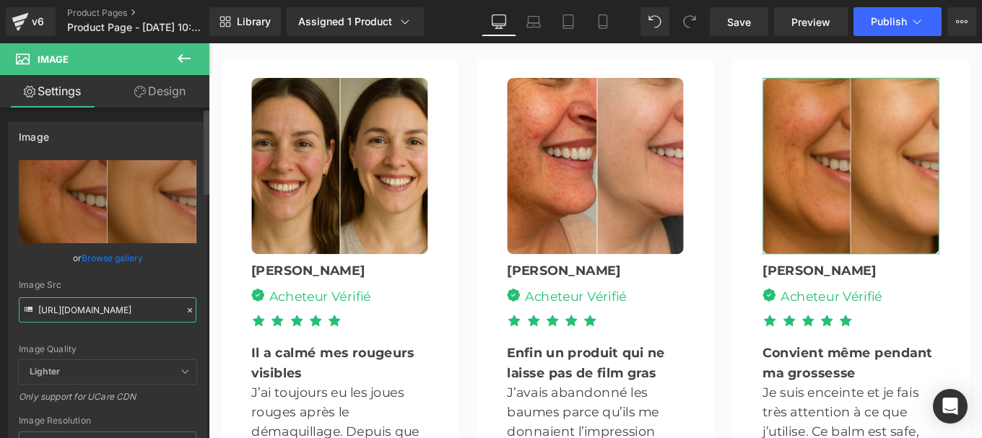
click at [74, 313] on input "[URL][DOMAIN_NAME]" at bounding box center [108, 309] width 178 height 25
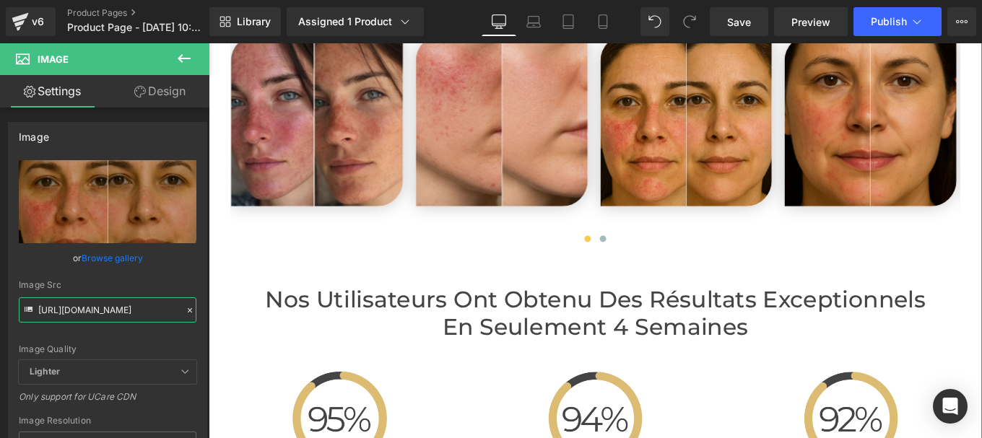
scroll to position [3039, 0]
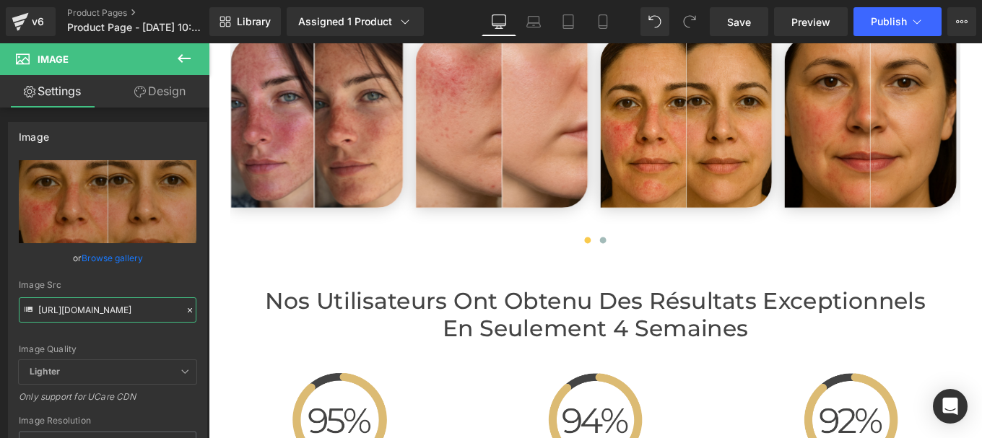
type input "[URL][DOMAIN_NAME]"
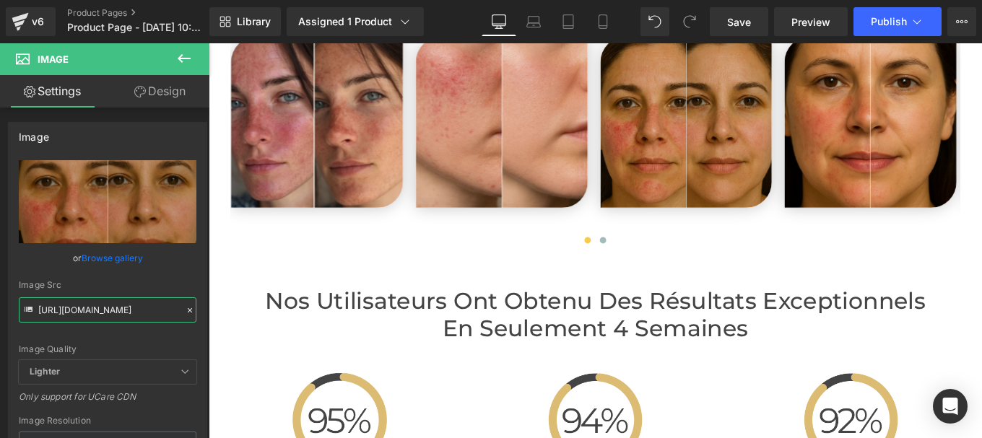
scroll to position [0, 0]
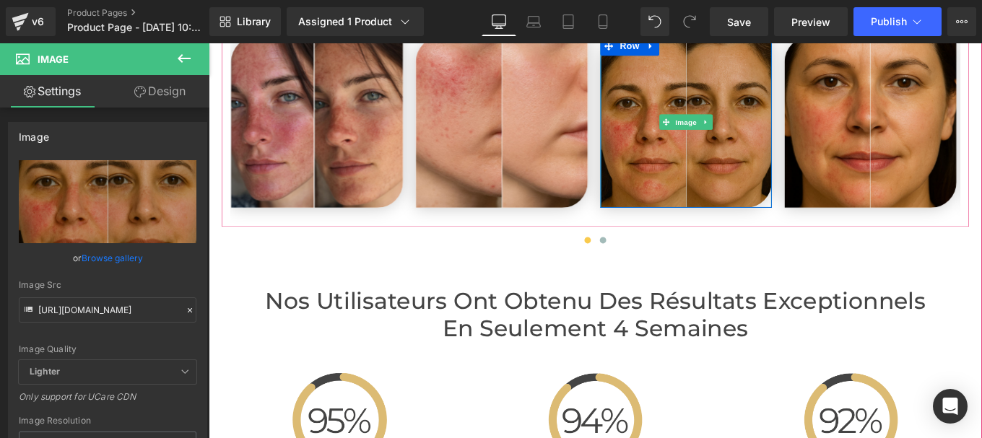
click at [745, 74] on img at bounding box center [748, 132] width 194 height 194
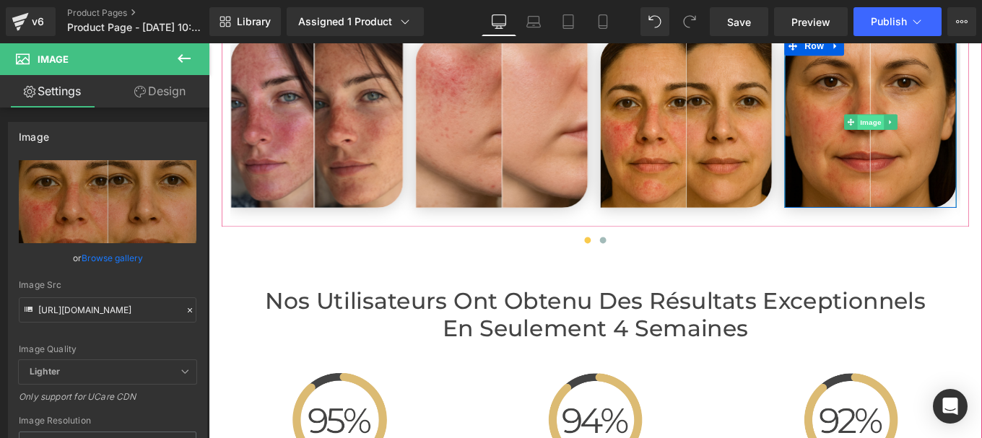
click at [949, 124] on span "Image" at bounding box center [956, 132] width 30 height 17
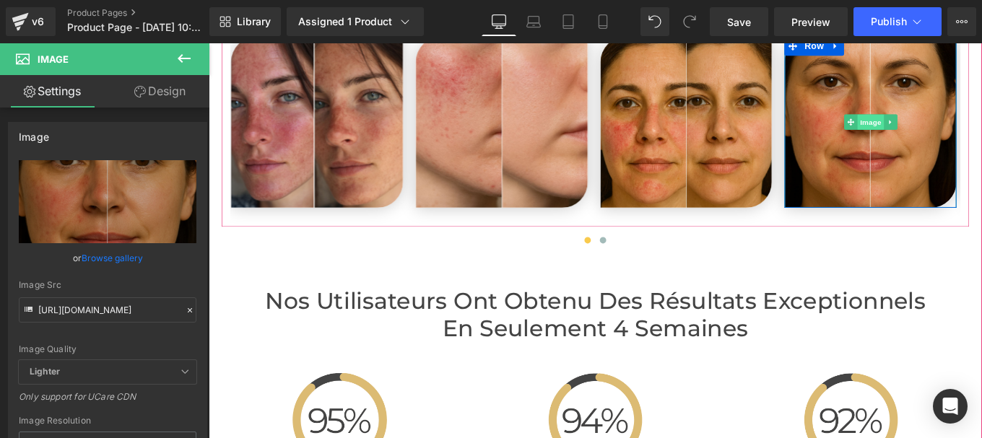
click at [956, 123] on span "Image" at bounding box center [956, 131] width 30 height 17
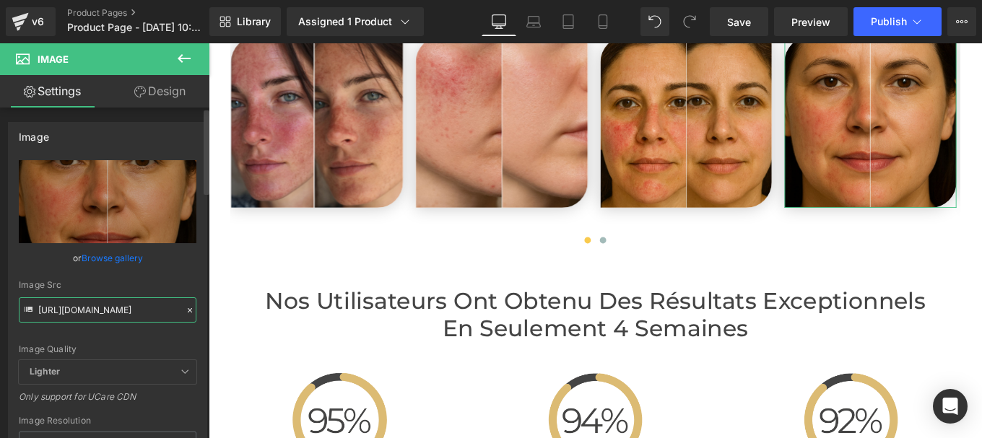
click at [109, 307] on input "[URL][DOMAIN_NAME]" at bounding box center [108, 309] width 178 height 25
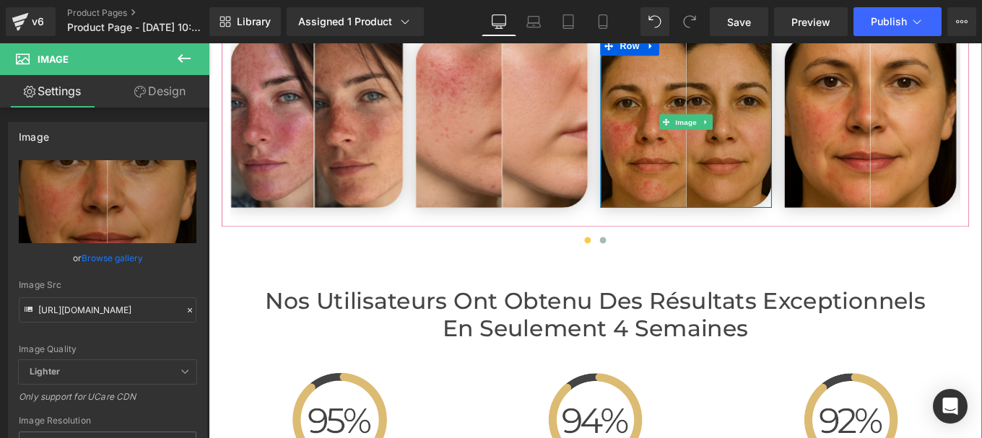
click at [744, 84] on img at bounding box center [748, 132] width 194 height 194
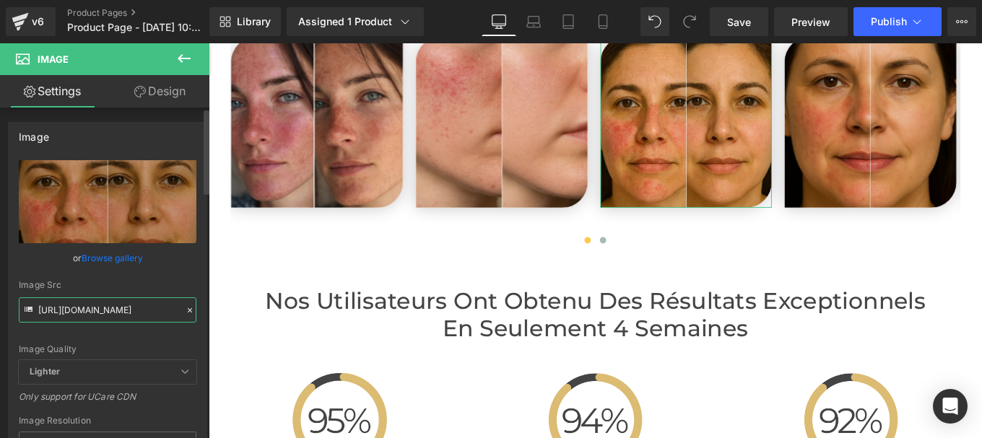
click at [148, 307] on input "[URL][DOMAIN_NAME]" at bounding box center [108, 309] width 178 height 25
type input "[URL][DOMAIN_NAME]"
click at [192, 285] on div "[URL][DOMAIN_NAME] Replace Image Upload image or Browse gallery Image Src [URL]…" at bounding box center [108, 347] width 198 height 374
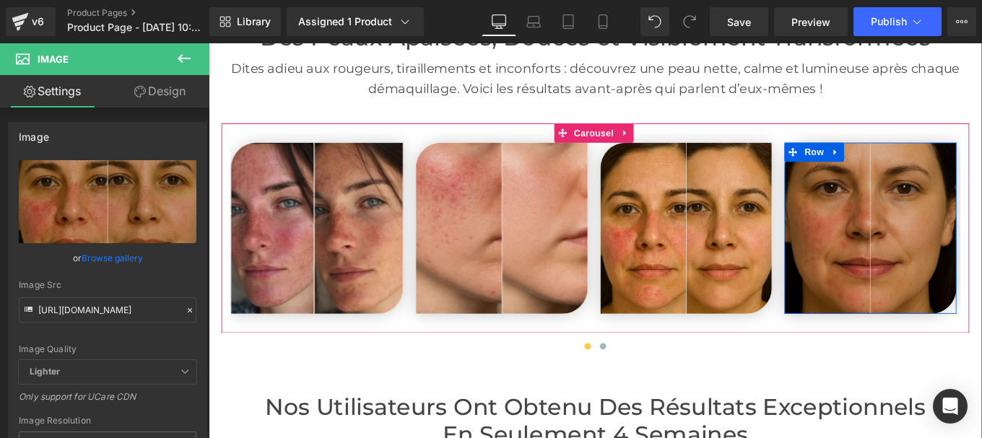
scroll to position [2918, 0]
click at [958, 209] on img at bounding box center [956, 253] width 194 height 194
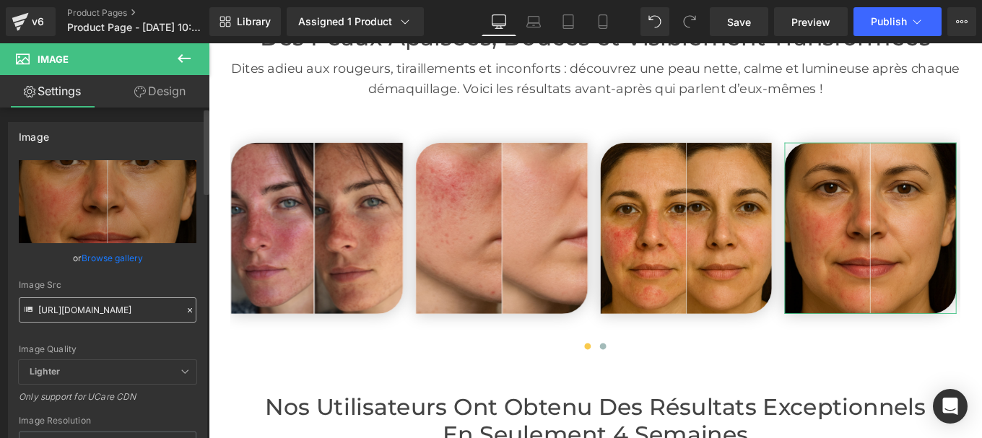
click at [141, 310] on input "[URL][DOMAIN_NAME]" at bounding box center [108, 309] width 178 height 25
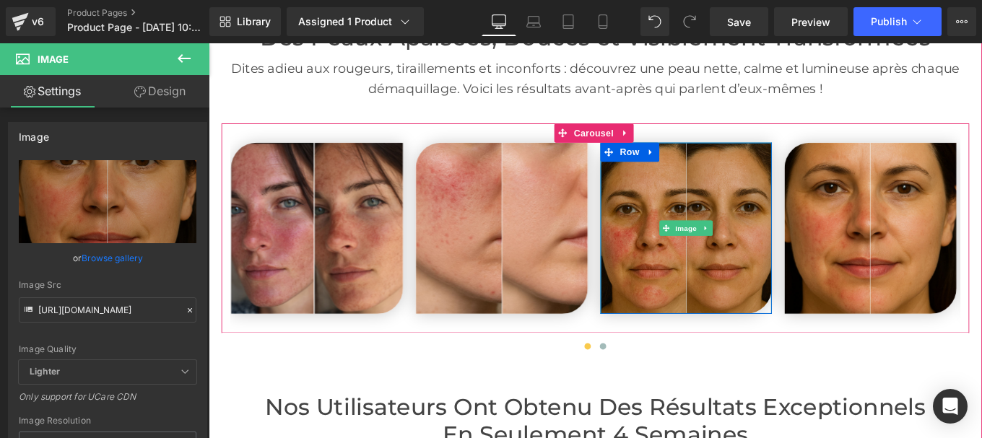
click at [738, 207] on img at bounding box center [748, 253] width 194 height 194
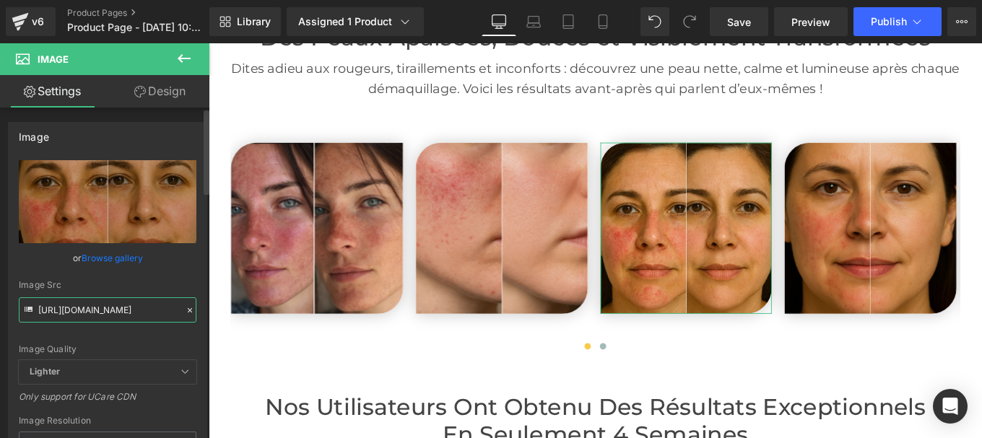
click at [113, 315] on input "[URL][DOMAIN_NAME]" at bounding box center [108, 309] width 178 height 25
type input "[URL][DOMAIN_NAME]"
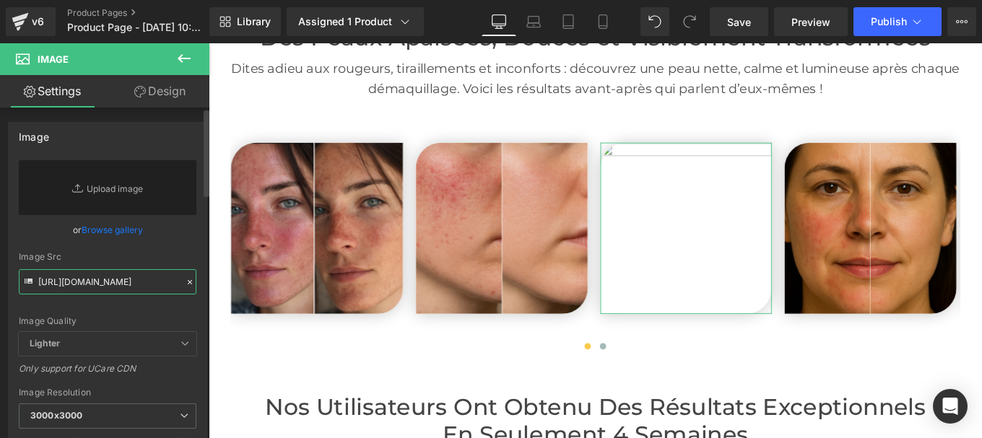
scroll to position [0, 235]
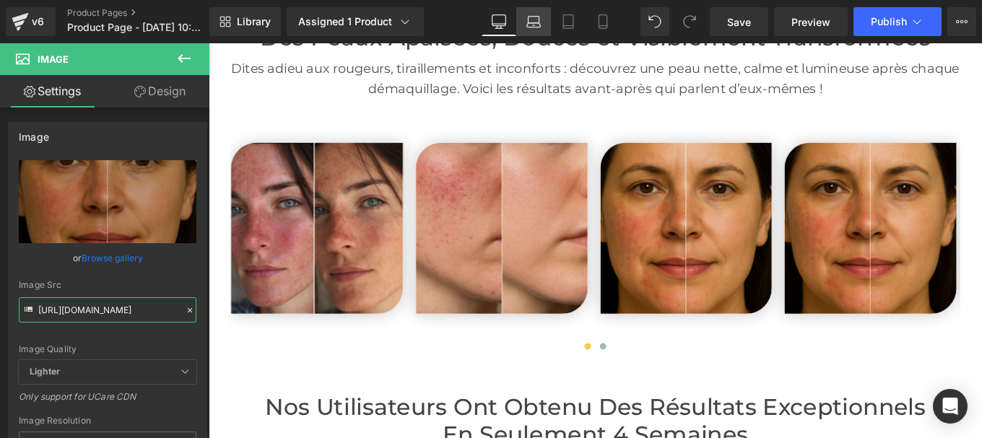
type input "[URL][DOMAIN_NAME]"
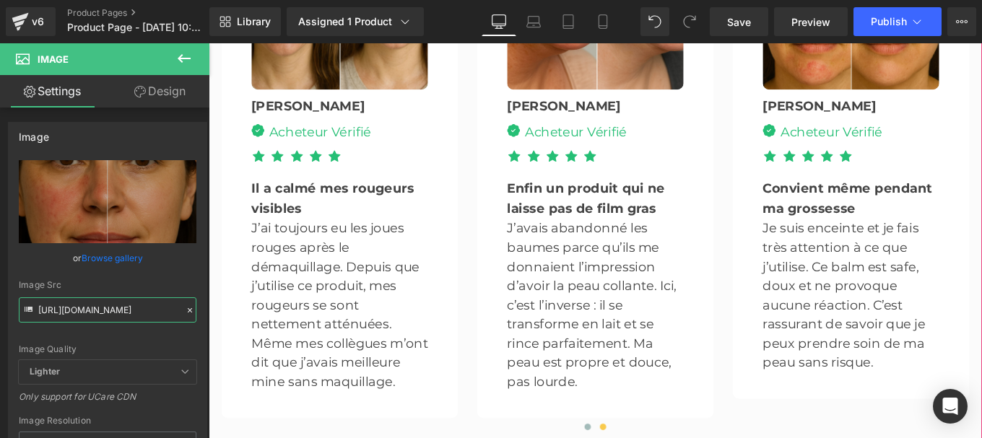
scroll to position [4063, 0]
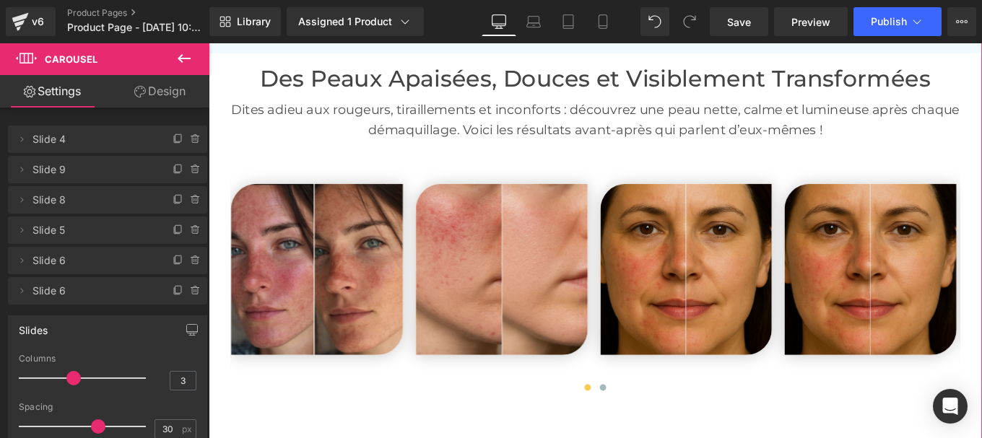
scroll to position [2871, 0]
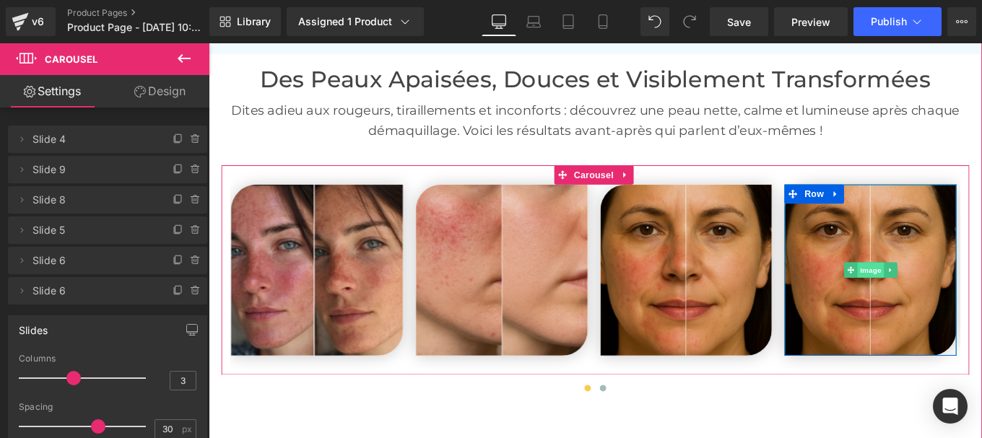
click at [951, 291] on span "Image" at bounding box center [956, 299] width 30 height 17
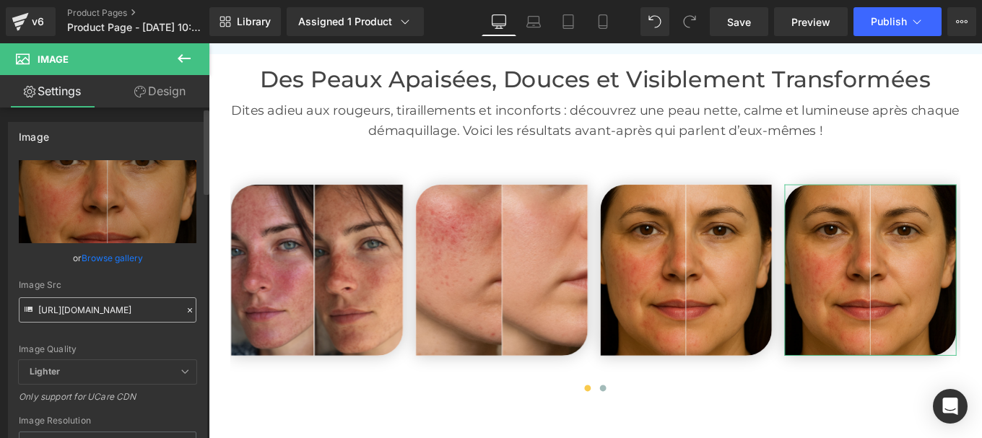
click at [102, 316] on input "[URL][DOMAIN_NAME]" at bounding box center [108, 309] width 178 height 25
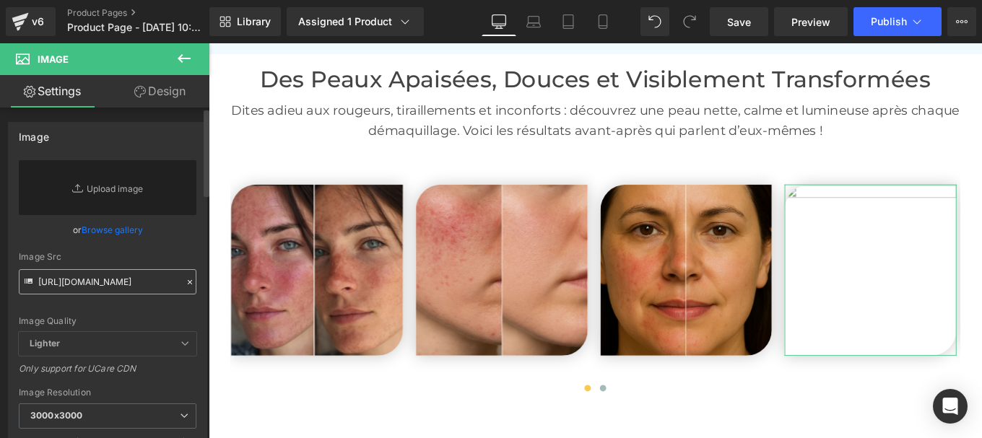
scroll to position [0, 183]
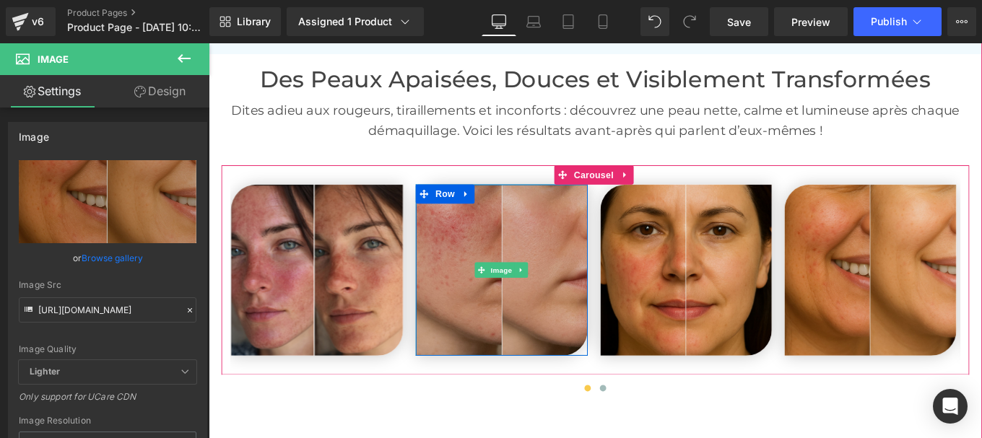
type input "[URL][DOMAIN_NAME]"
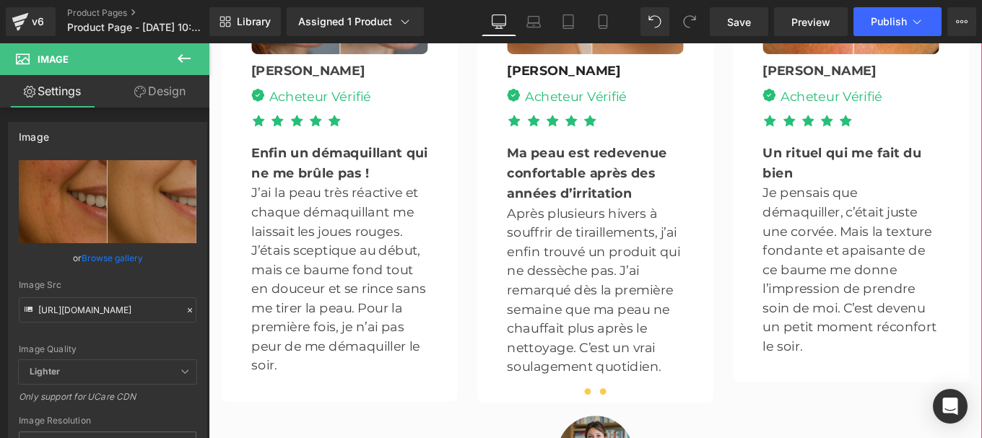
scroll to position [4103, 0]
click at [650, 432] on span at bounding box center [653, 435] width 7 height 7
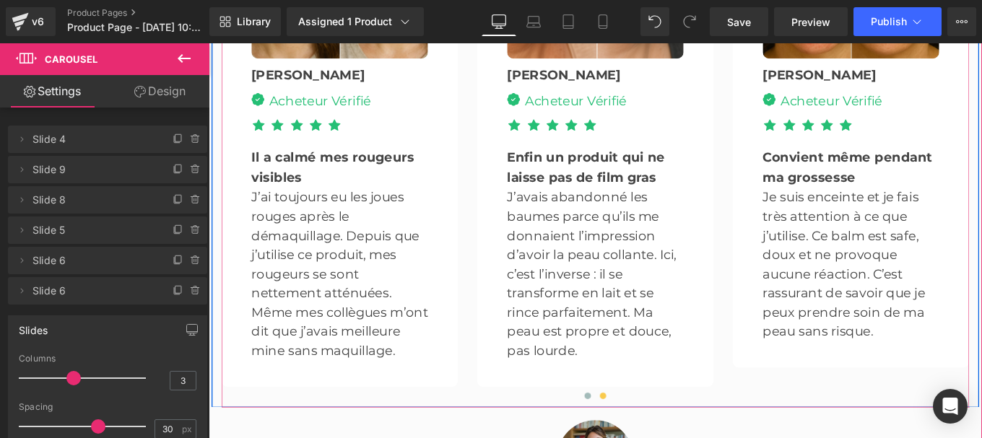
scroll to position [4100, 0]
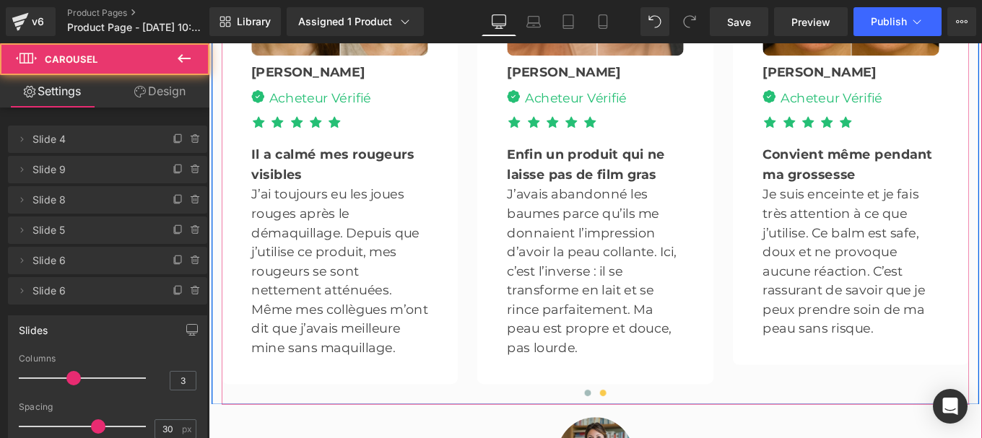
click at [632, 431] on div at bounding box center [645, 442] width 844 height 22
click at [633, 435] on span at bounding box center [636, 438] width 7 height 7
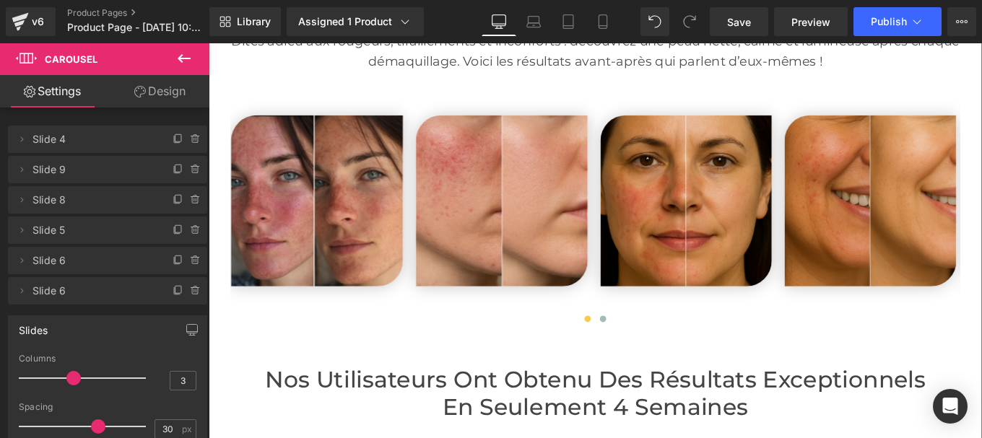
scroll to position [2952, 0]
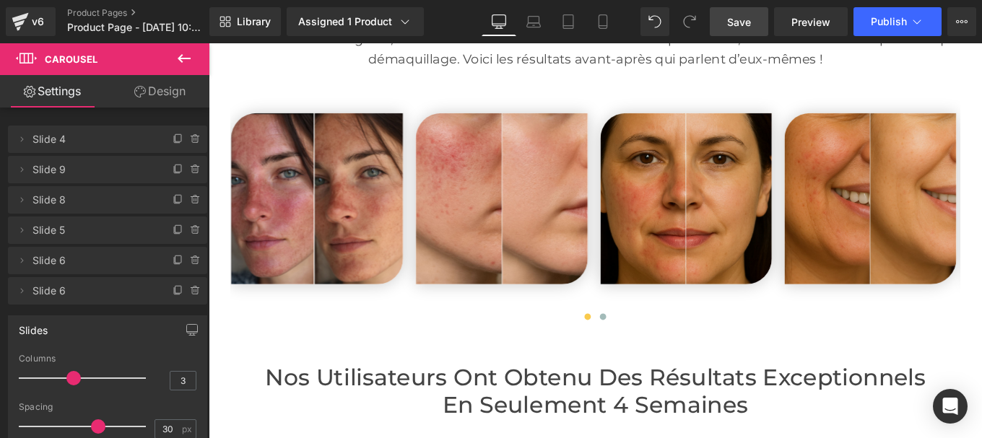
click at [736, 29] on span "Save" at bounding box center [739, 21] width 24 height 15
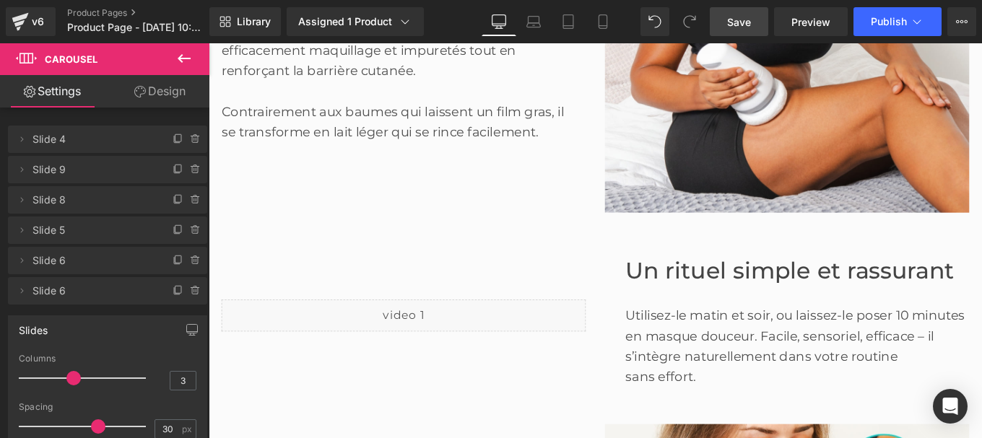
scroll to position [2183, 0]
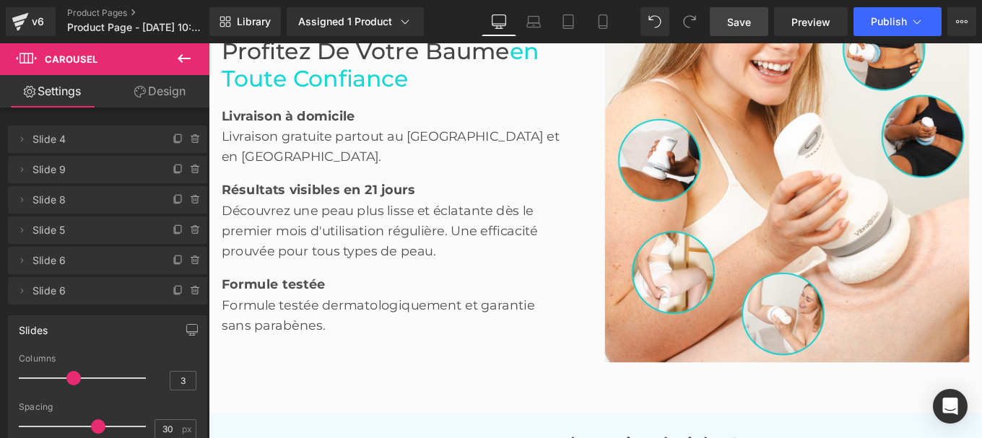
click at [743, 30] on link "Save" at bounding box center [739, 21] width 58 height 29
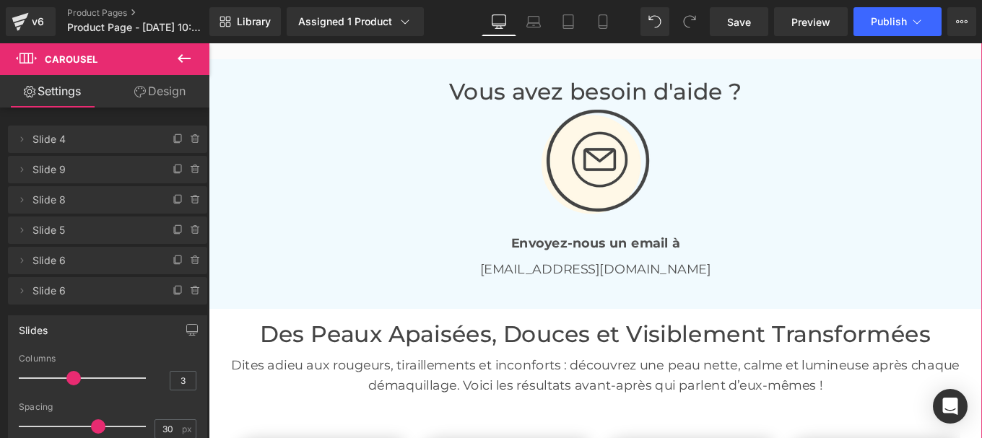
scroll to position [2583, 0]
click at [770, 258] on p "Envoyez-nous un email à" at bounding box center [645, 269] width 844 height 23
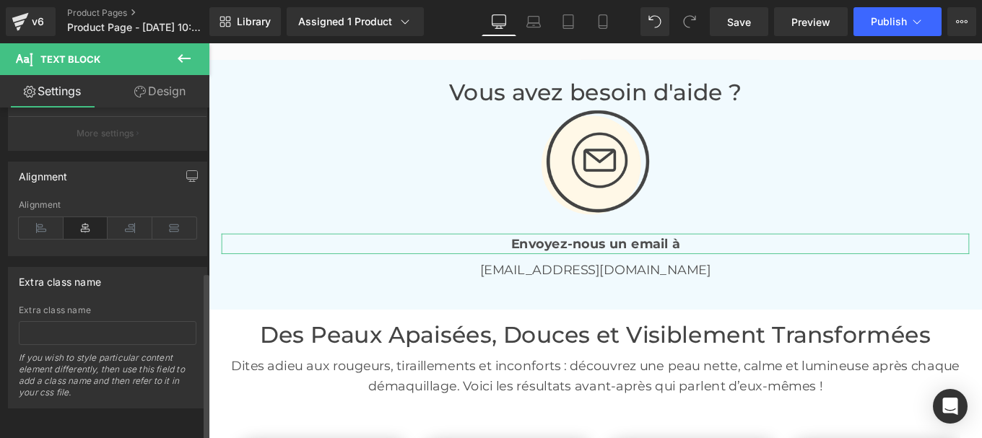
scroll to position [0, 0]
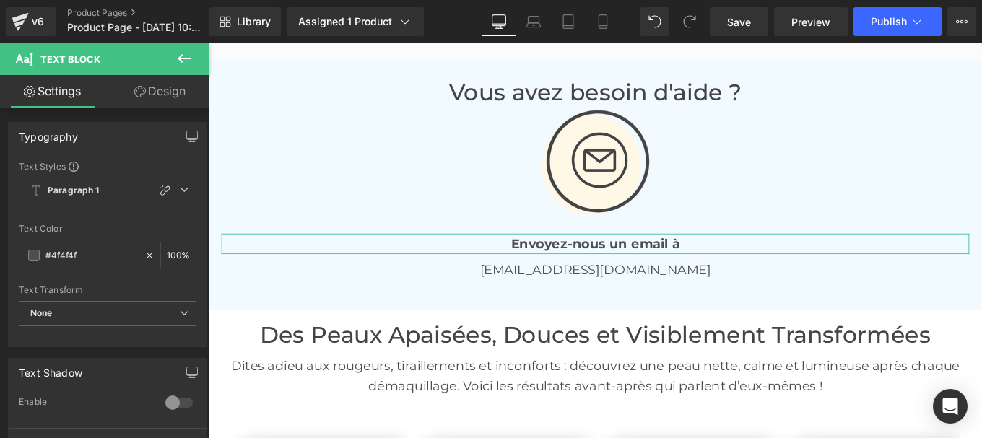
click at [163, 95] on link "Design" at bounding box center [160, 91] width 105 height 32
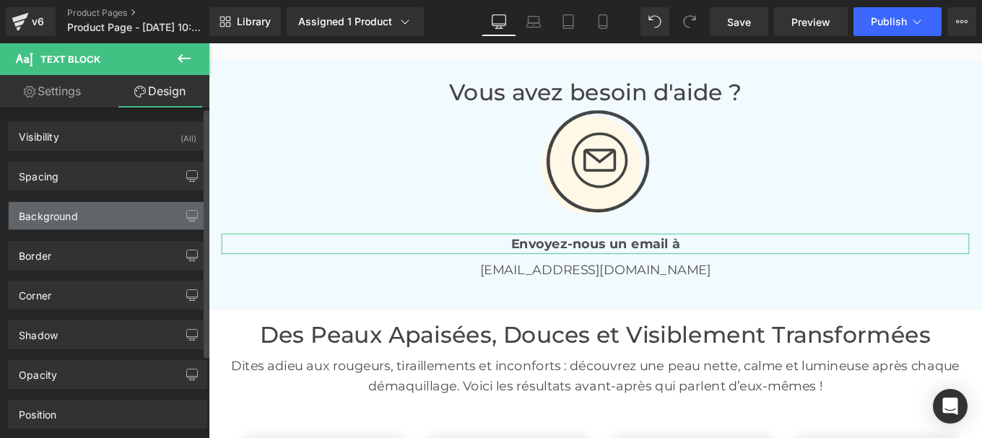
type input "transparent"
type input "0"
click at [58, 212] on div "Background" at bounding box center [48, 212] width 59 height 20
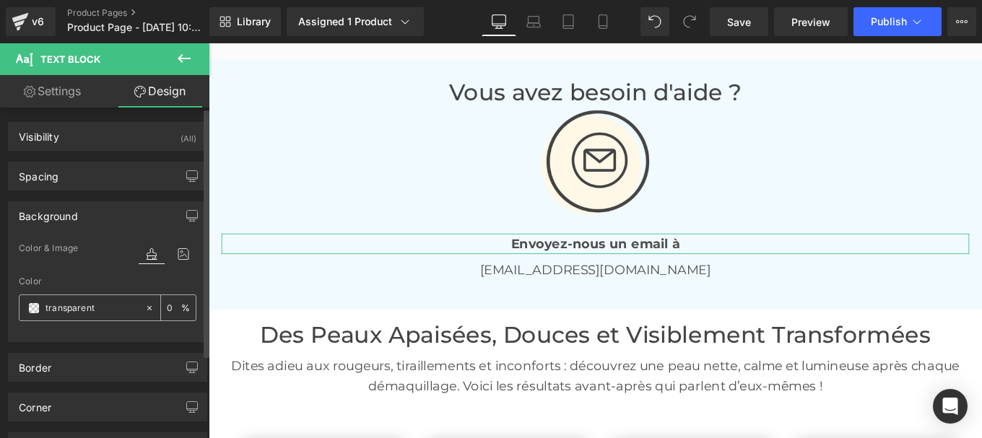
type textarea "transparent"
click at [92, 302] on input "transparent" at bounding box center [91, 308] width 92 height 16
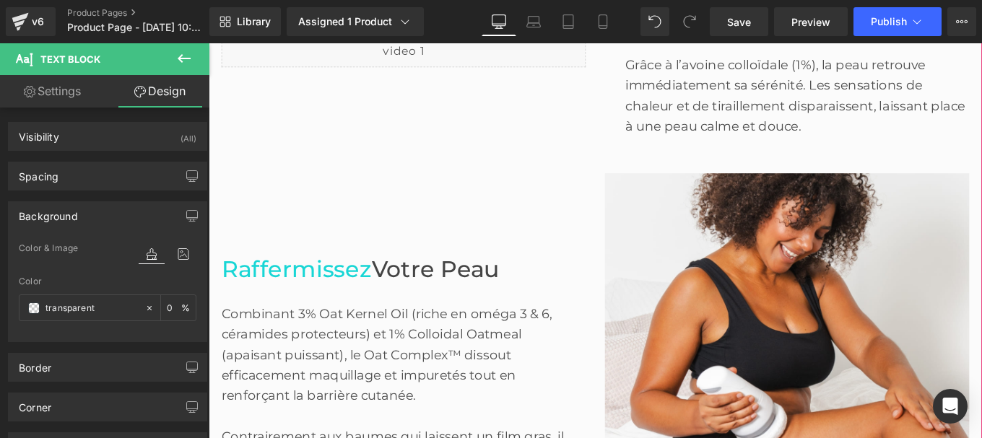
scroll to position [1337, 0]
